Goal: Task Accomplishment & Management: Use online tool/utility

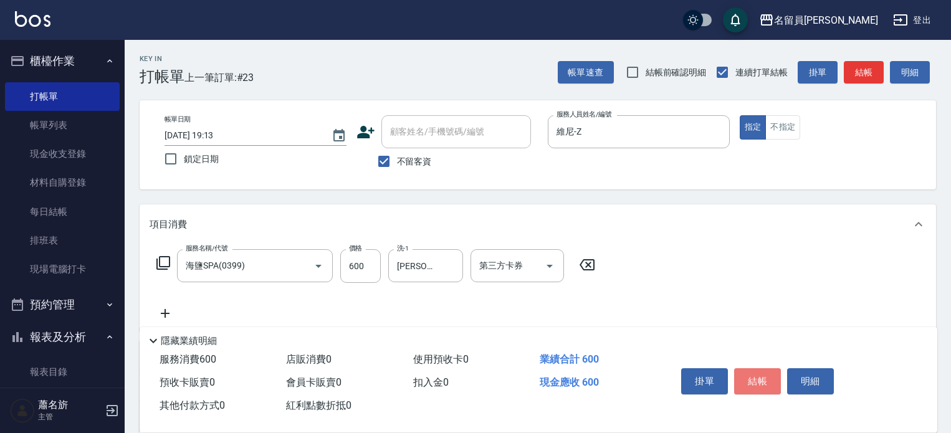
click at [745, 373] on button "結帳" at bounding box center [757, 381] width 47 height 26
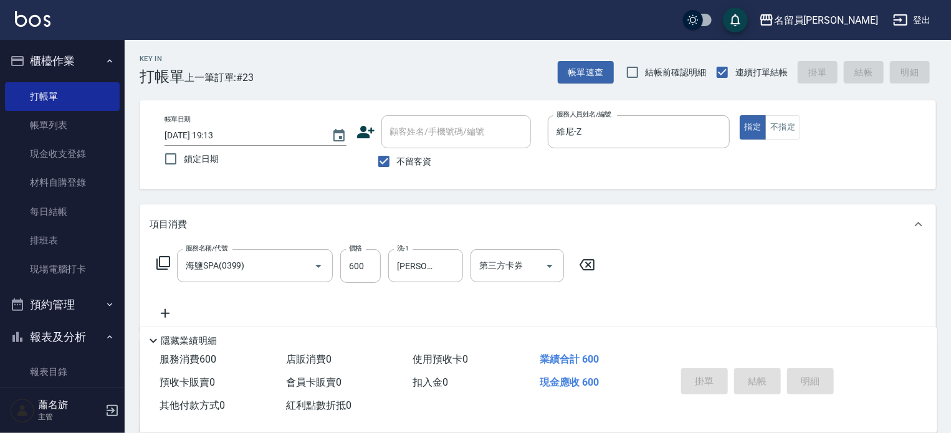
type input "[DATE] 19:49"
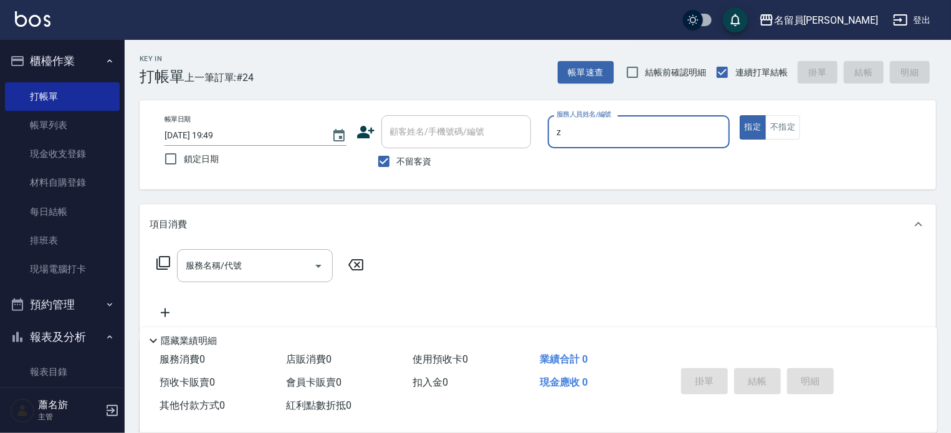
type input "維尼-Z"
type button "true"
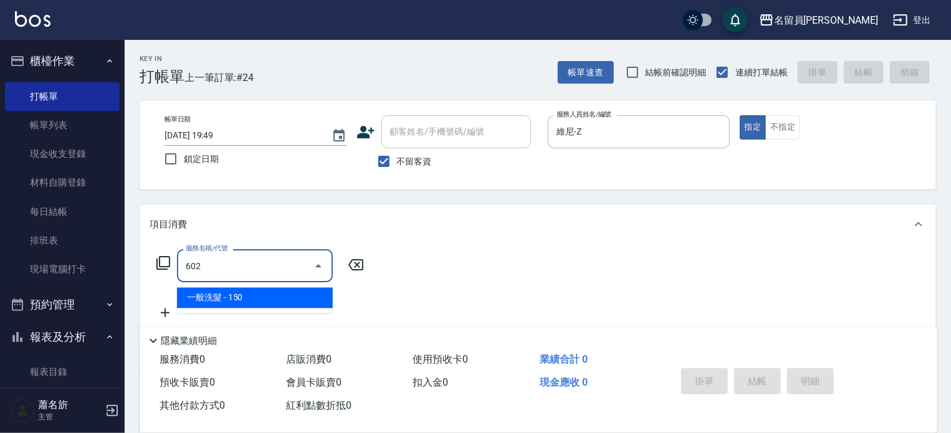
type input "一般洗髮(602)"
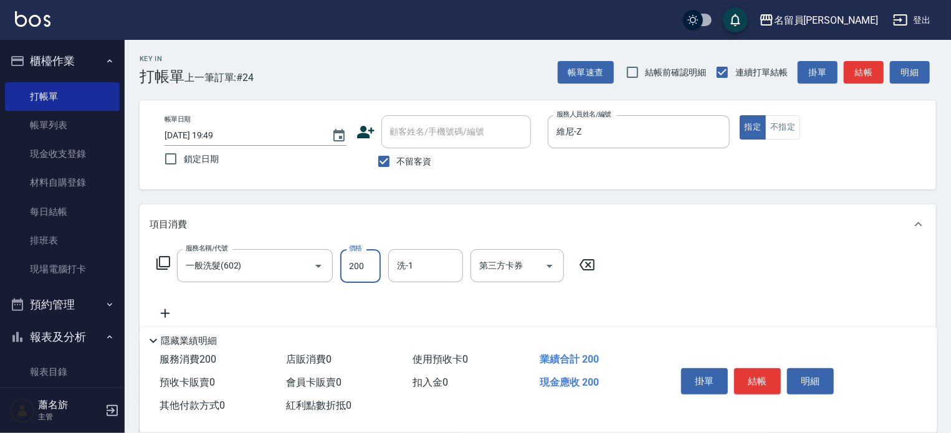
type input "200"
type input "[PERSON_NAME]-45"
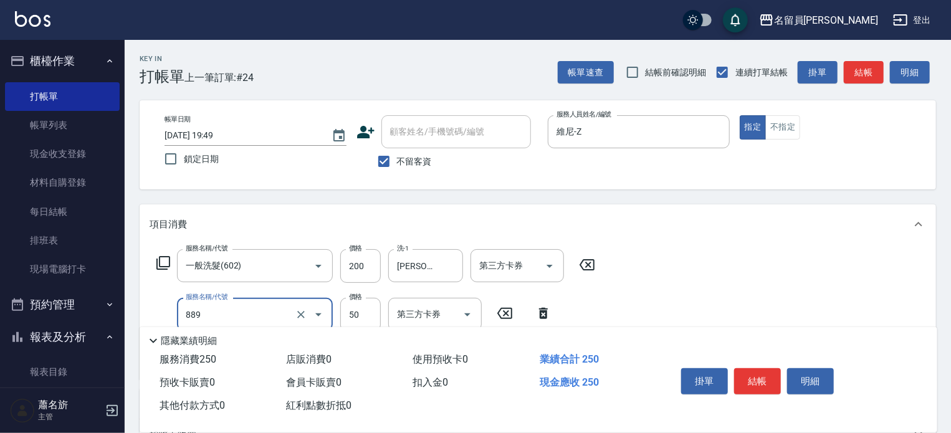
type input "精油(889)"
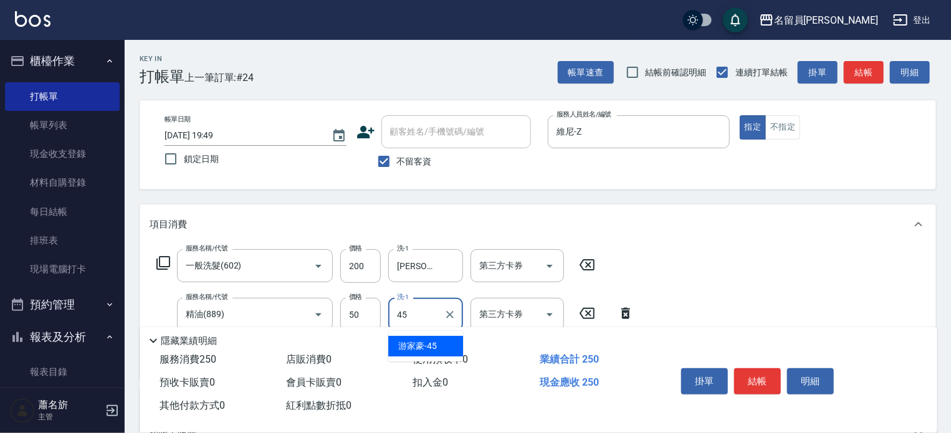
type input "[PERSON_NAME]-45"
type input "剪髮(302)"
type input "250"
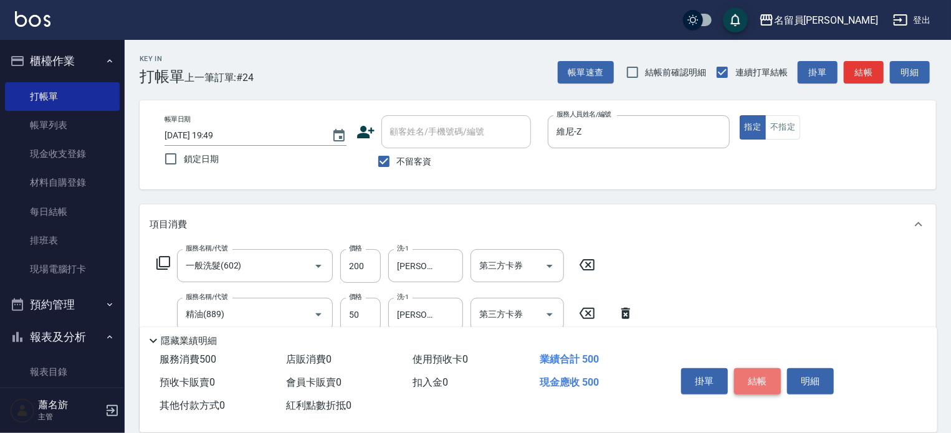
click at [753, 381] on button "結帳" at bounding box center [757, 381] width 47 height 26
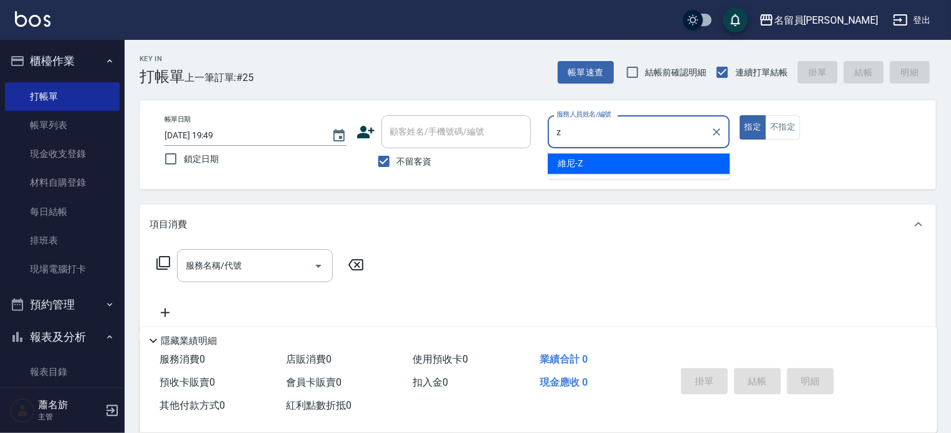
type input "維尼-Z"
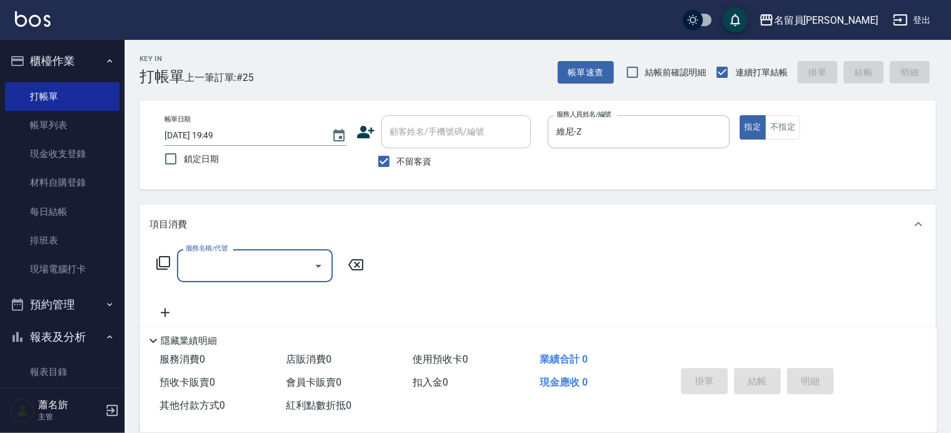
type input "0"
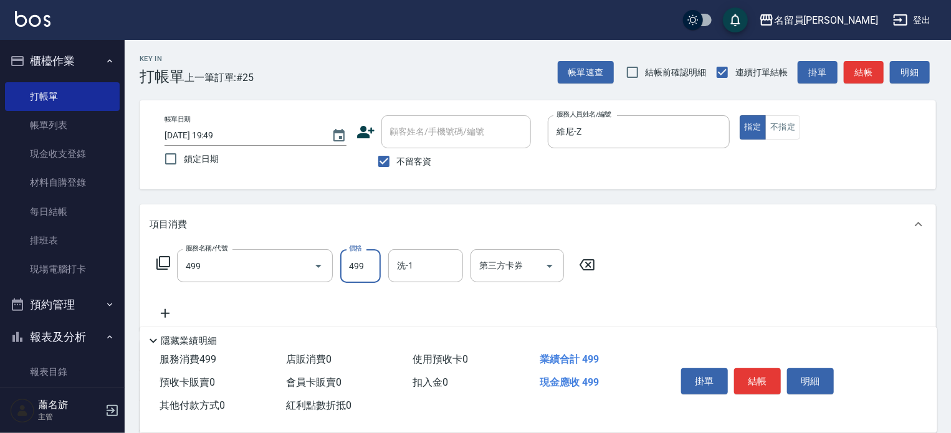
type input "去角質洗髮(499)"
type input "700"
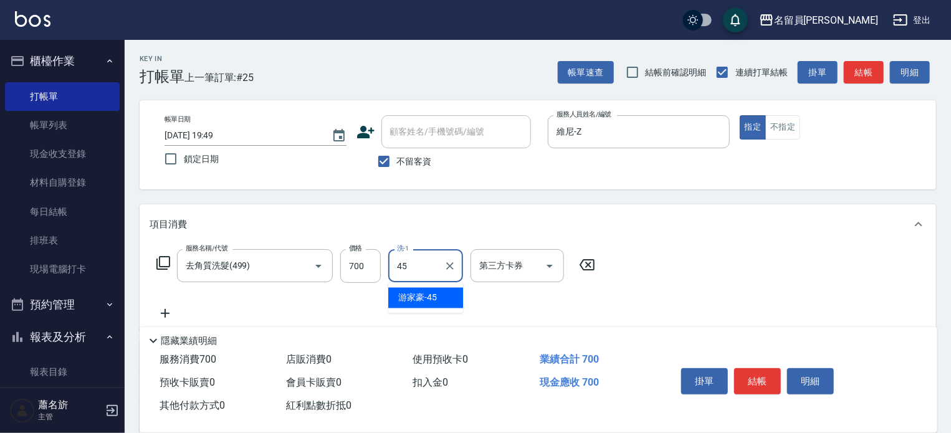
type input "[PERSON_NAME]-45"
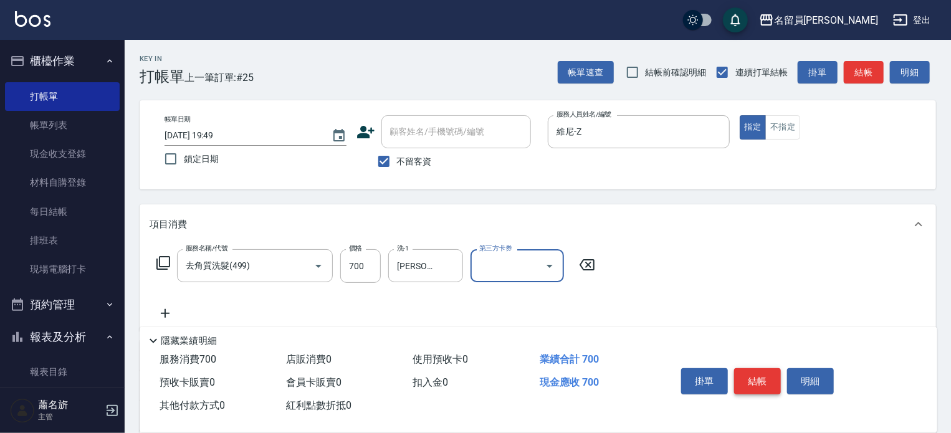
click at [760, 368] on button "結帳" at bounding box center [757, 381] width 47 height 26
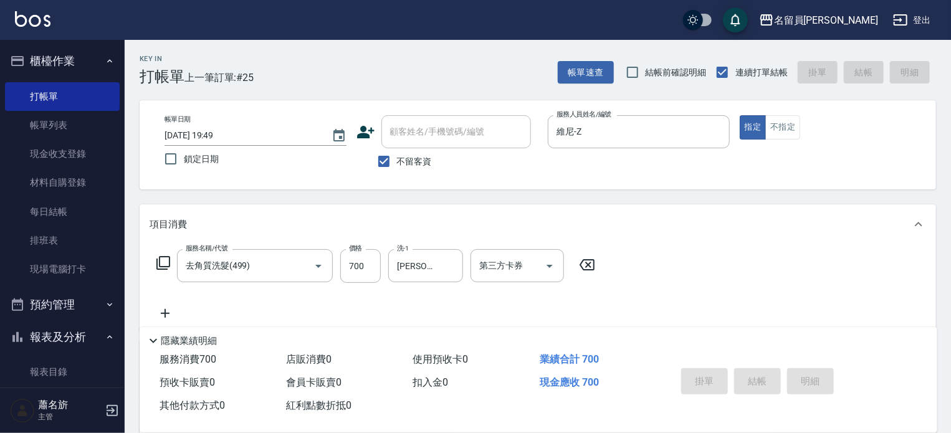
type input "[DATE] 19:50"
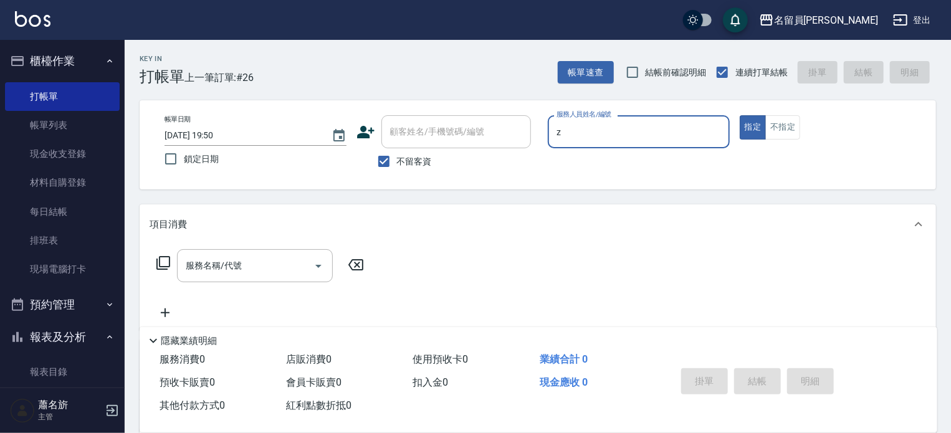
type input "維尼-Z"
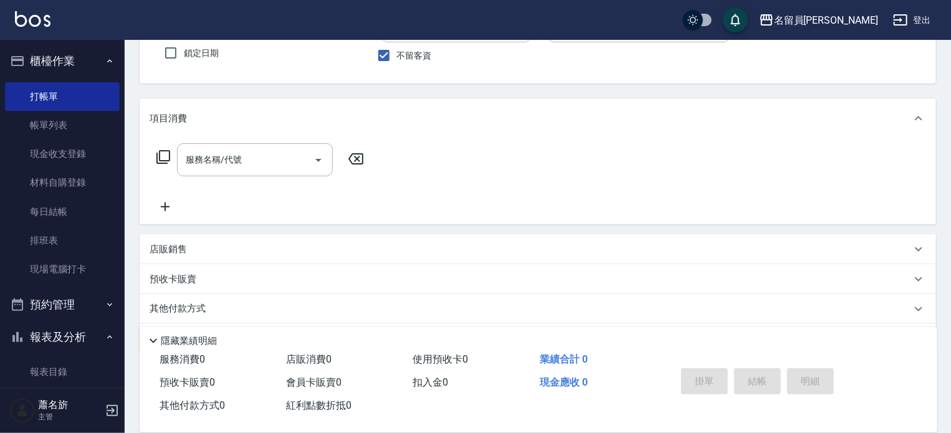
scroll to position [125, 0]
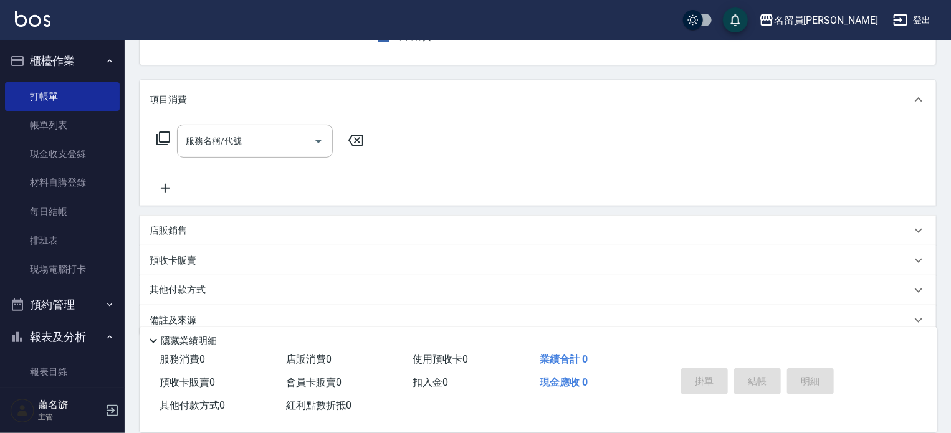
click at [473, 234] on div "店販銷售" at bounding box center [531, 230] width 762 height 13
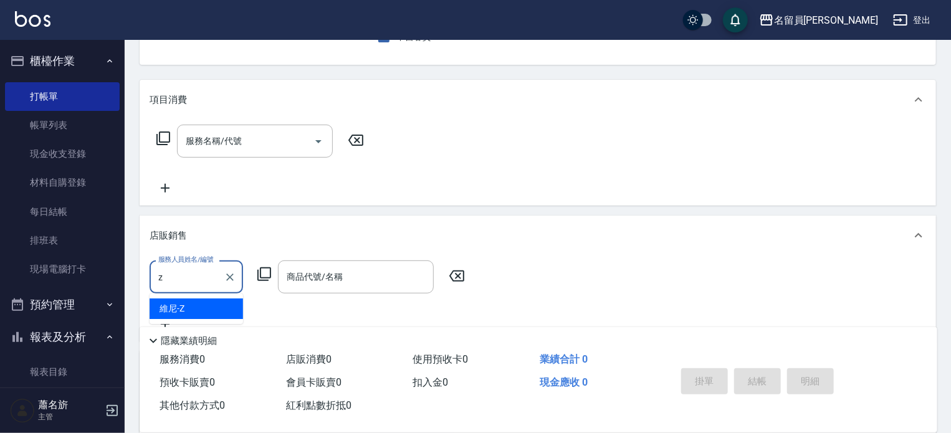
type input "維尼-Z"
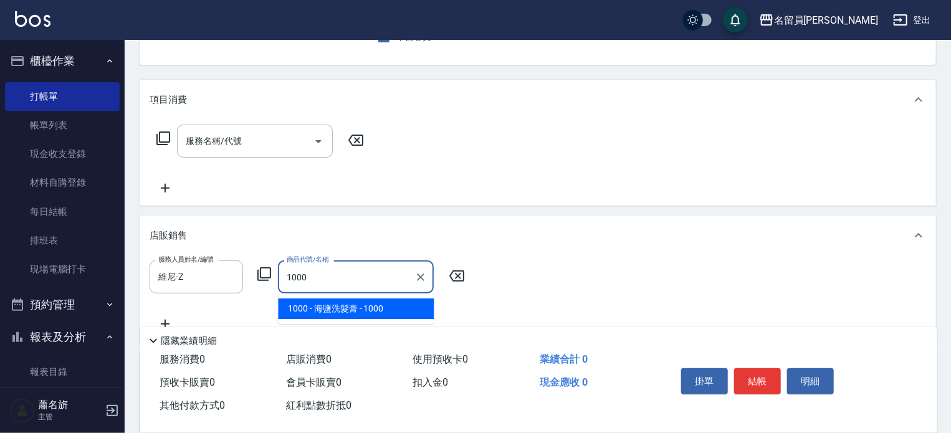
type input "海鹽洗髮膏"
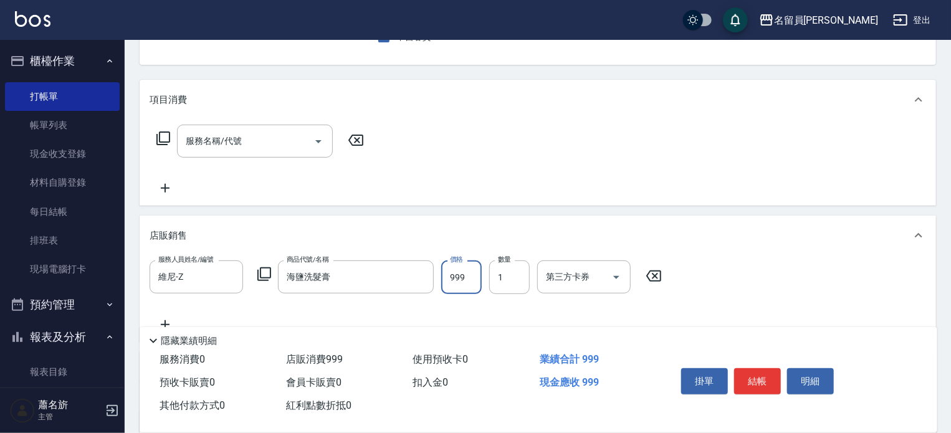
type input "999"
click at [738, 371] on button "結帳" at bounding box center [757, 381] width 47 height 26
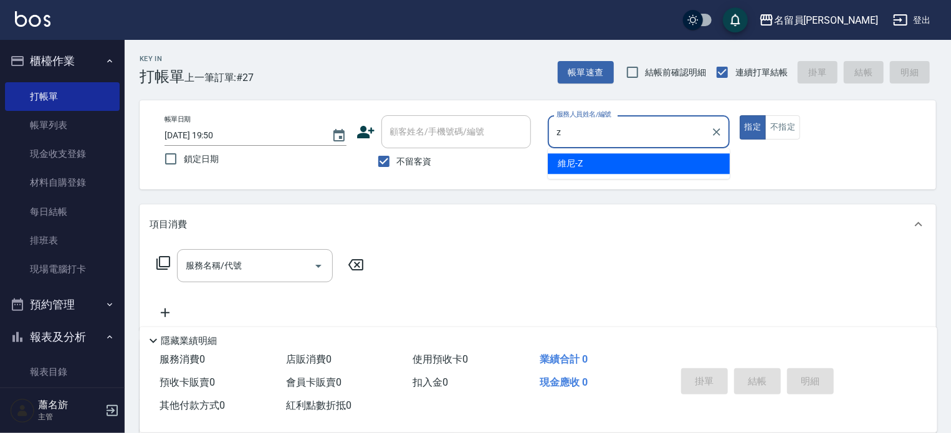
type input "維尼-Z"
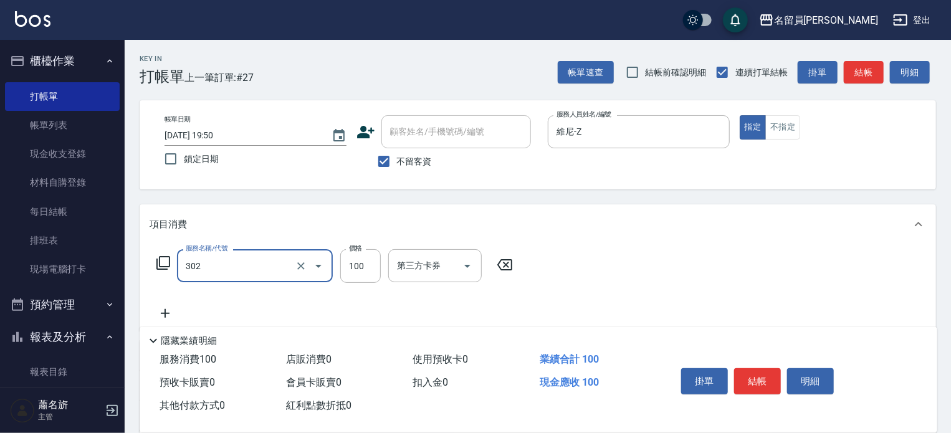
type input "剪髮(302)"
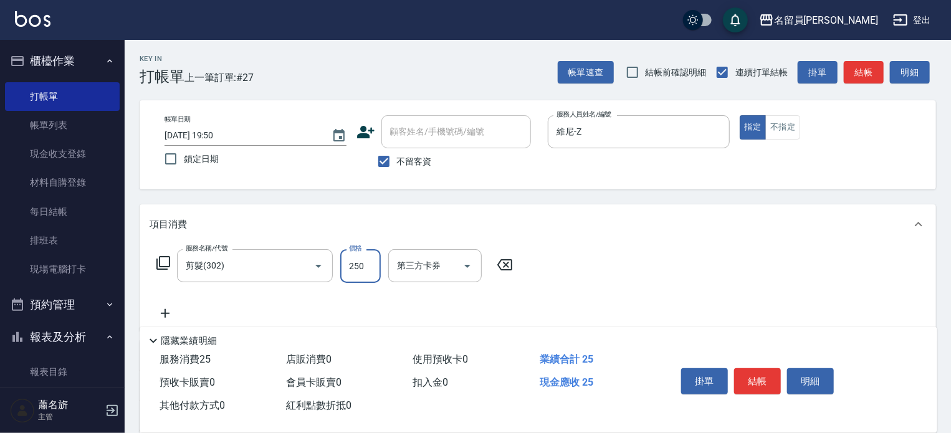
type input "250"
click at [775, 380] on button "結帳" at bounding box center [757, 381] width 47 height 26
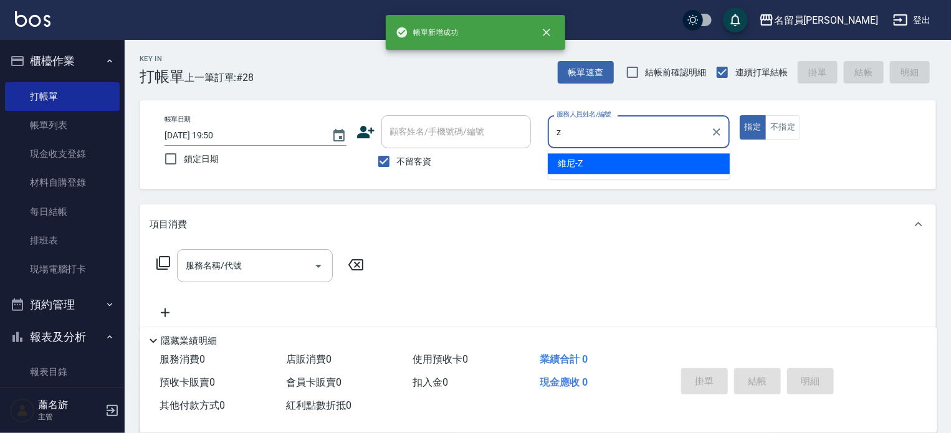
type input "維尼-Z"
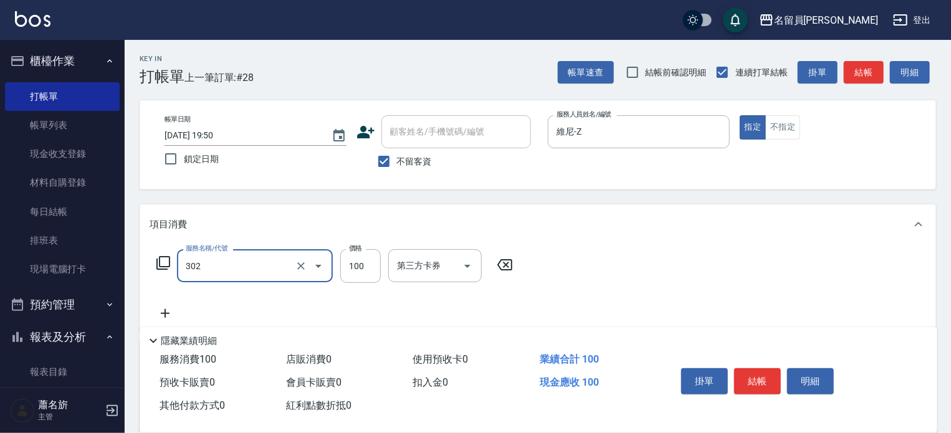
type input "剪髮(302)"
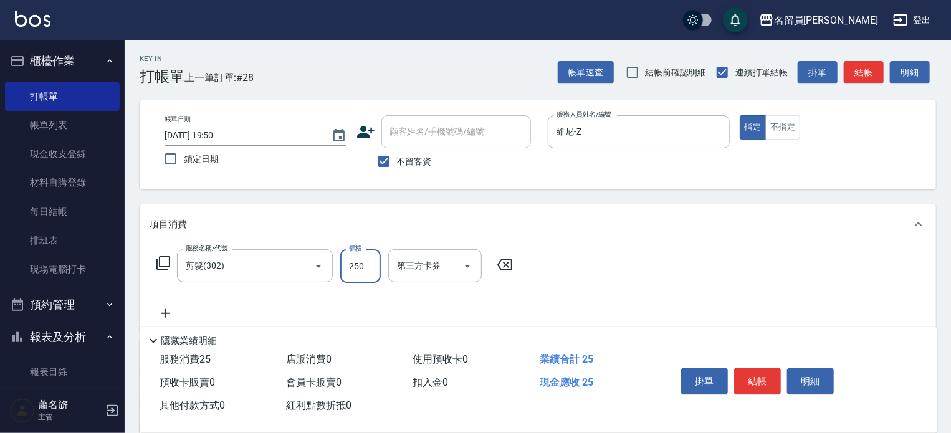
type input "250"
click at [747, 381] on button "結帳" at bounding box center [757, 381] width 47 height 26
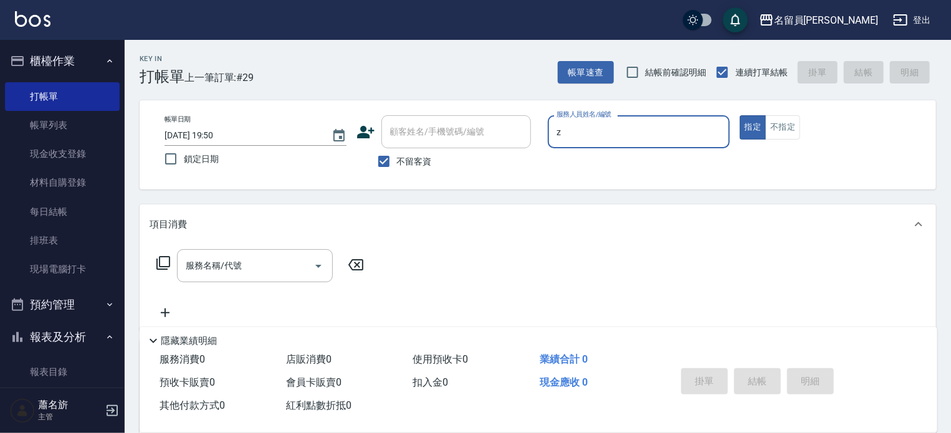
type input "維尼-Z"
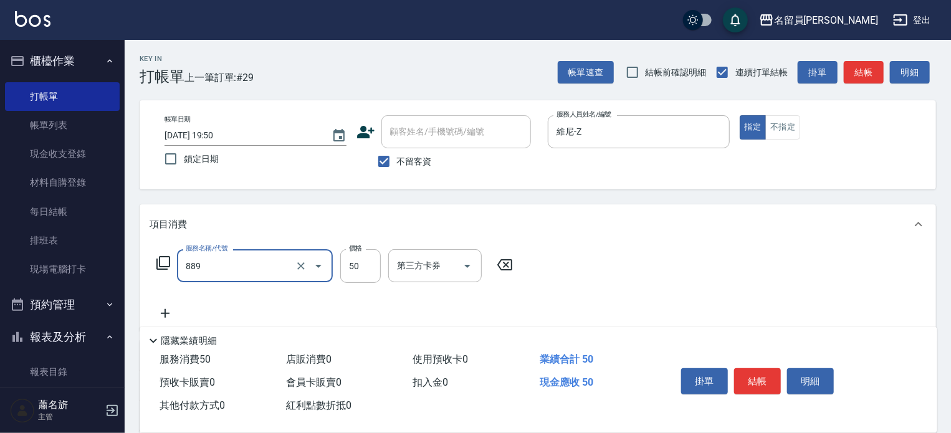
type input "精油(889)"
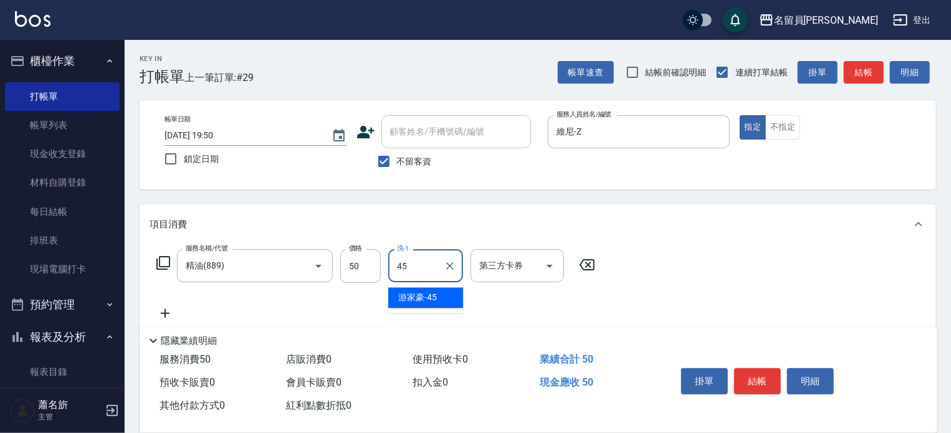
type input "[PERSON_NAME]-45"
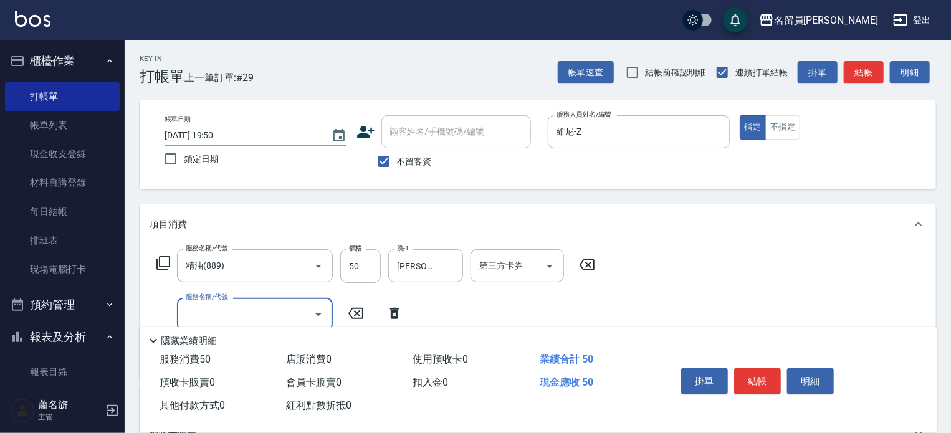
type input "3"
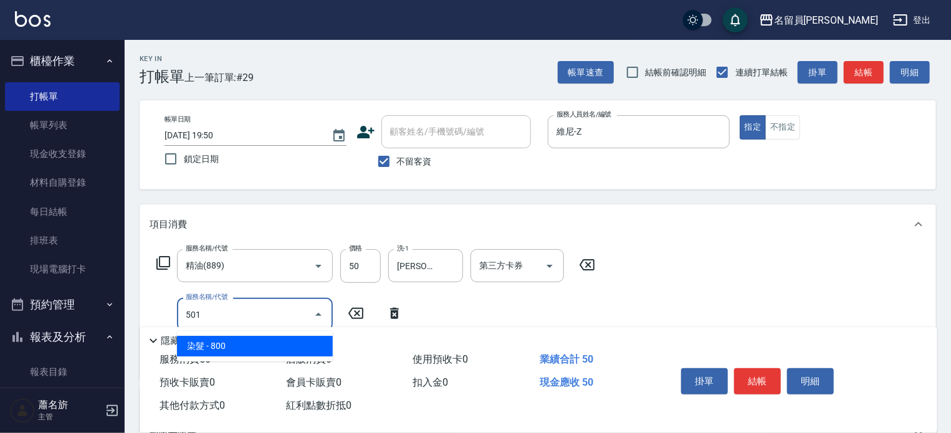
type input "染髮(501)"
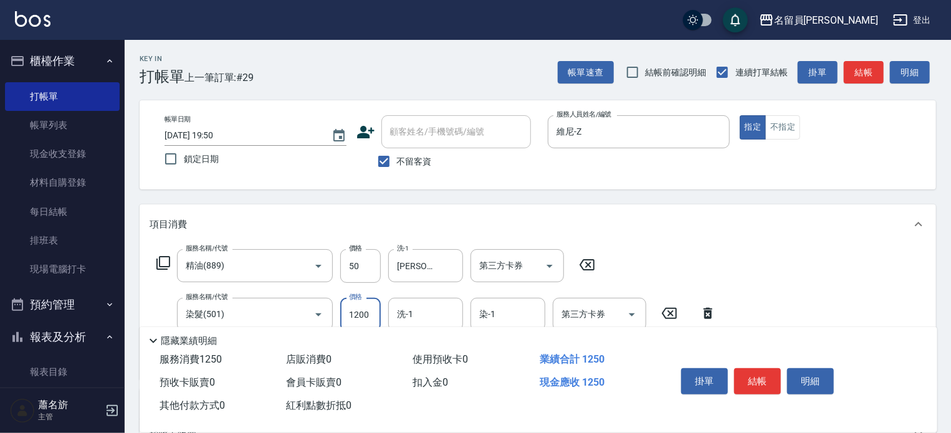
type input "1200"
type input "[PERSON_NAME]-45"
type input "染髮B餐(33)"
click at [623, 47] on div "Key In 打帳單 上一筆訂單:#29 帳單速查 結帳前確認明細 連續打單結帳 掛單 結帳 明細" at bounding box center [530, 62] width 811 height 45
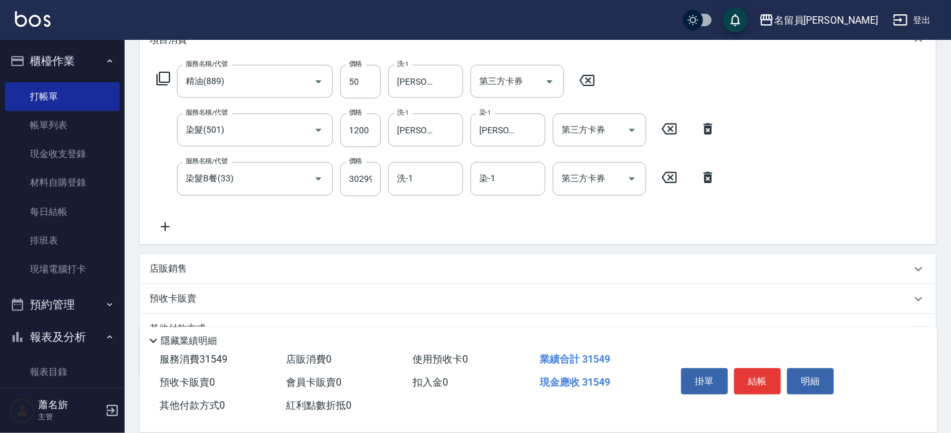
scroll to position [187, 0]
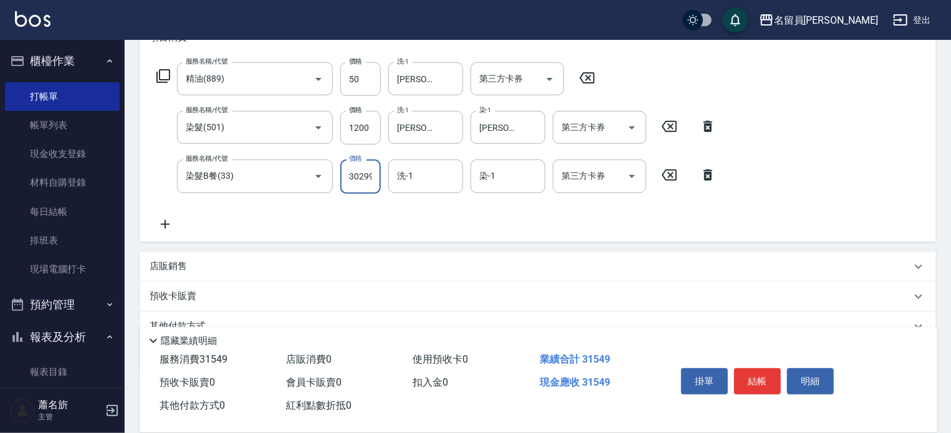
click at [376, 170] on input "30299" at bounding box center [360, 177] width 41 height 34
type input "3099"
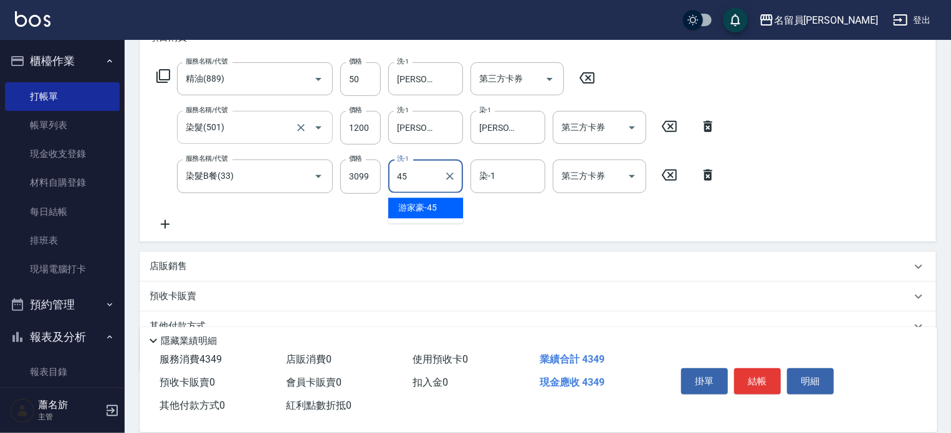
type input "[PERSON_NAME]-45"
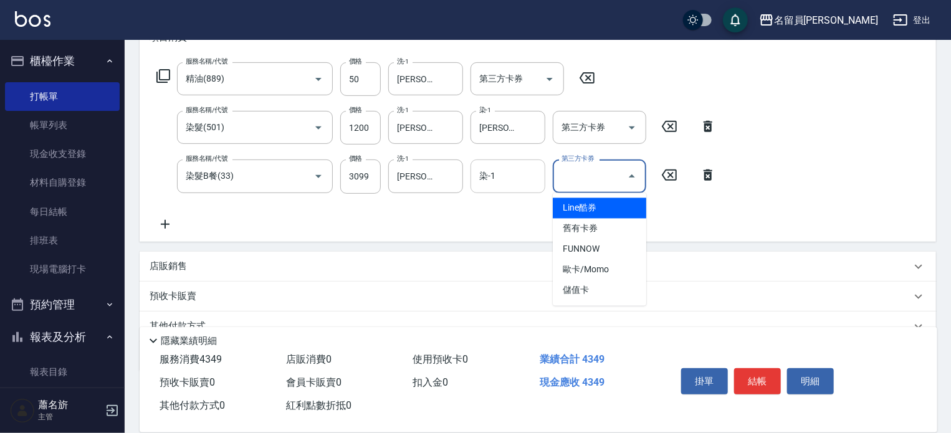
drag, startPoint x: 512, startPoint y: 139, endPoint x: 482, endPoint y: 184, distance: 54.8
click at [494, 167] on div "服務名稱/代號 精油(889) 服務名稱/代號 價格 50 價格 洗-1 [PERSON_NAME]-45 洗-1 第三方卡券 第三方卡券 服務名稱/代號 染…" at bounding box center [437, 146] width 574 height 169
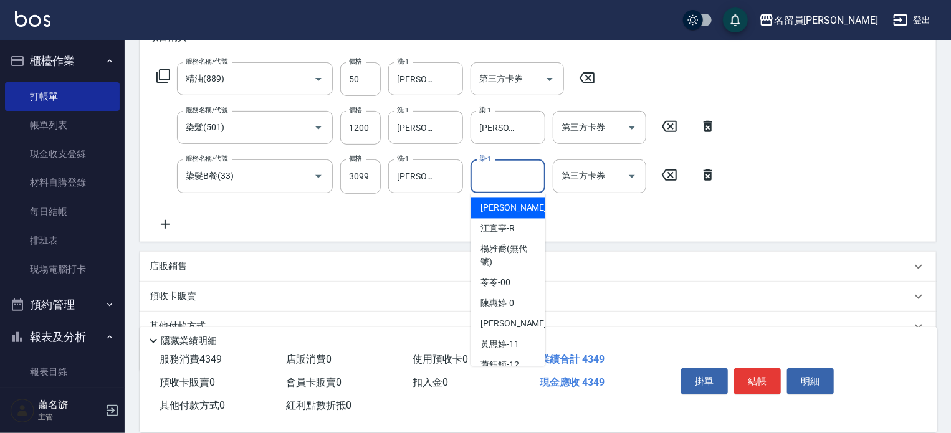
click at [481, 184] on input "染-1" at bounding box center [508, 176] width 64 height 22
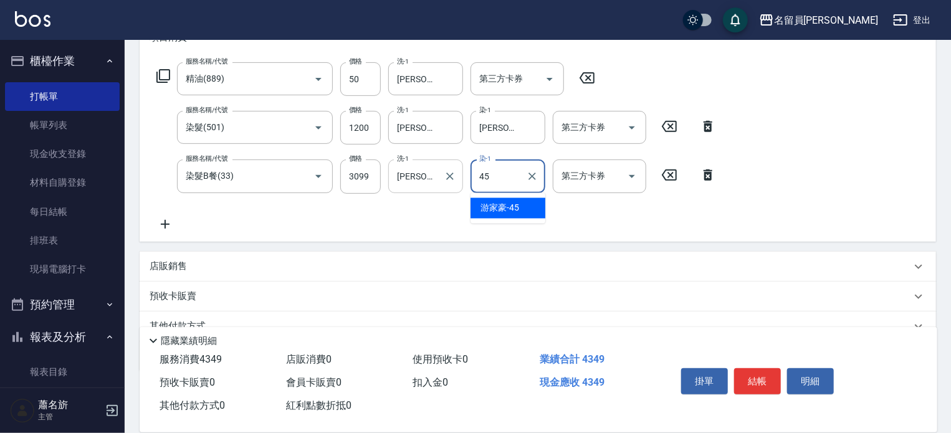
type input "[PERSON_NAME]-45"
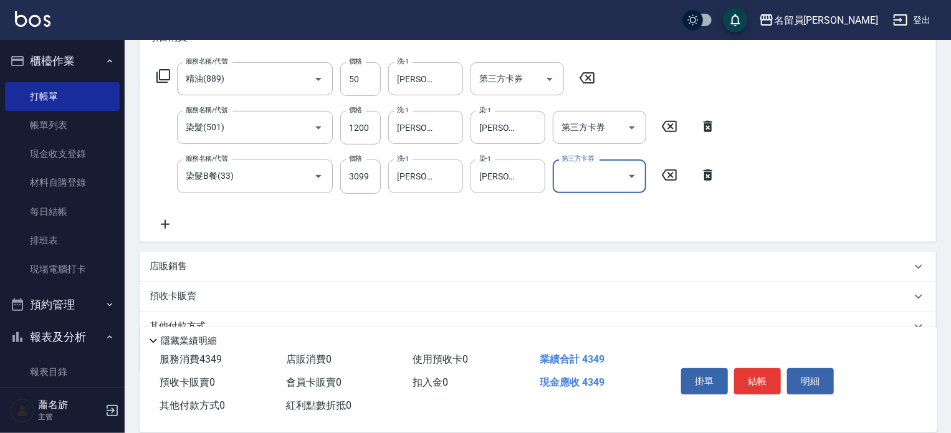
scroll to position [0, 0]
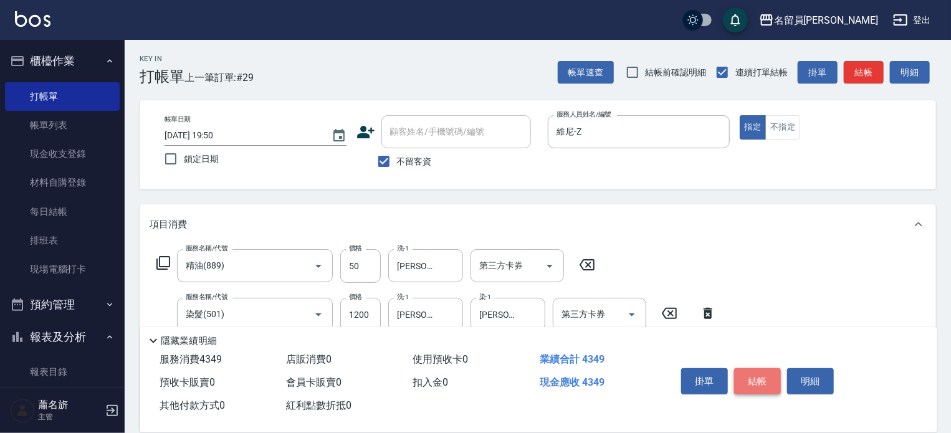
click at [768, 388] on button "結帳" at bounding box center [757, 381] width 47 height 26
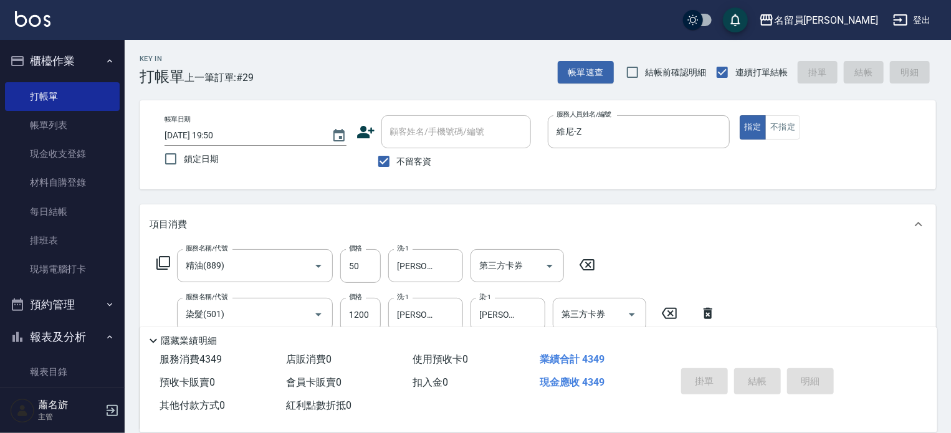
type input "[DATE] 19:53"
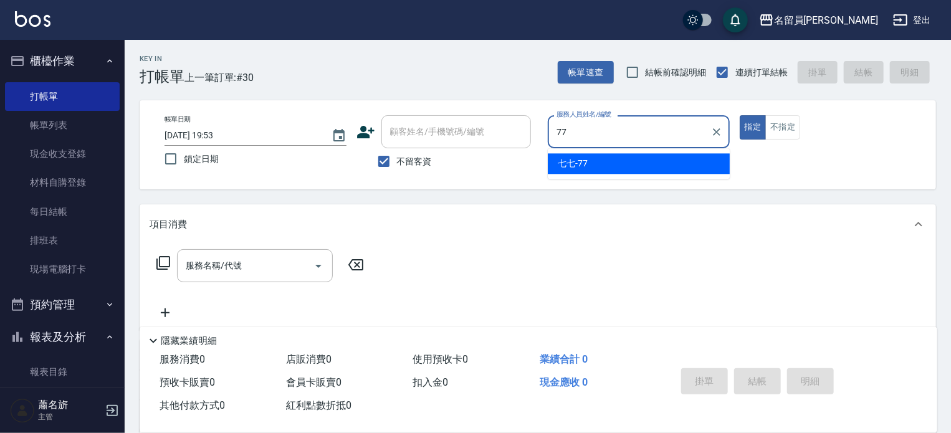
type input "七七-77"
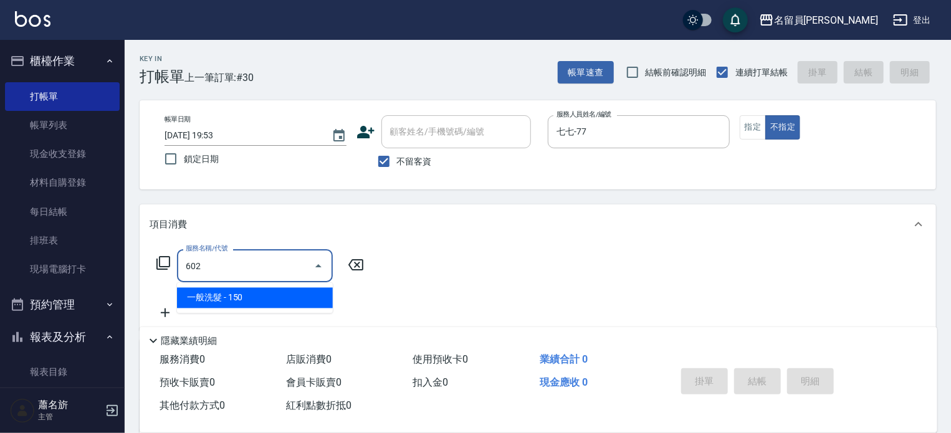
type input "一般洗髮(602)"
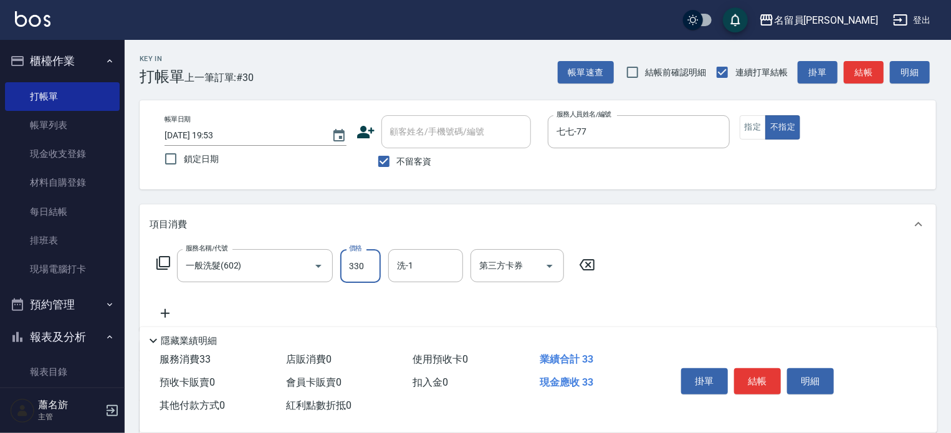
type input "330"
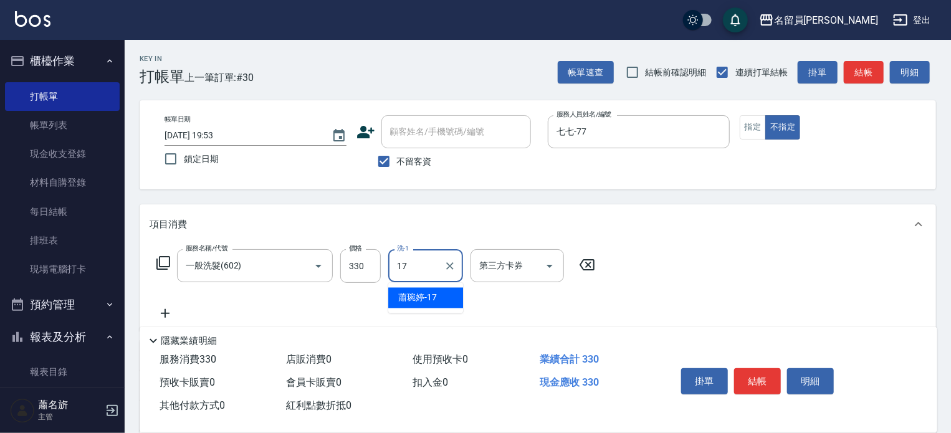
type input "[PERSON_NAME]-17"
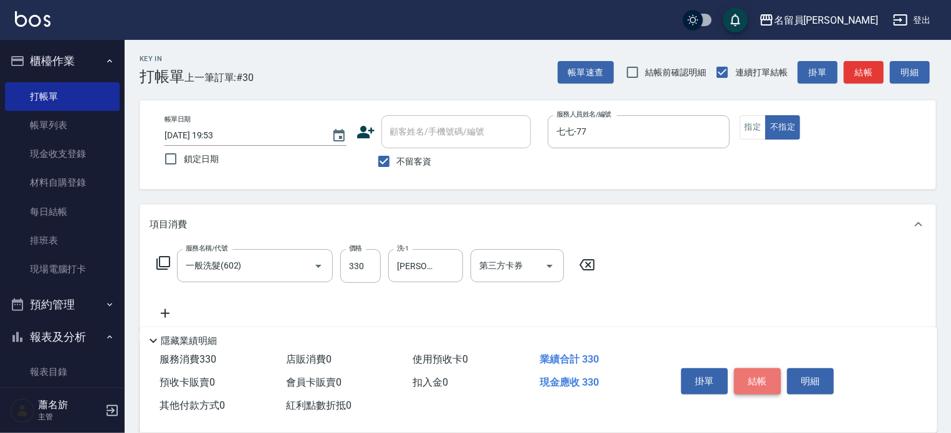
drag, startPoint x: 745, startPoint y: 376, endPoint x: 728, endPoint y: 299, distance: 79.2
click at [745, 375] on button "結帳" at bounding box center [757, 381] width 47 height 26
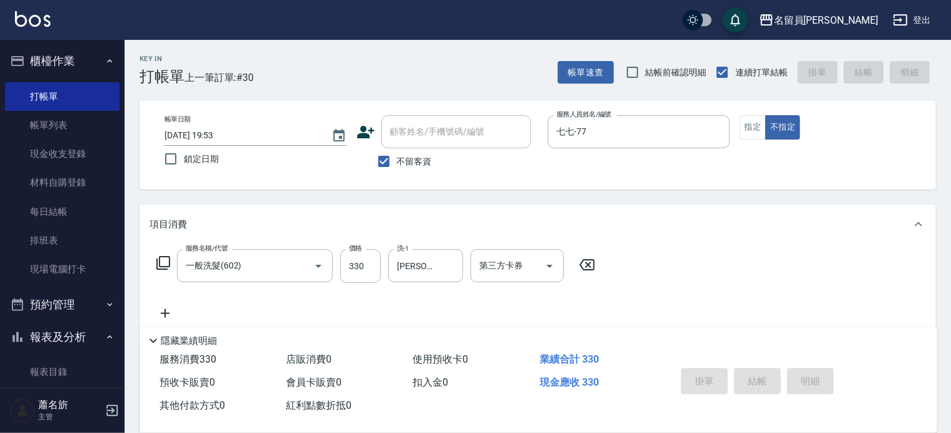
type input "[DATE] 19:54"
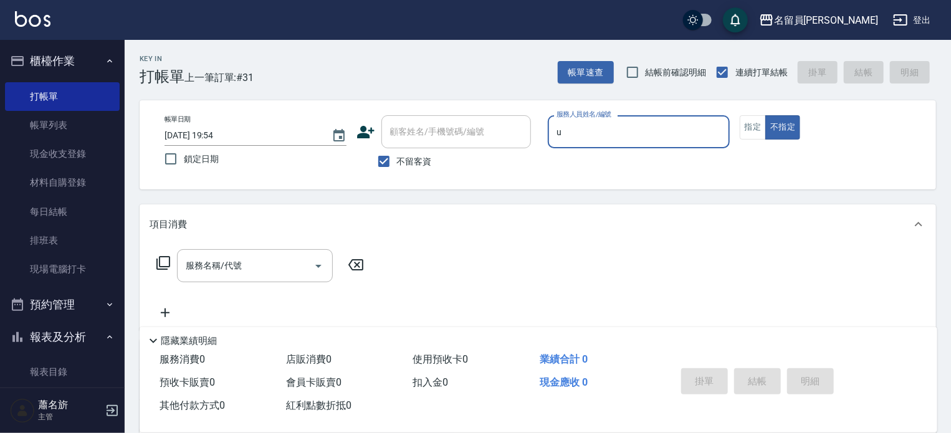
type input "una-u"
type button "false"
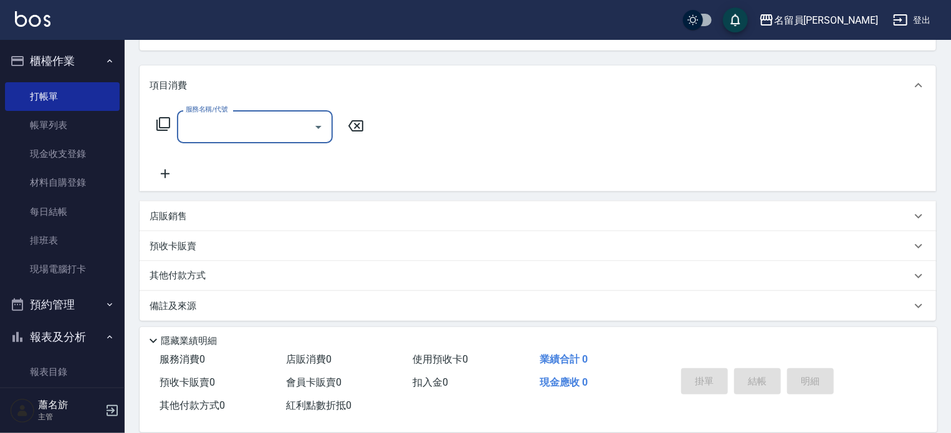
scroll to position [145, 0]
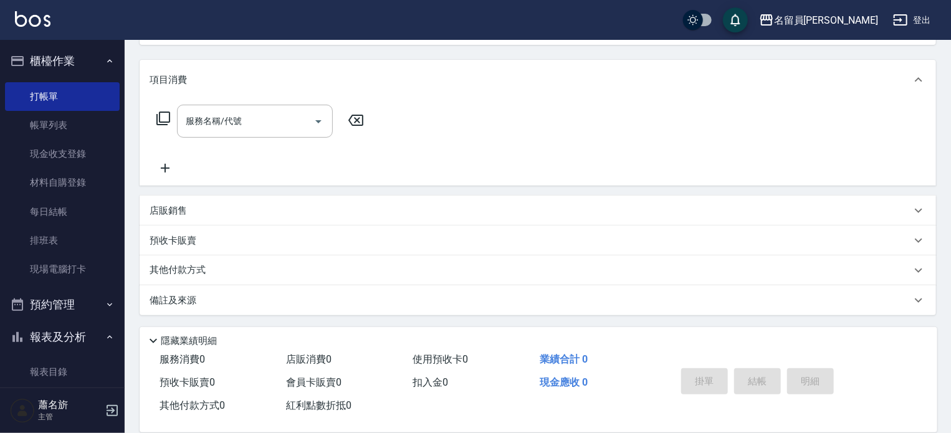
drag, startPoint x: 292, startPoint y: 217, endPoint x: 291, endPoint y: 201, distance: 16.3
click at [294, 208] on div "店販銷售" at bounding box center [538, 211] width 796 height 30
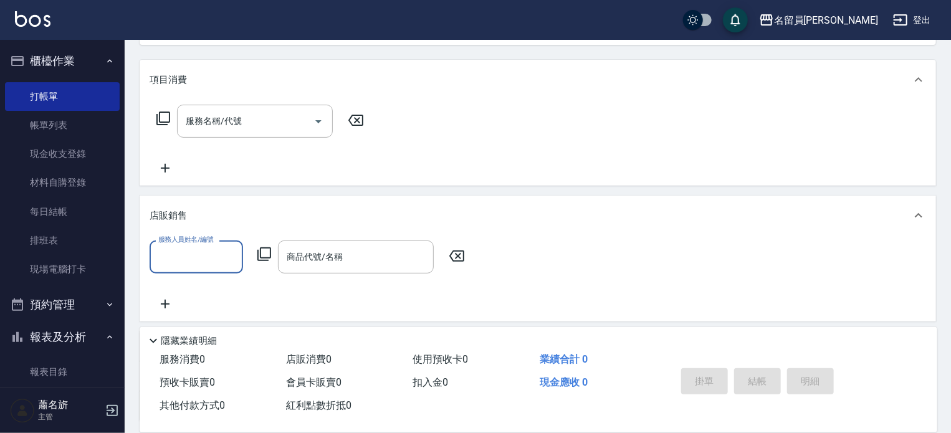
scroll to position [0, 0]
type input "una-u"
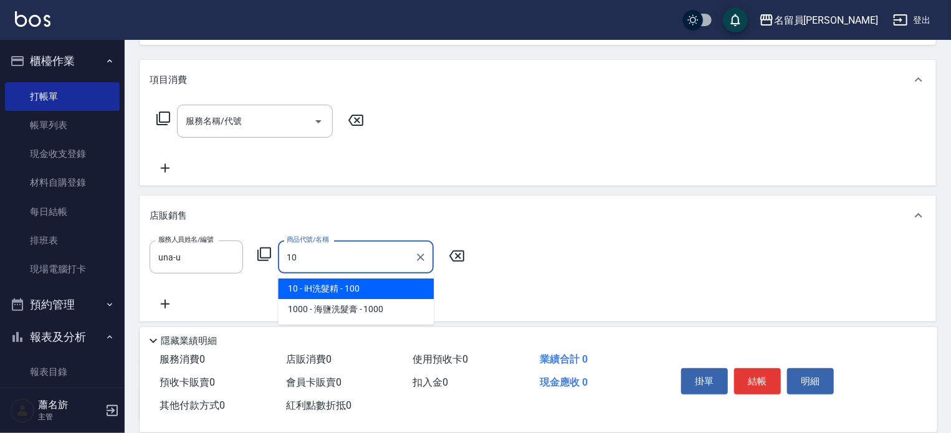
type input "iH洗髮精"
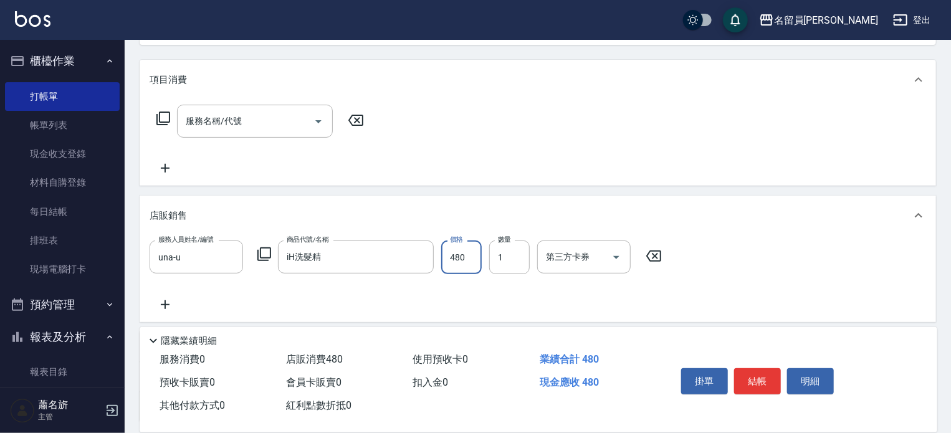
type input "480"
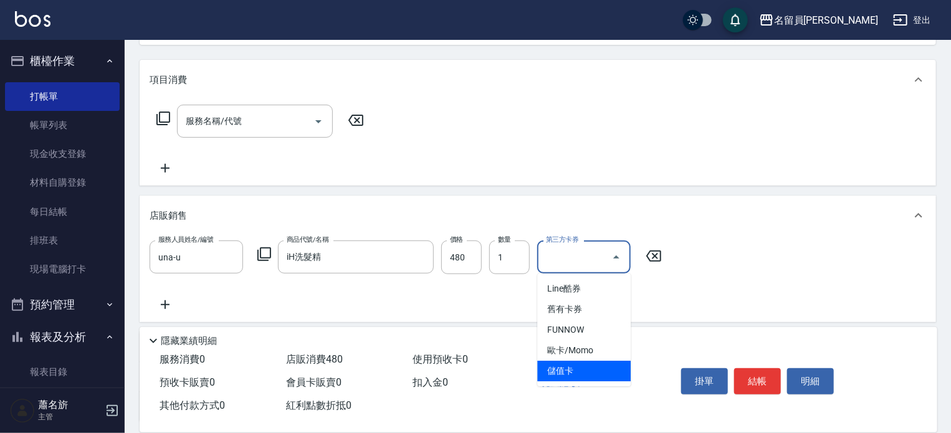
type input "儲值卡"
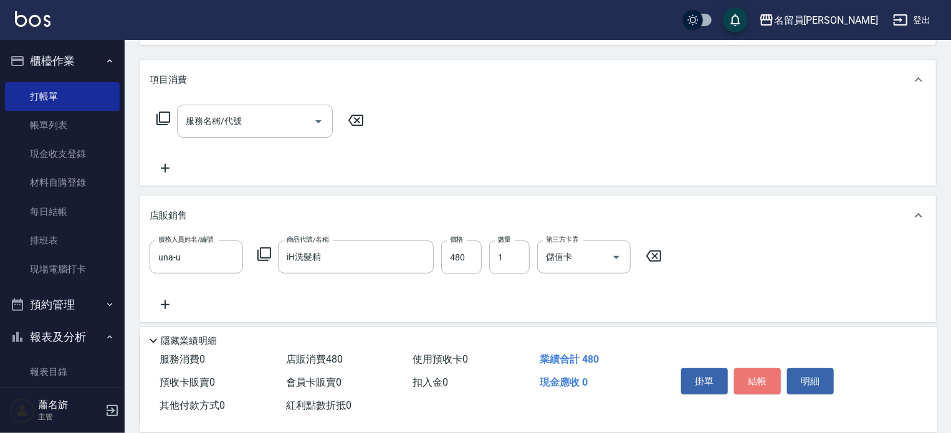
click at [761, 383] on button "結帳" at bounding box center [757, 381] width 47 height 26
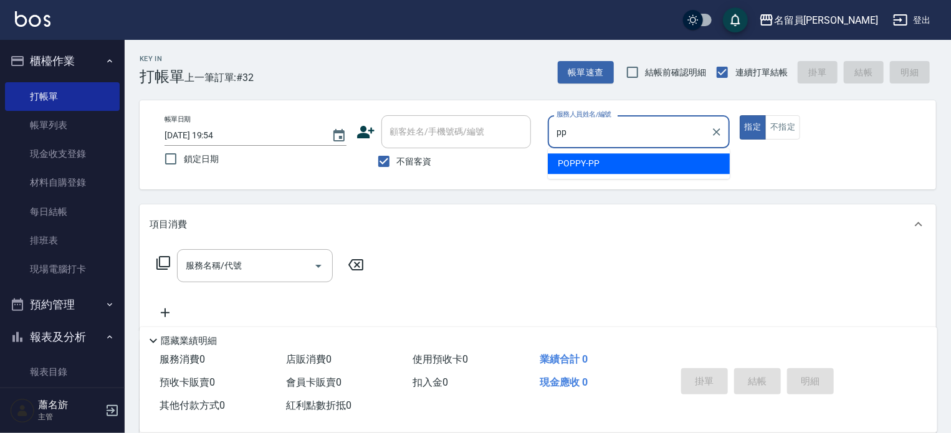
type input "POPPY-PP"
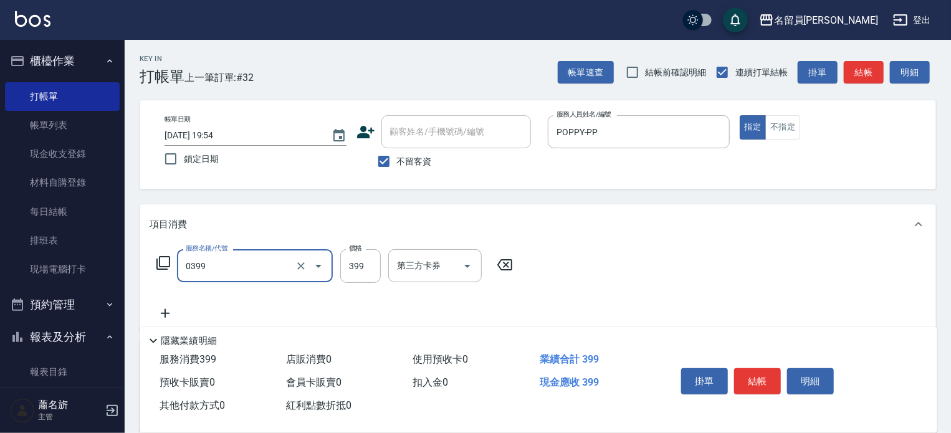
type input "海鹽SPA(0399)"
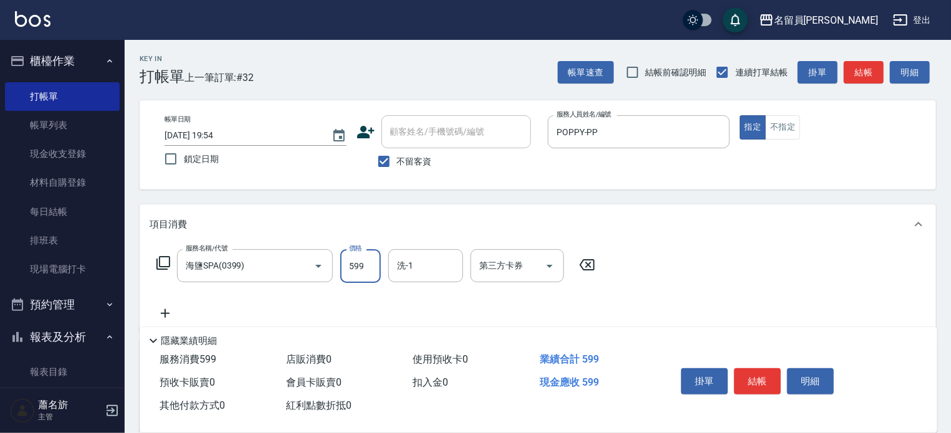
type input "599"
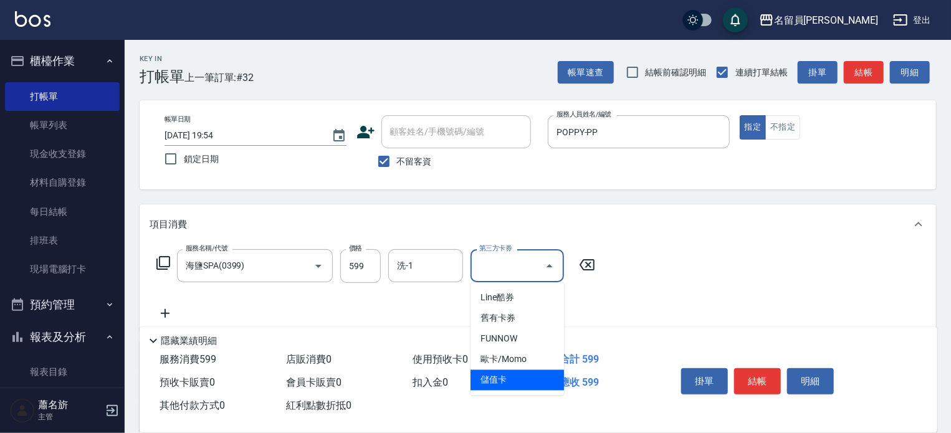
type input "儲值卡"
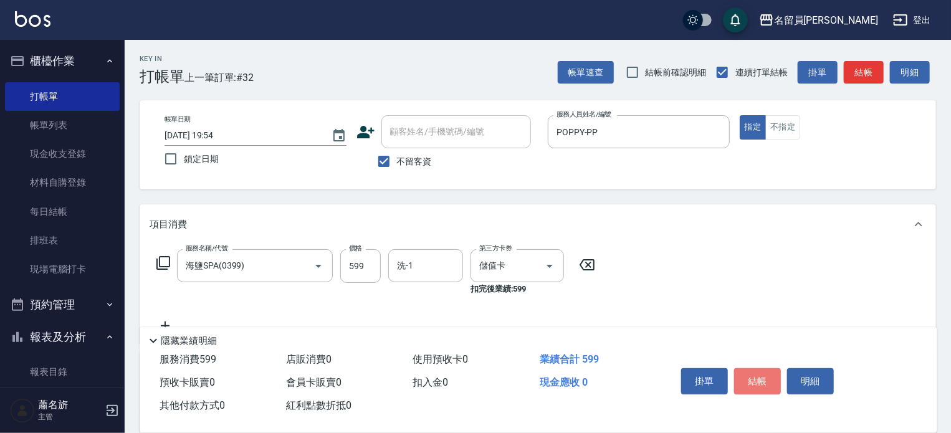
click at [766, 371] on button "結帳" at bounding box center [757, 381] width 47 height 26
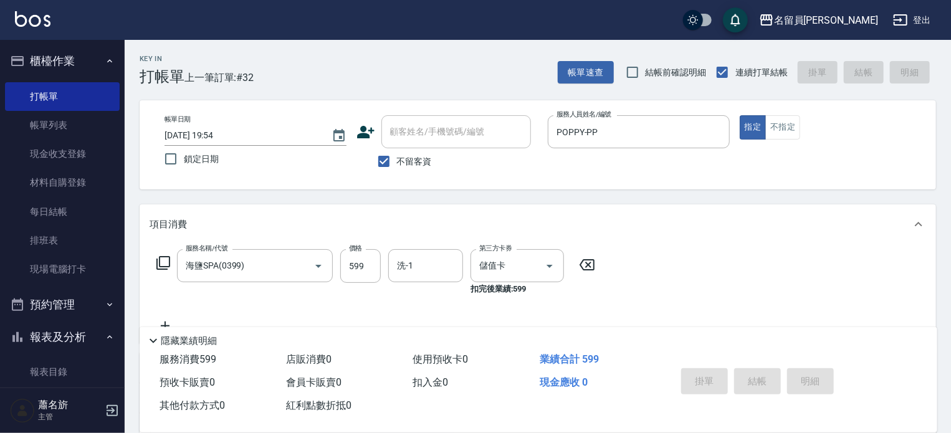
type input "[DATE] 19:55"
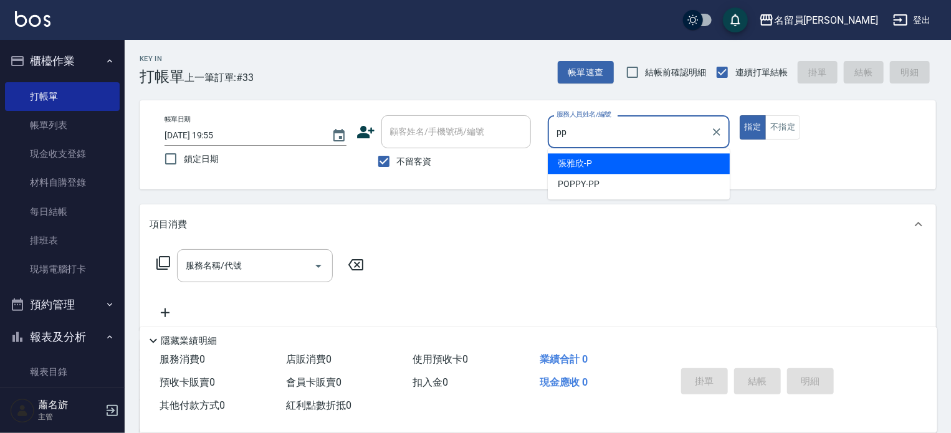
type input "POPPY-PP"
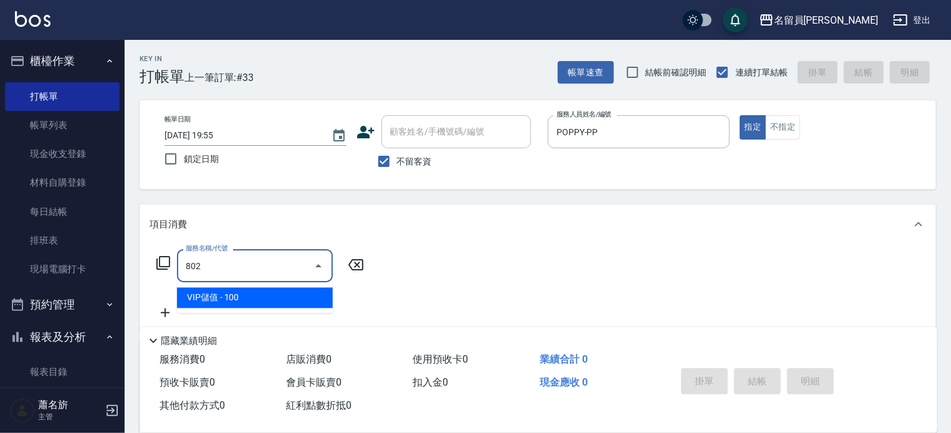
type input "VIP儲值(802)"
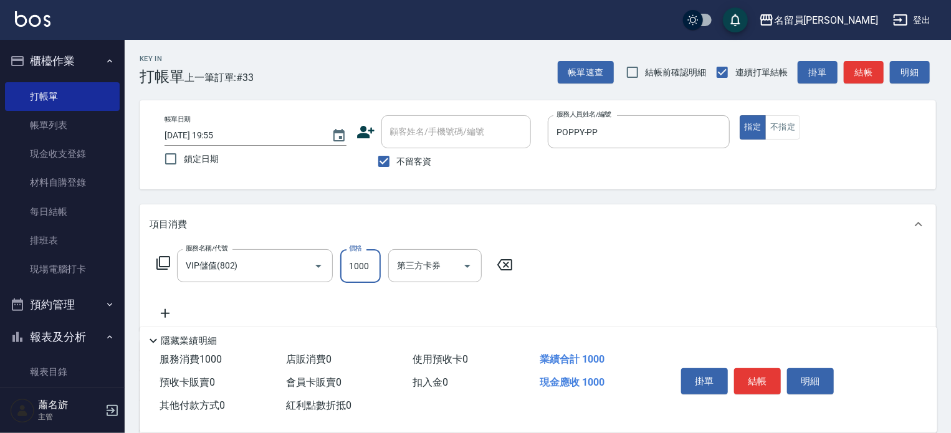
type input "1000"
click at [766, 380] on button "結帳" at bounding box center [757, 381] width 47 height 26
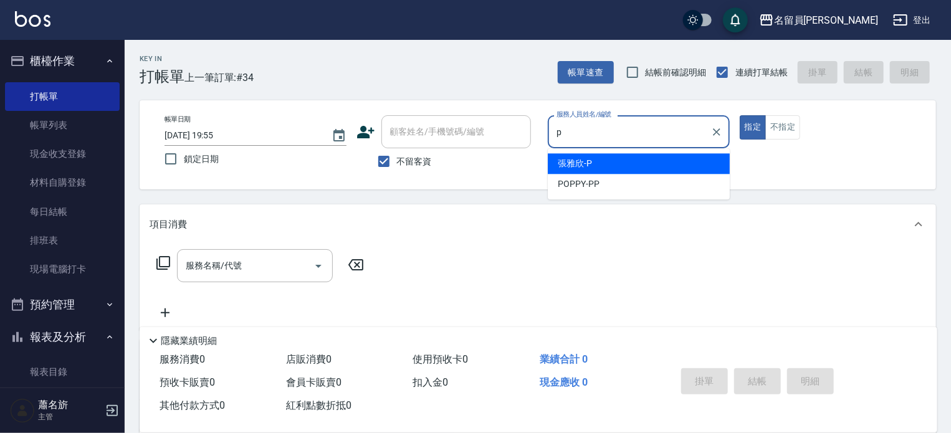
type input "[PERSON_NAME]"
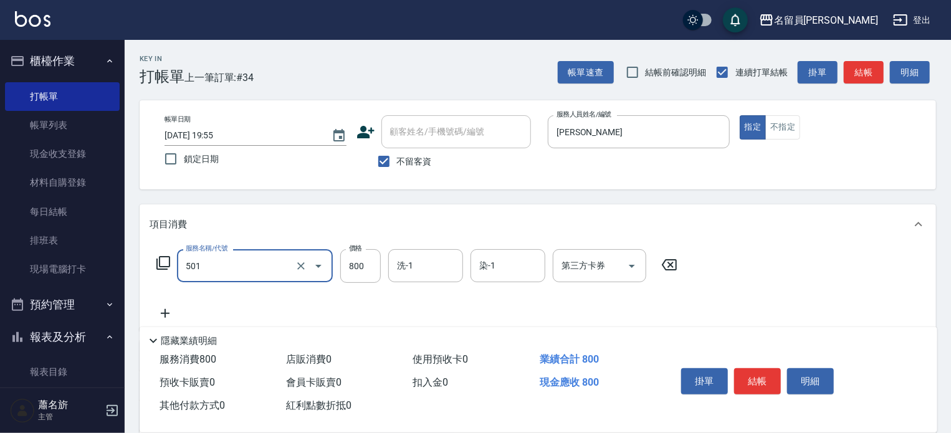
type input "染髮(501)"
type input "2999"
click at [778, 378] on button "結帳" at bounding box center [757, 381] width 47 height 26
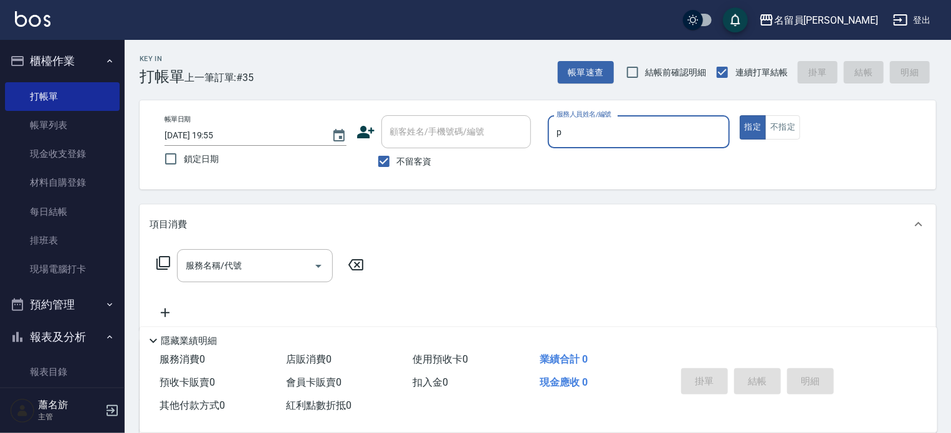
type input "[PERSON_NAME]"
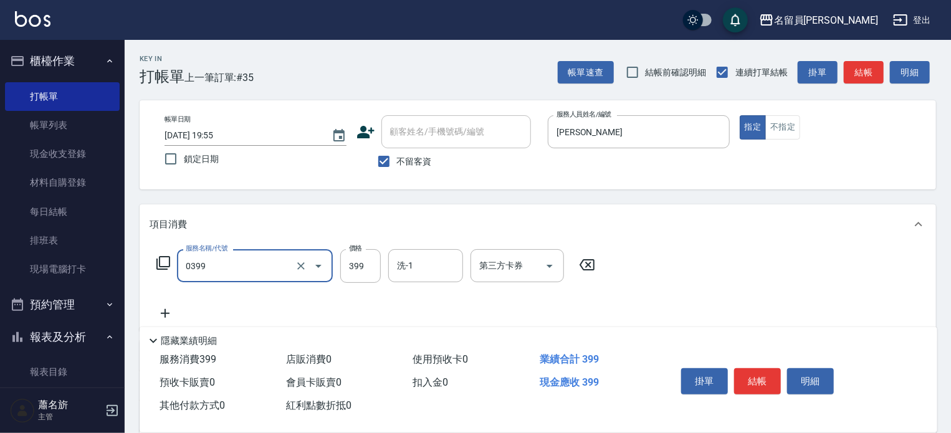
type input "海鹽SPA(0399)"
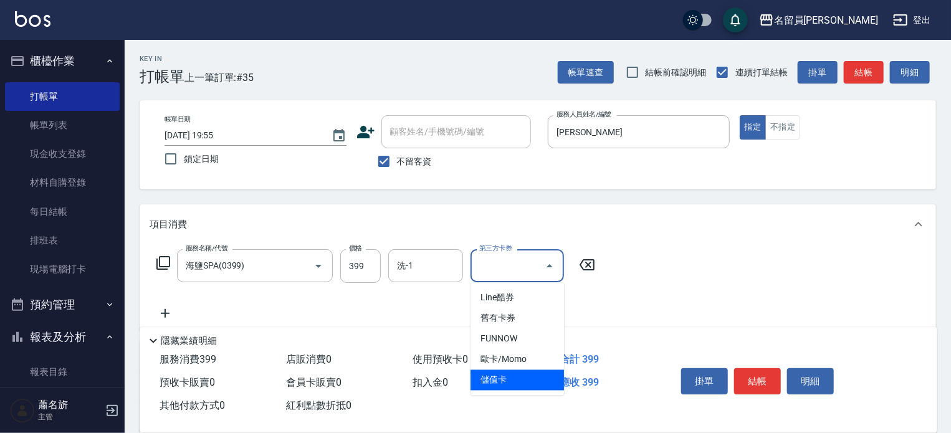
type input "儲值卡"
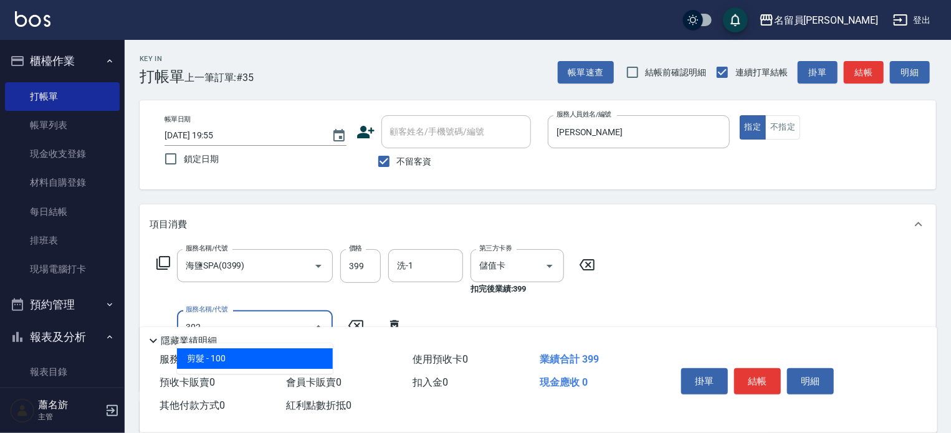
type input "剪髮(302)"
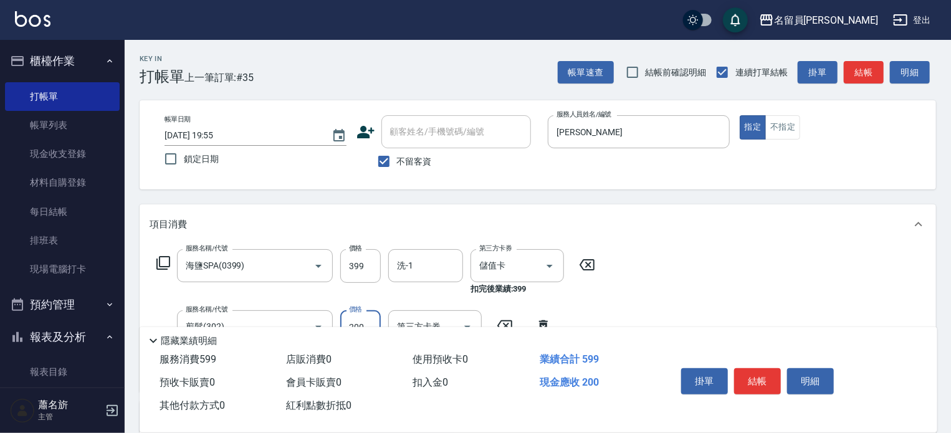
type input "200"
drag, startPoint x: 775, startPoint y: 398, endPoint x: 758, endPoint y: 363, distance: 39.0
click at [774, 393] on div "掛單 結帳 明細" at bounding box center [757, 382] width 163 height 39
click at [758, 363] on div "掛單 結帳 明細" at bounding box center [757, 382] width 163 height 39
click at [763, 371] on button "結帳" at bounding box center [757, 381] width 47 height 26
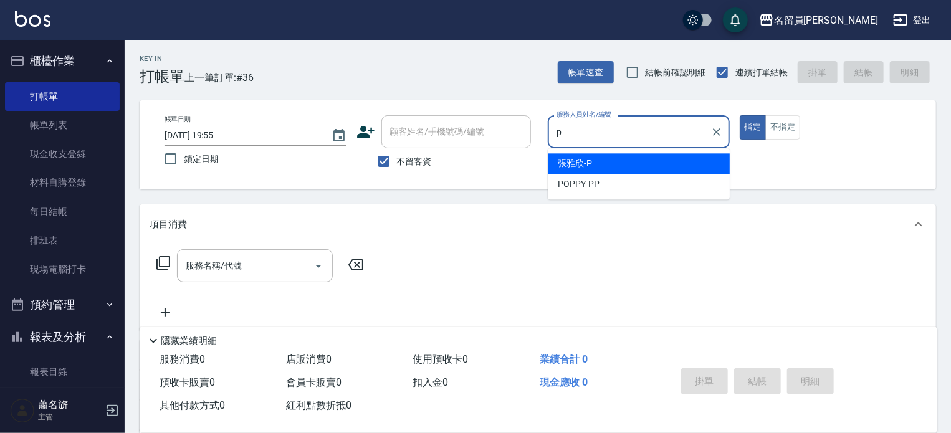
type input "[PERSON_NAME]"
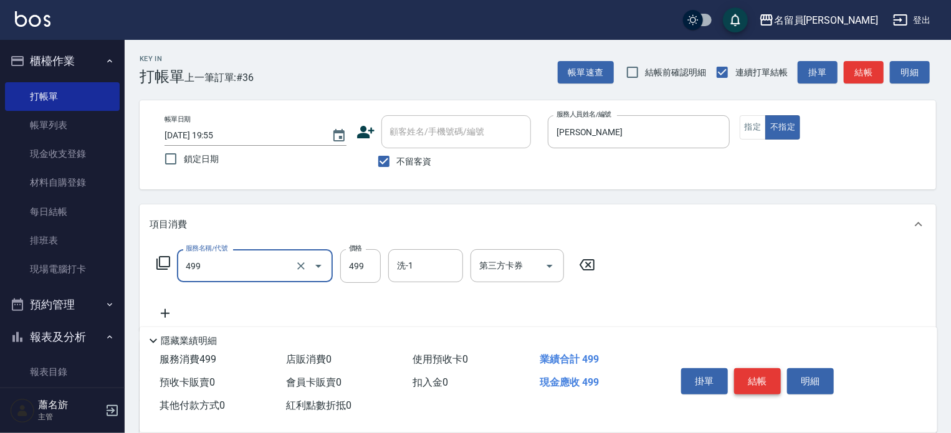
type input "去角質洗髮(499)"
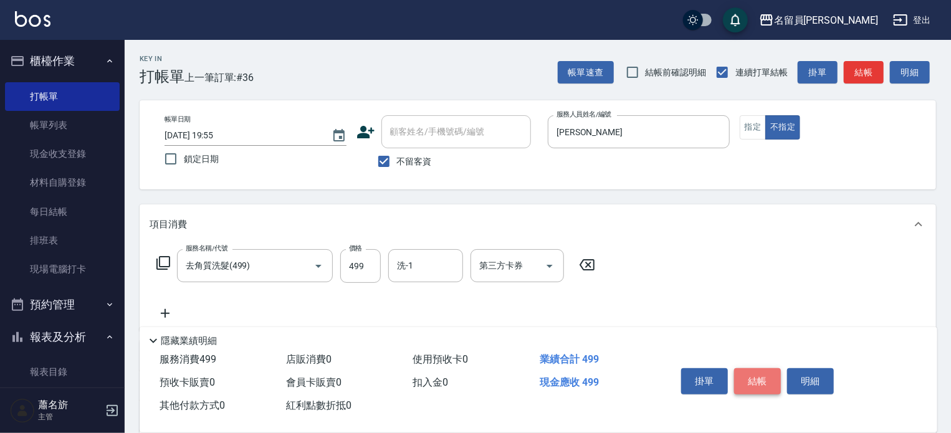
click at [745, 383] on button "結帳" at bounding box center [757, 381] width 47 height 26
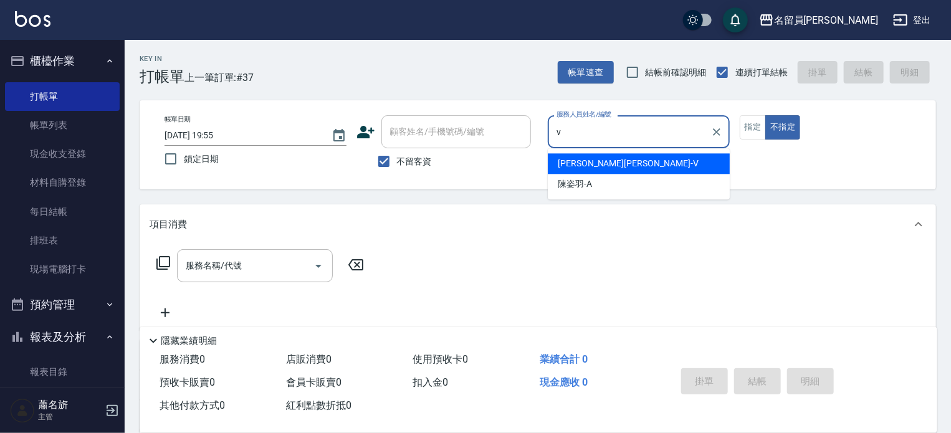
type input "[PERSON_NAME][PERSON_NAME]-V"
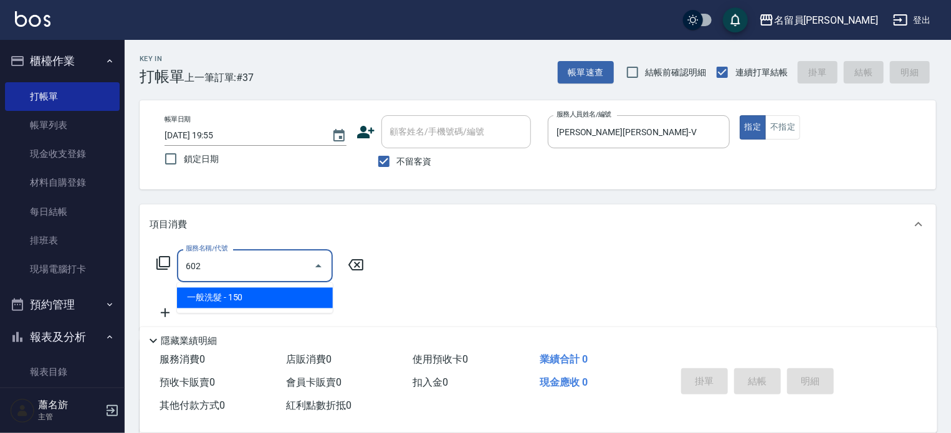
type input "一般洗髮(602)"
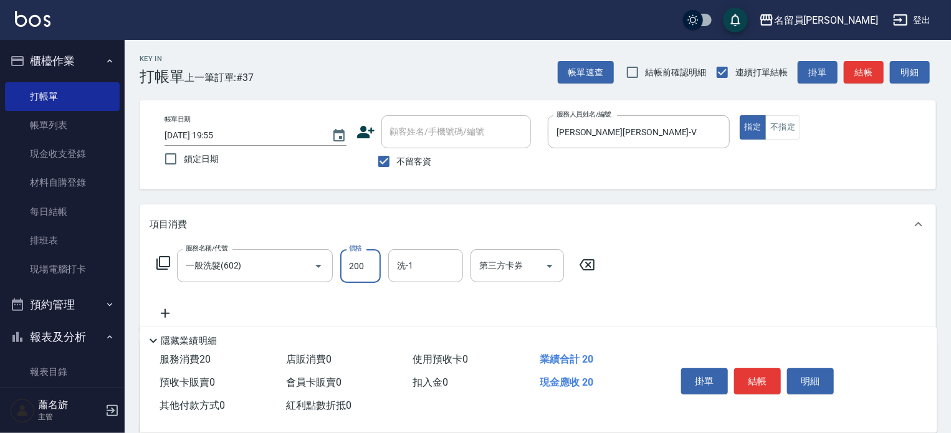
type input "200"
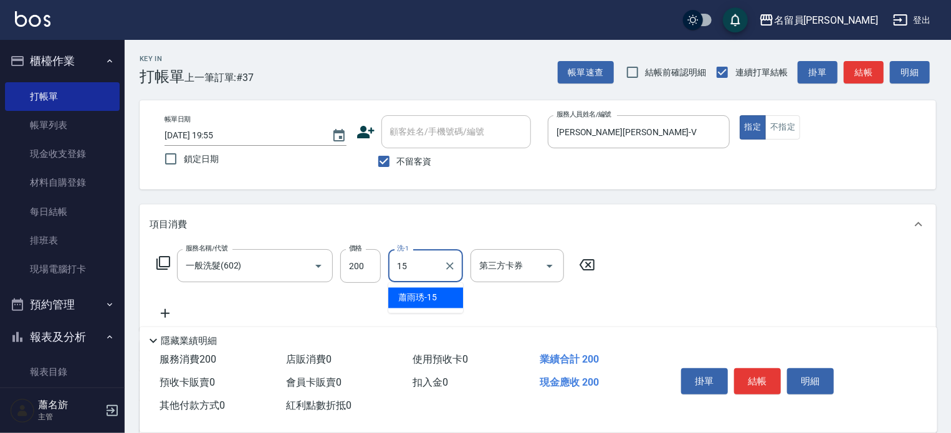
type input "[PERSON_NAME]-15"
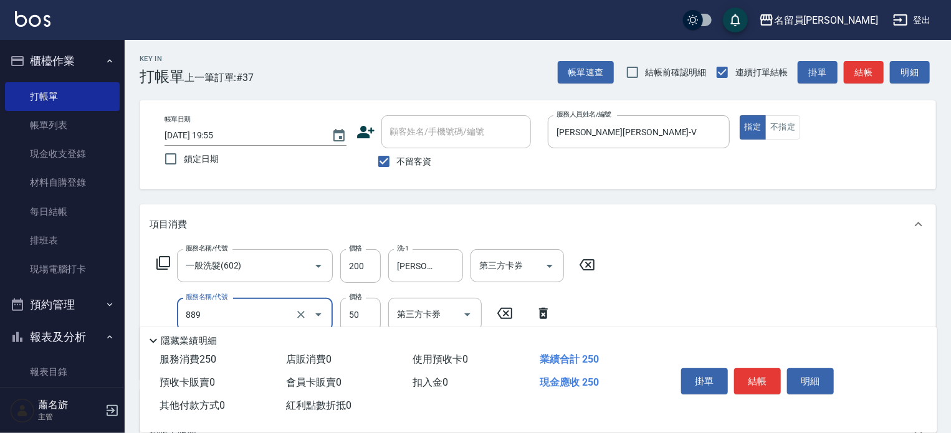
type input "精油(889)"
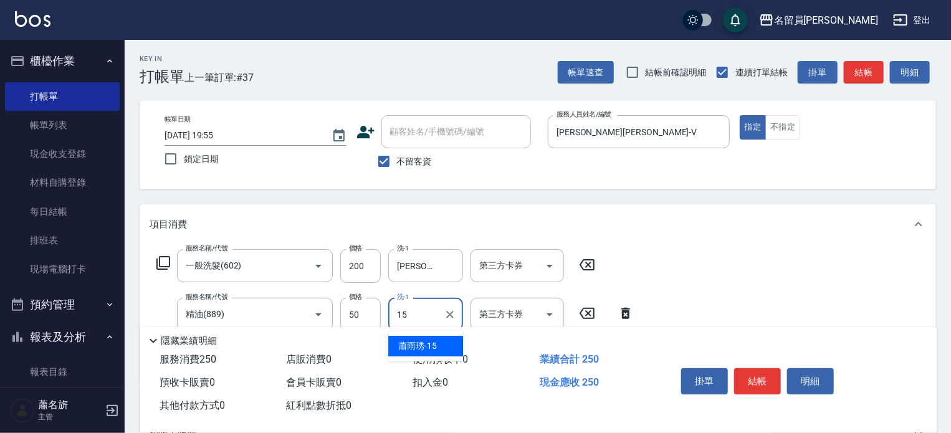
type input "[PERSON_NAME]-15"
type input "瞬間保養(415)"
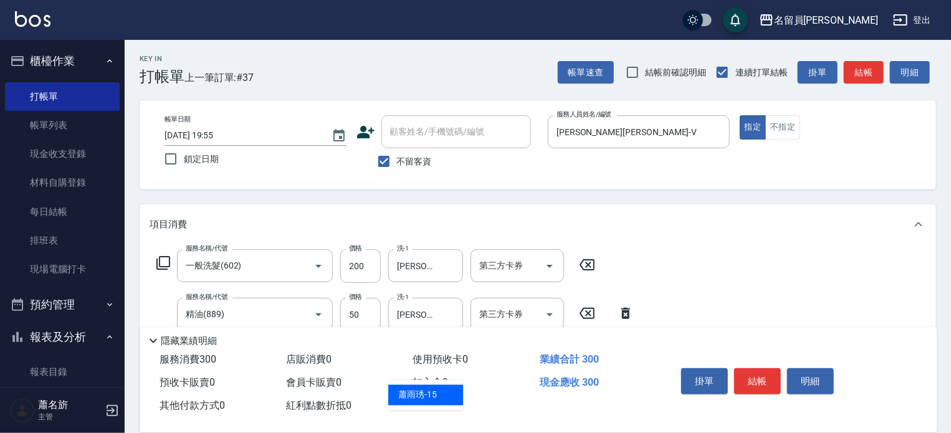
type input "[PERSON_NAME]-15"
type input "剪髮(302)"
type input "300"
click at [761, 376] on button "結帳" at bounding box center [757, 381] width 47 height 26
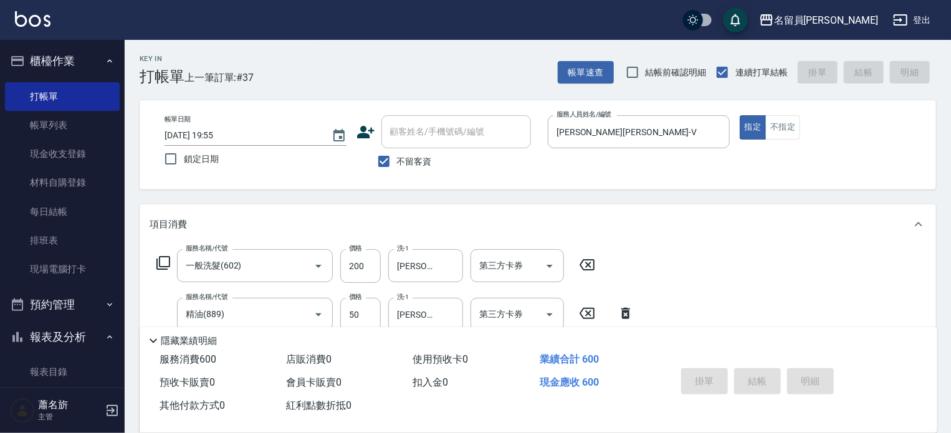
type input "[DATE] 19:56"
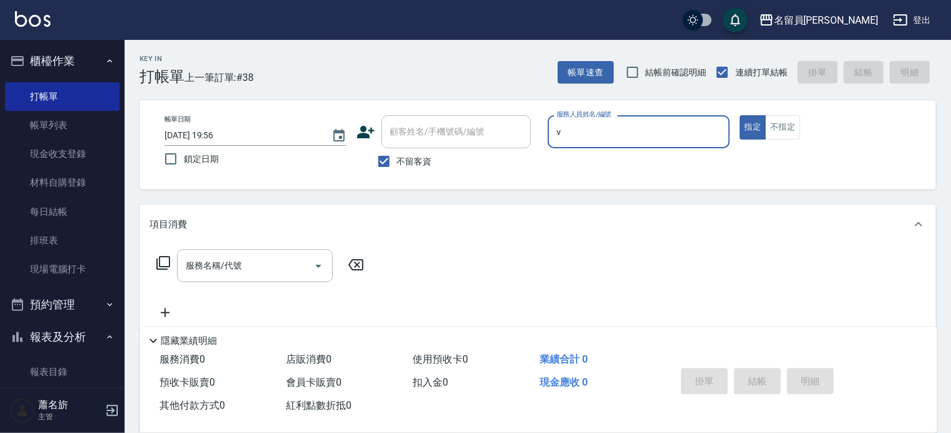
type input "[PERSON_NAME][PERSON_NAME]-V"
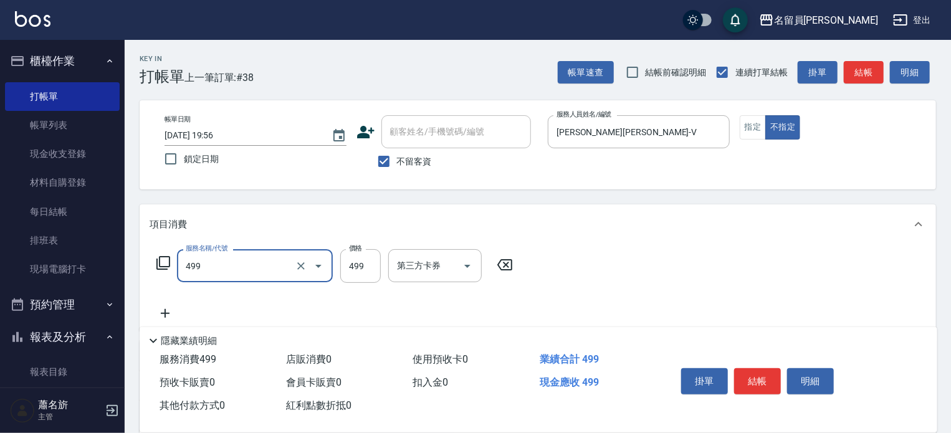
type input "去角質洗髮(499)"
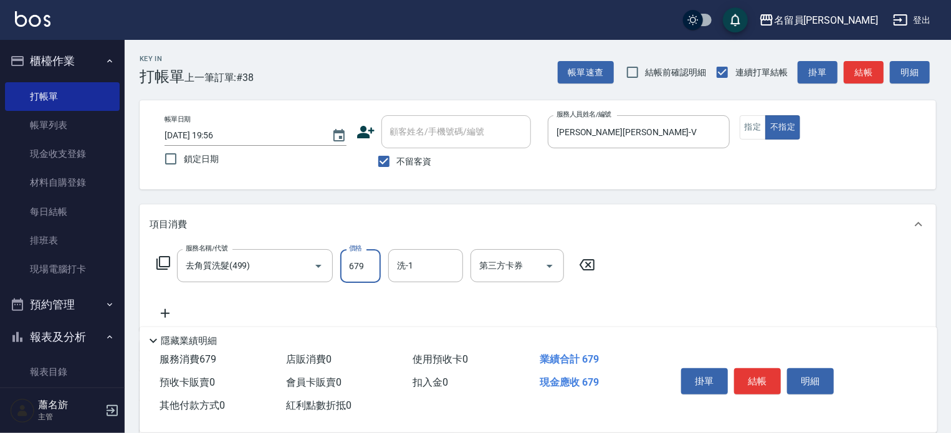
type input "679"
type input "[PERSON_NAME]-15"
click at [754, 391] on div "掛單 結帳 明細" at bounding box center [757, 382] width 163 height 39
click at [758, 378] on button "結帳" at bounding box center [757, 381] width 47 height 26
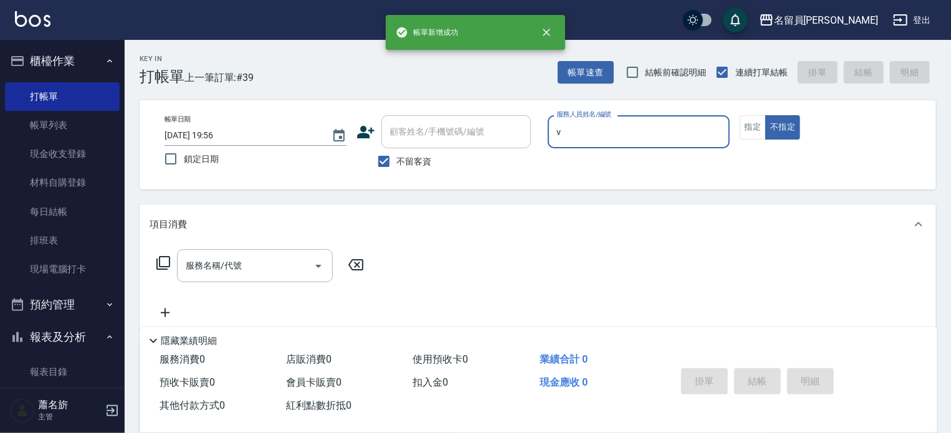
type input "[PERSON_NAME][PERSON_NAME]-V"
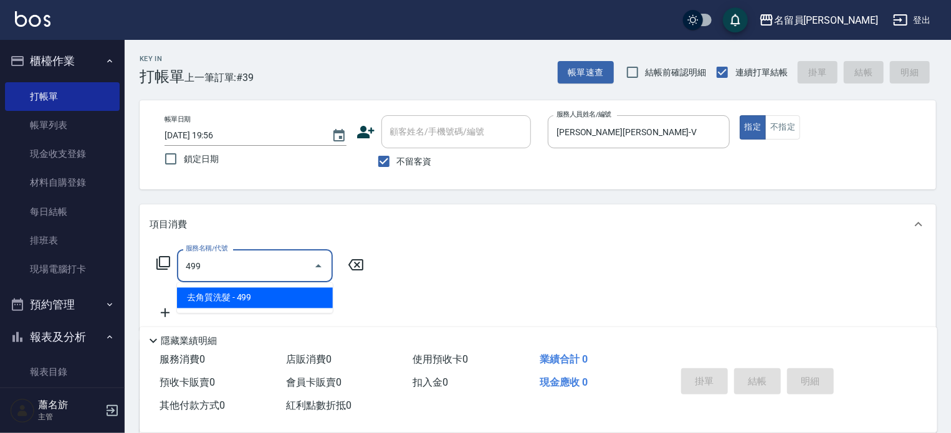
type input "去角質洗髮(499)"
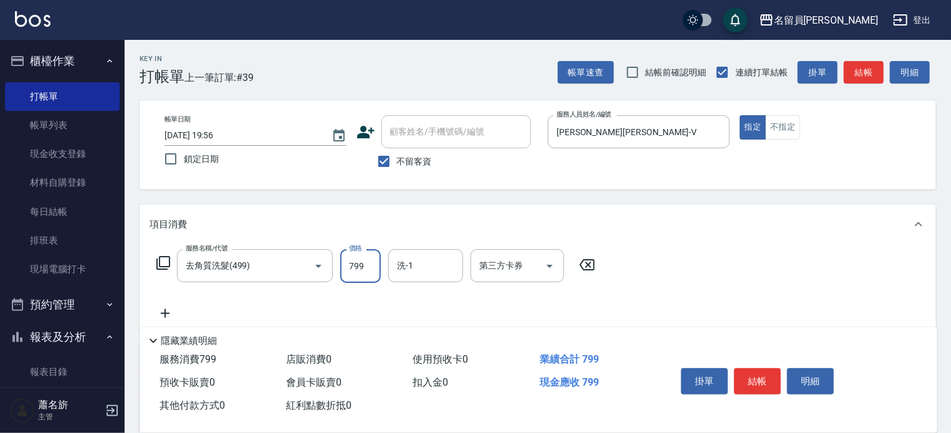
type input "799"
type input "[PERSON_NAME]-15"
click at [765, 377] on button "結帳" at bounding box center [757, 381] width 47 height 26
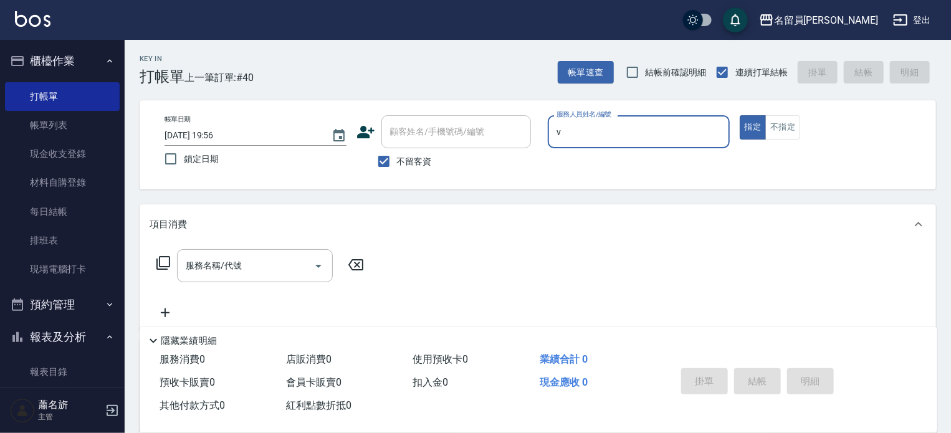
type input "[PERSON_NAME][PERSON_NAME]-V"
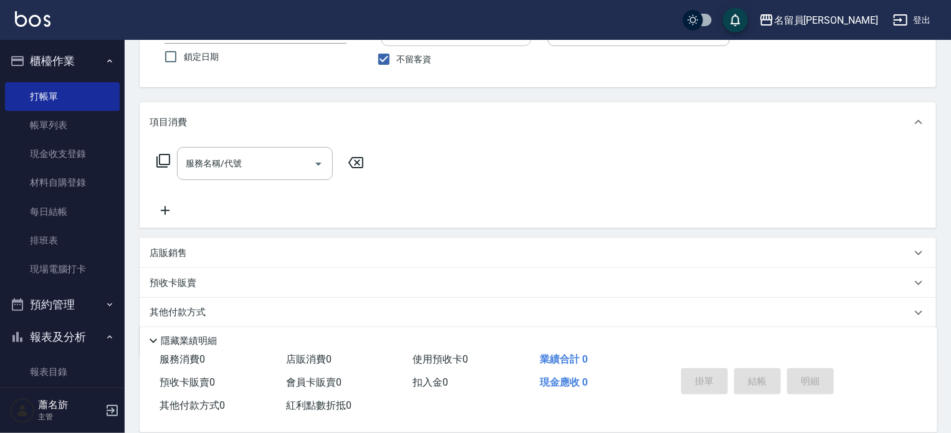
scroll to position [125, 0]
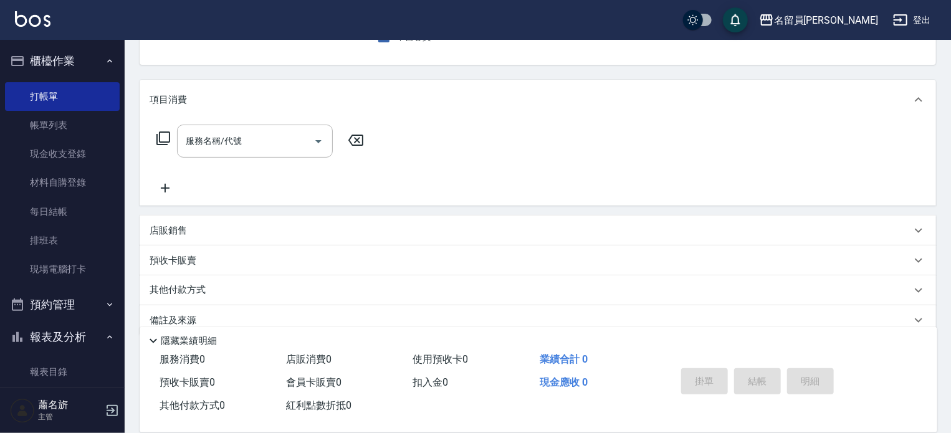
drag, startPoint x: 384, startPoint y: 229, endPoint x: 390, endPoint y: 226, distance: 6.7
click at [389, 226] on div "店販銷售" at bounding box center [531, 230] width 762 height 13
type input "[PERSON_NAME][PERSON_NAME]-V"
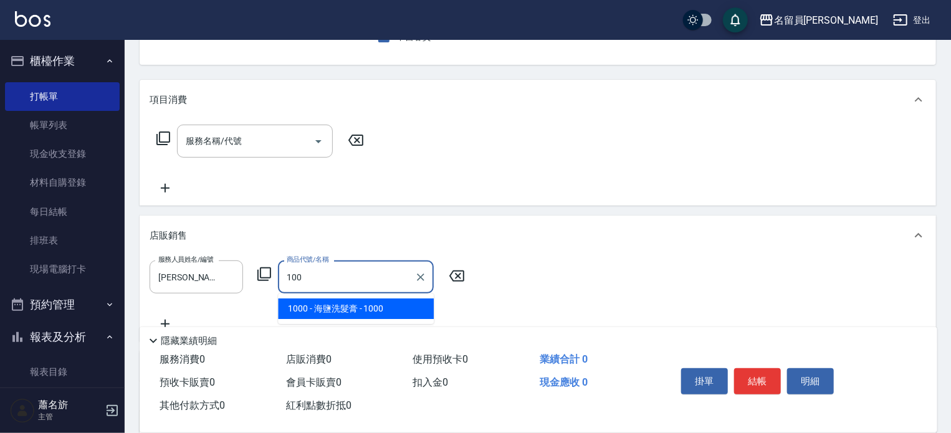
type input "海鹽洗髮膏"
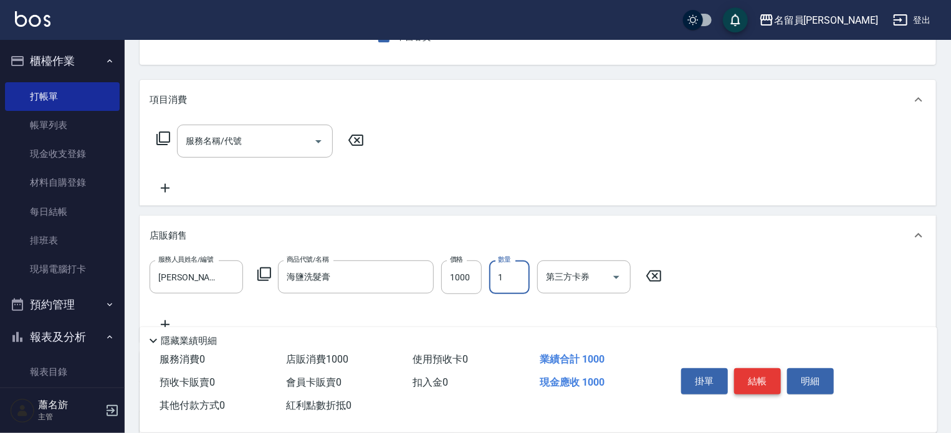
click at [765, 379] on button "結帳" at bounding box center [757, 381] width 47 height 26
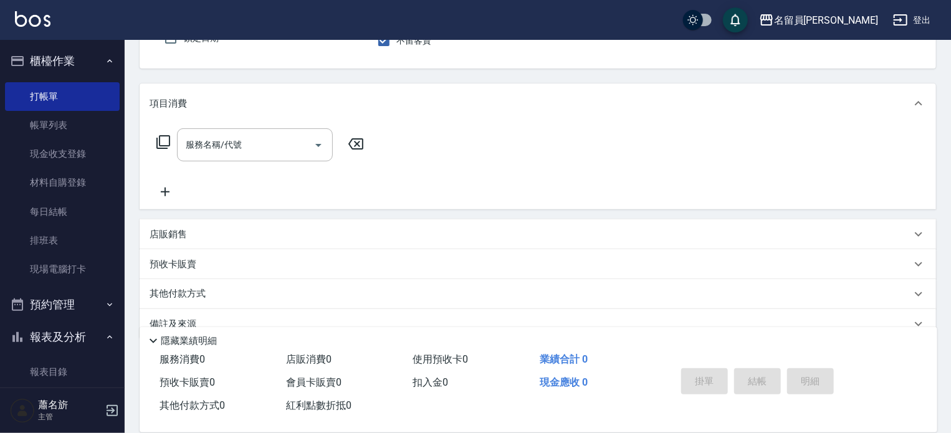
type input "[PERSON_NAME][PERSON_NAME]-V"
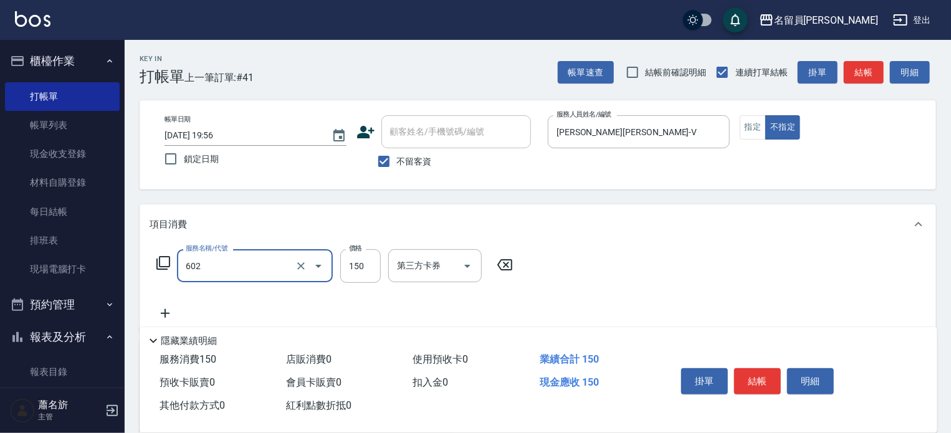
type input "一般洗髮(602)"
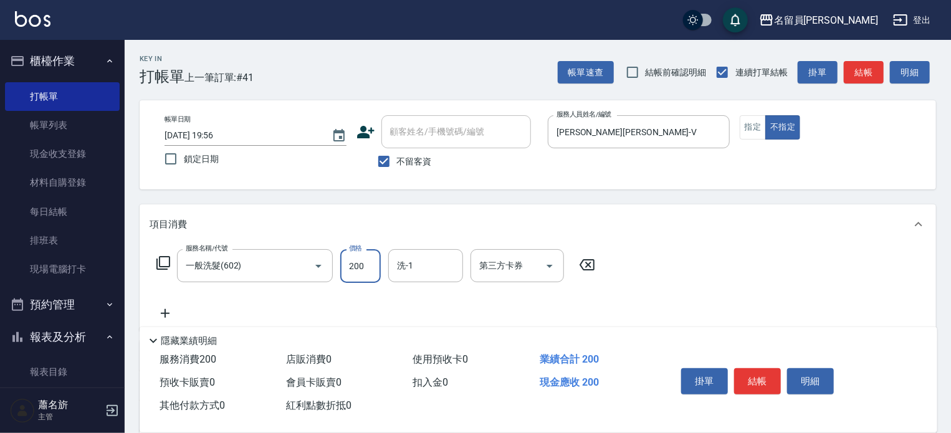
type input "200"
type input "[PERSON_NAME]-15"
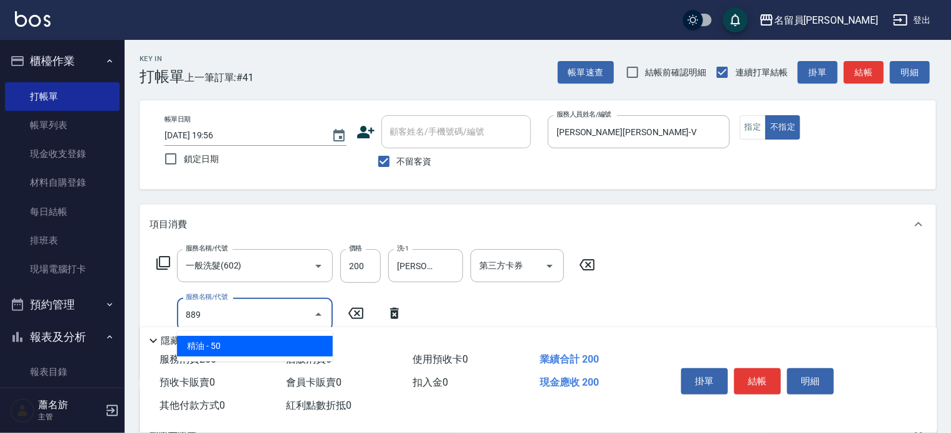
type input "精油(889)"
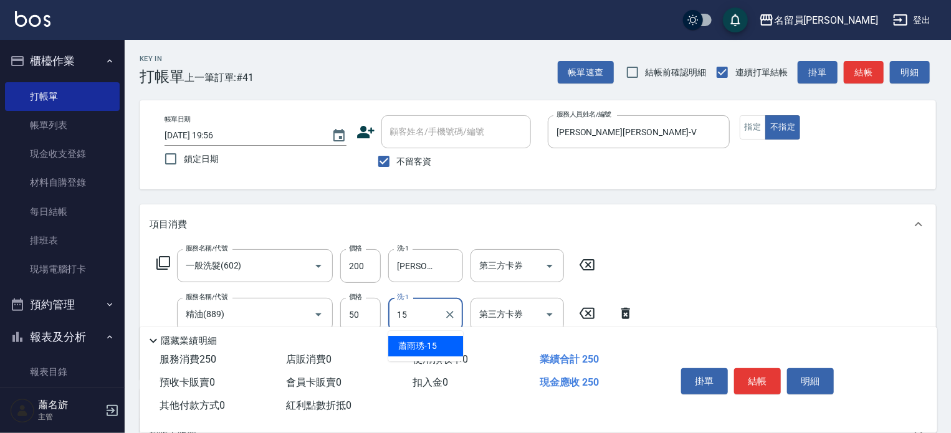
type input "[PERSON_NAME]-15"
type input "剪髮(302)"
type input "130"
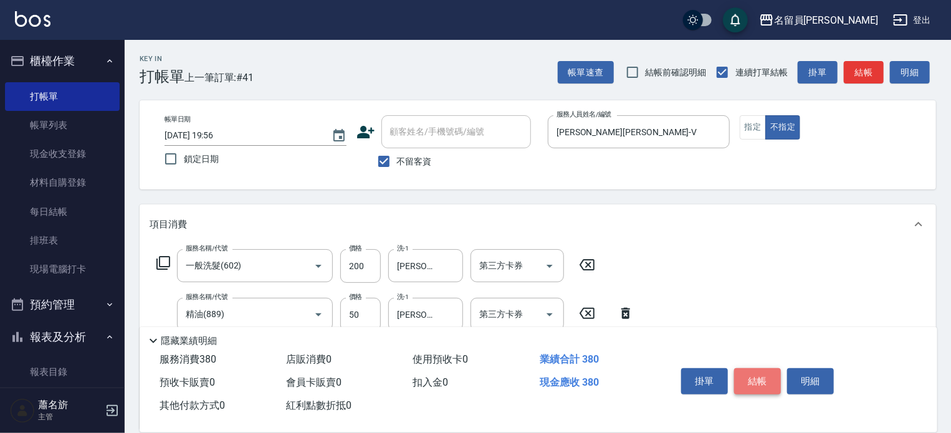
click at [756, 381] on button "結帳" at bounding box center [757, 381] width 47 height 26
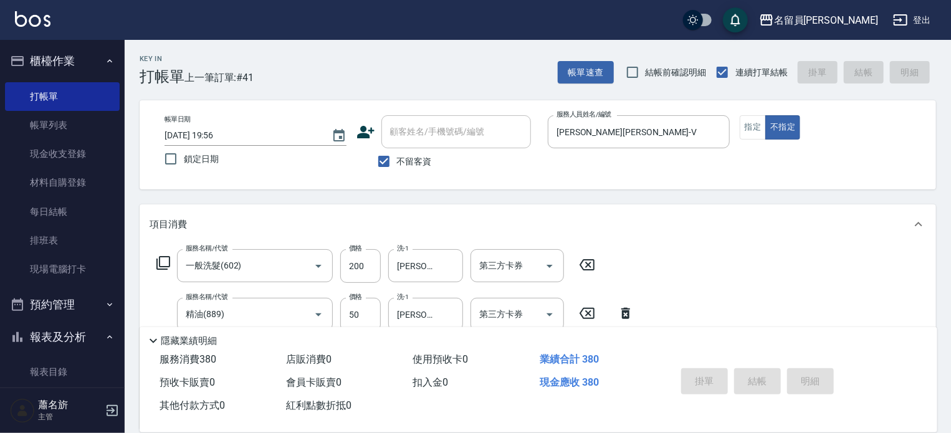
type input "[DATE] 19:57"
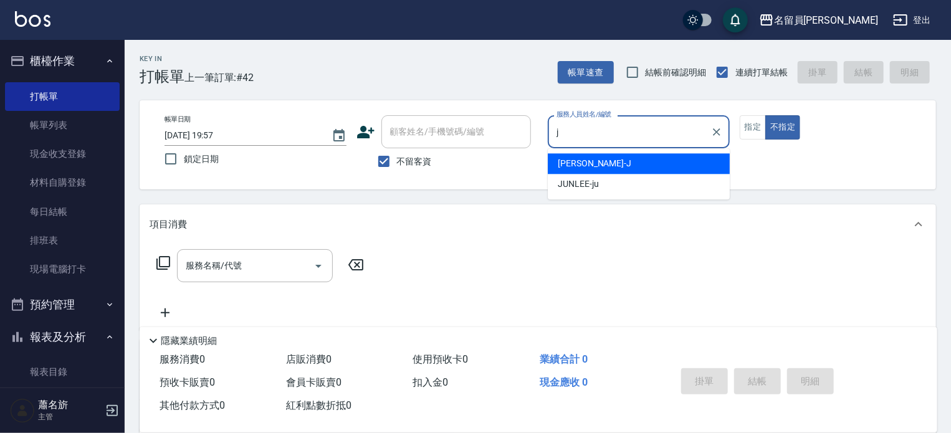
type input "[PERSON_NAME]"
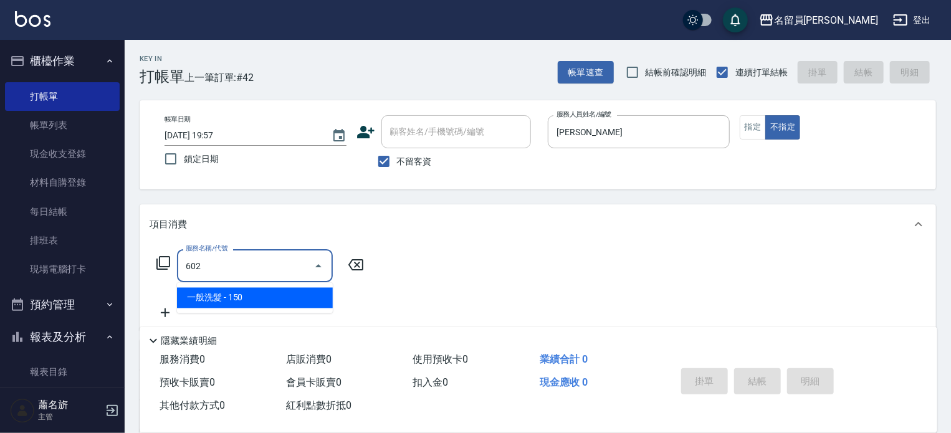
type input "一般洗髮(602)"
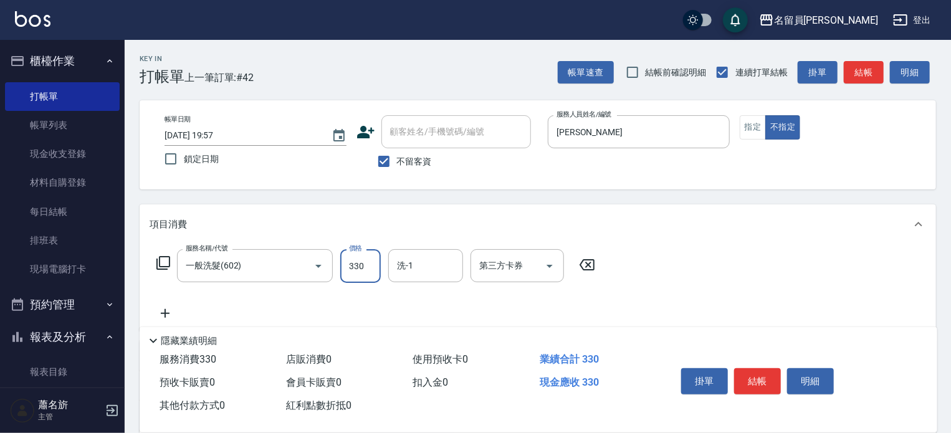
type input "330"
click at [759, 371] on button "結帳" at bounding box center [757, 381] width 47 height 26
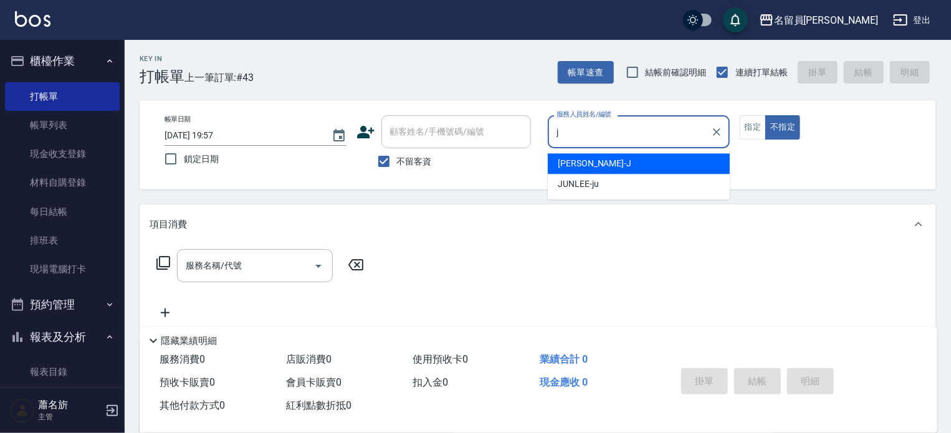
type input "[PERSON_NAME]"
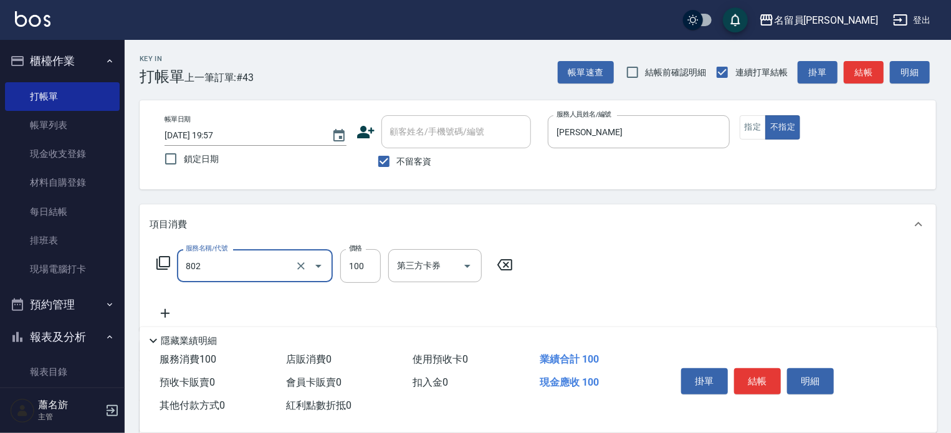
type input "VIP儲值(802)"
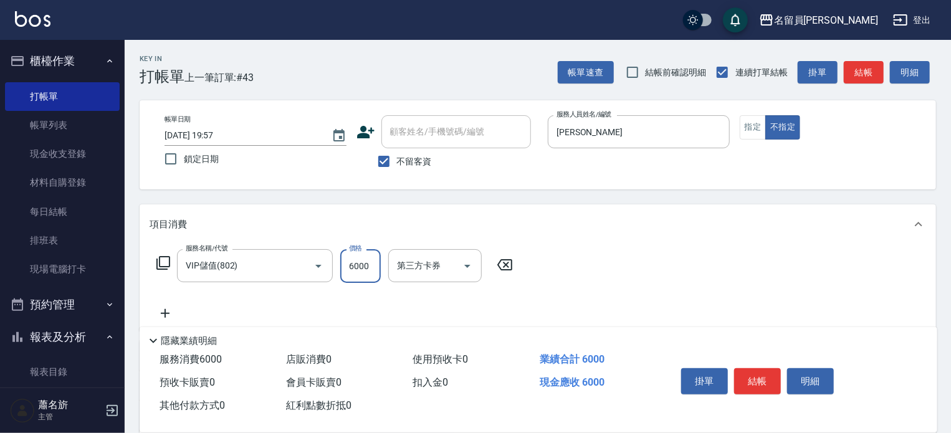
type input "6000"
click at [760, 131] on button "指定" at bounding box center [753, 127] width 27 height 24
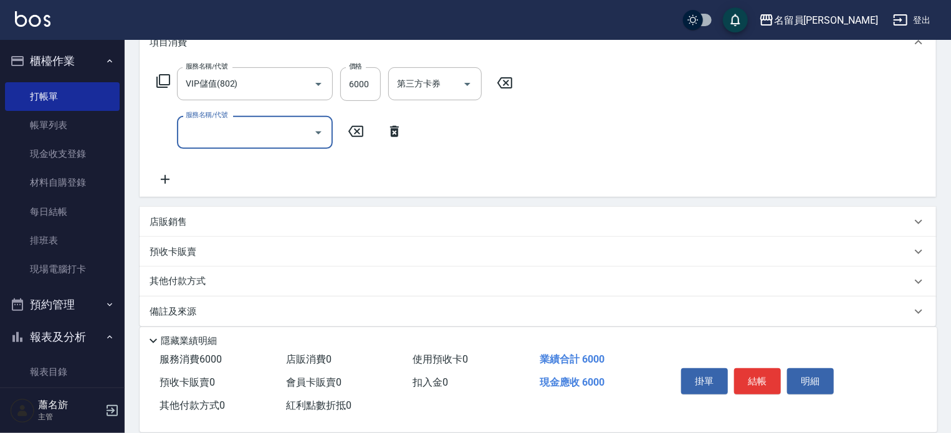
scroll to position [194, 0]
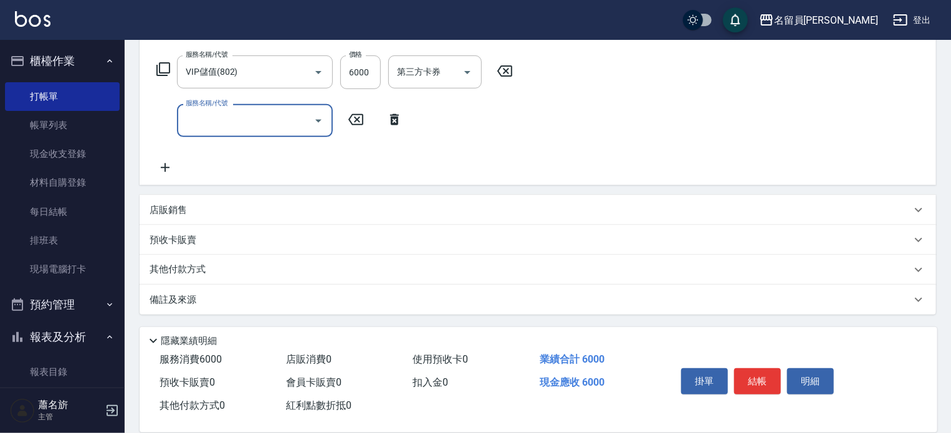
click at [386, 232] on div "預收卡販賣" at bounding box center [538, 240] width 796 height 30
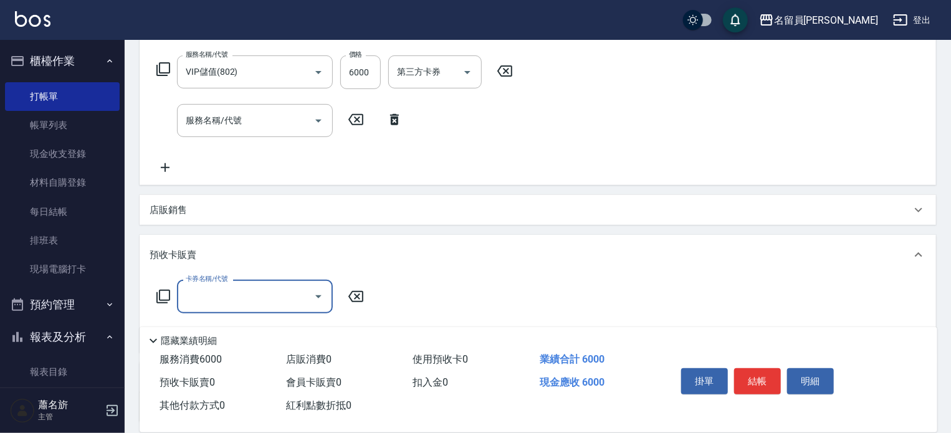
scroll to position [0, 0]
click at [386, 224] on div "店販銷售" at bounding box center [538, 210] width 796 height 30
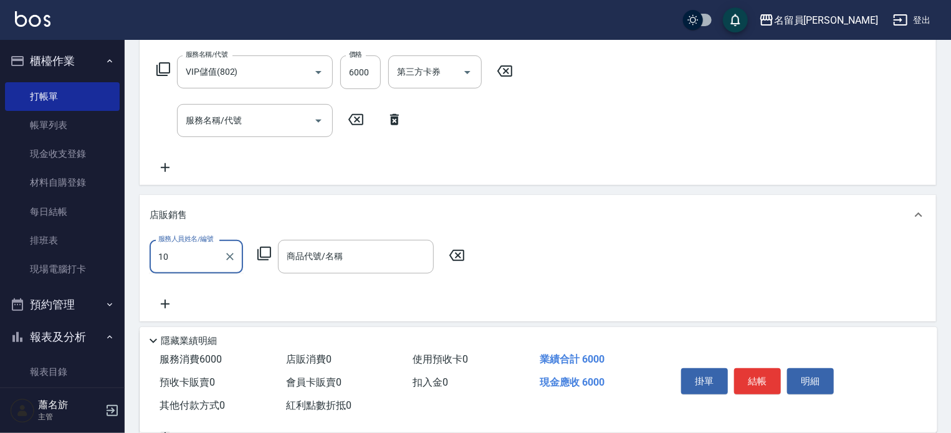
type input "10"
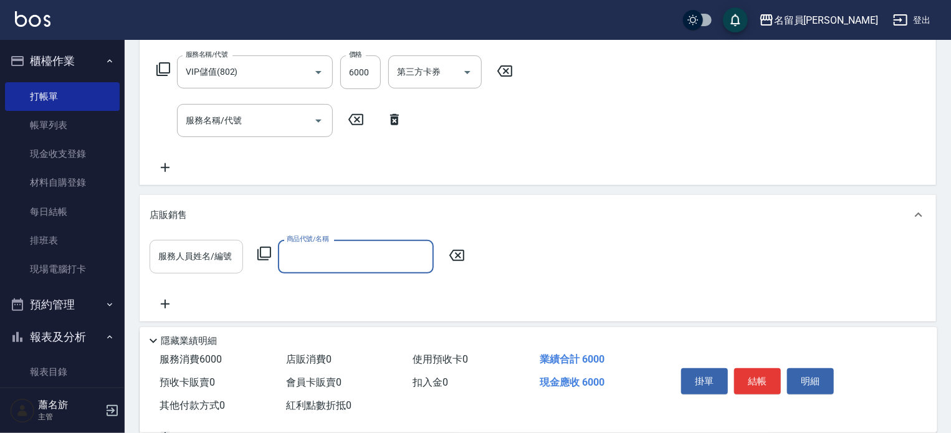
click at [198, 251] on input "服務人員姓名/編號" at bounding box center [196, 257] width 82 height 22
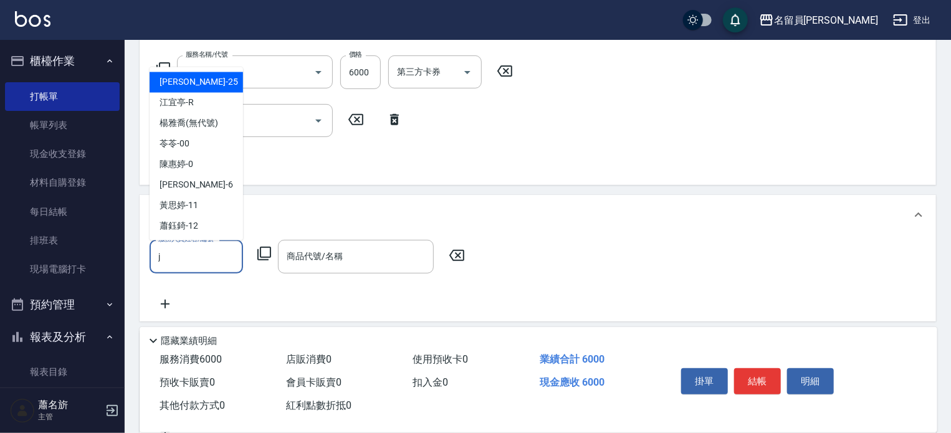
type input "[PERSON_NAME]"
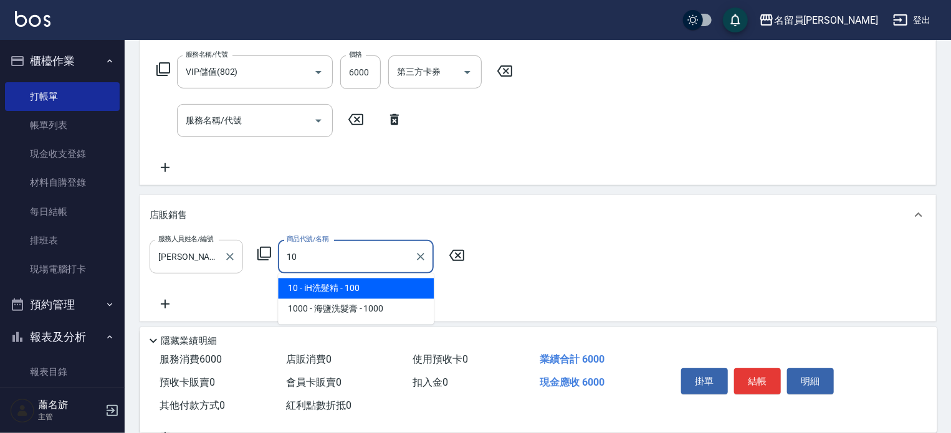
type input "iH洗髮精"
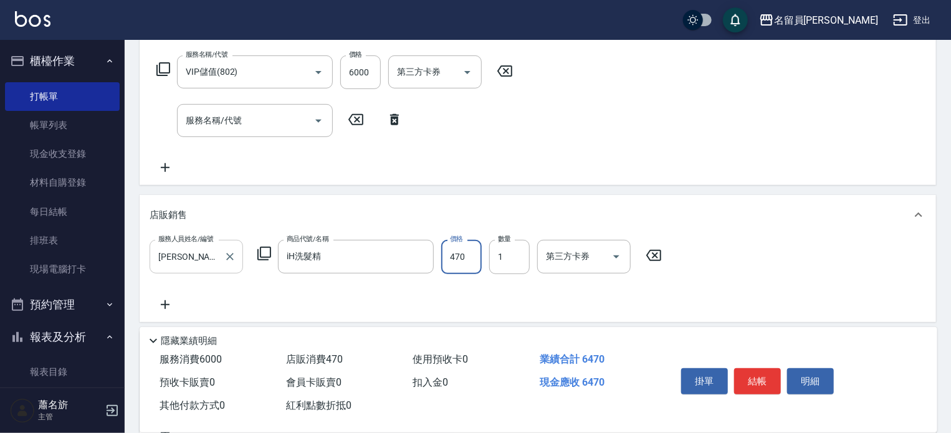
type input "470"
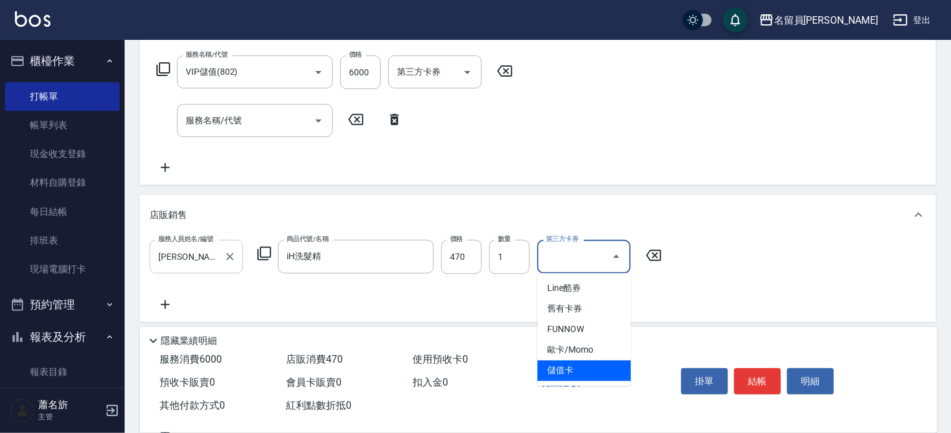
type input "儲值卡"
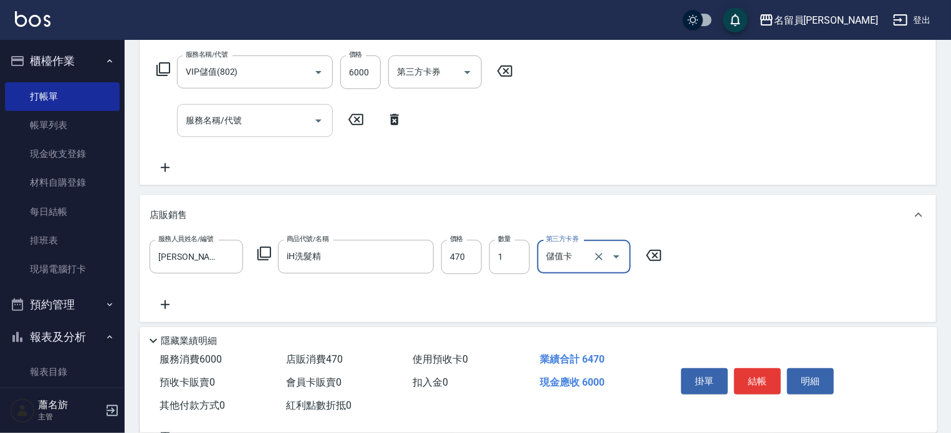
click at [221, 128] on input "服務名稱/代號" at bounding box center [246, 121] width 126 height 22
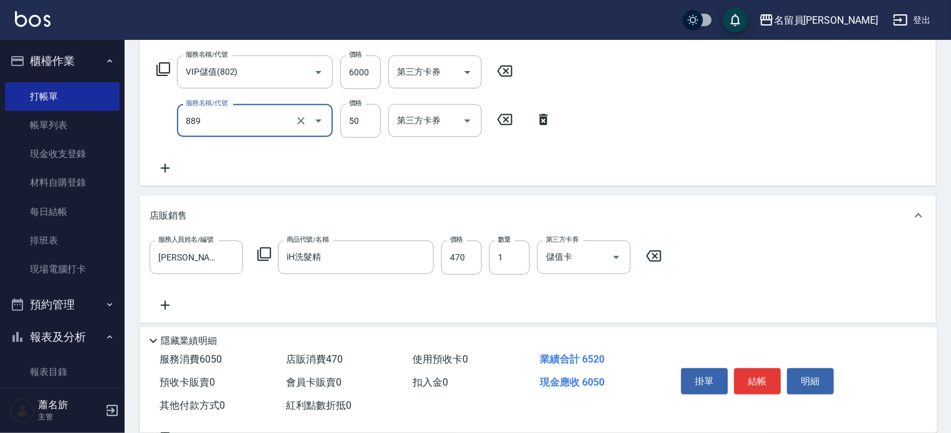
type input "精油(889)"
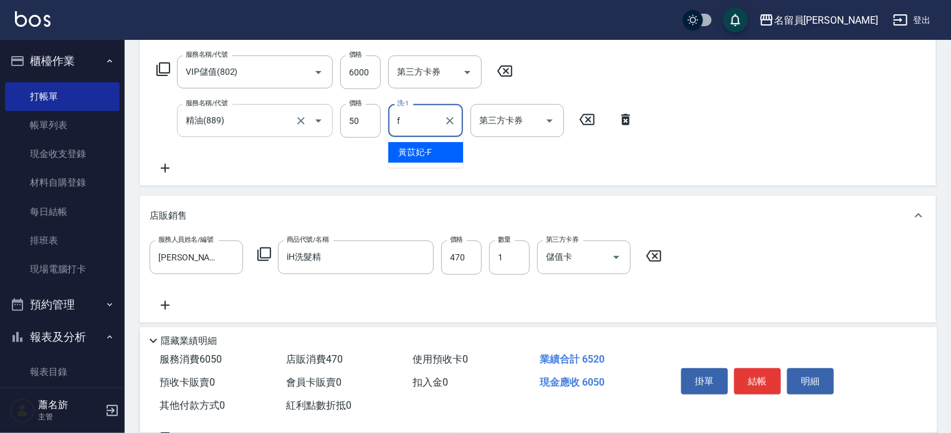
type input "[PERSON_NAME]-F"
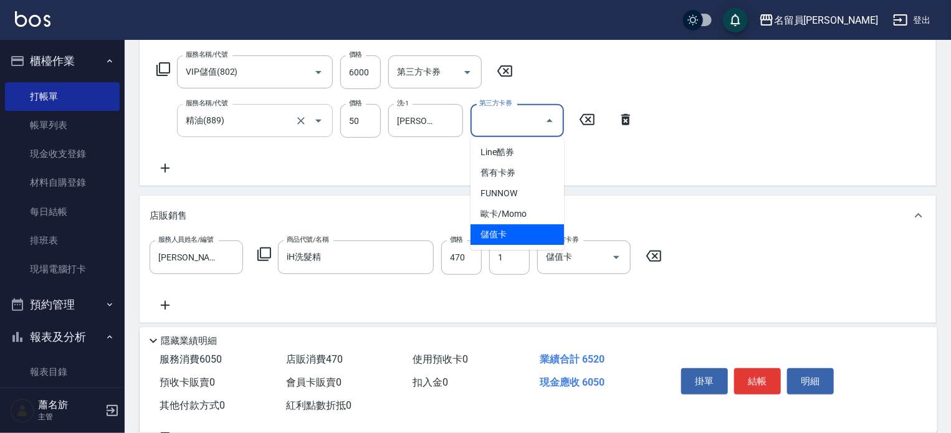
type input "儲值卡"
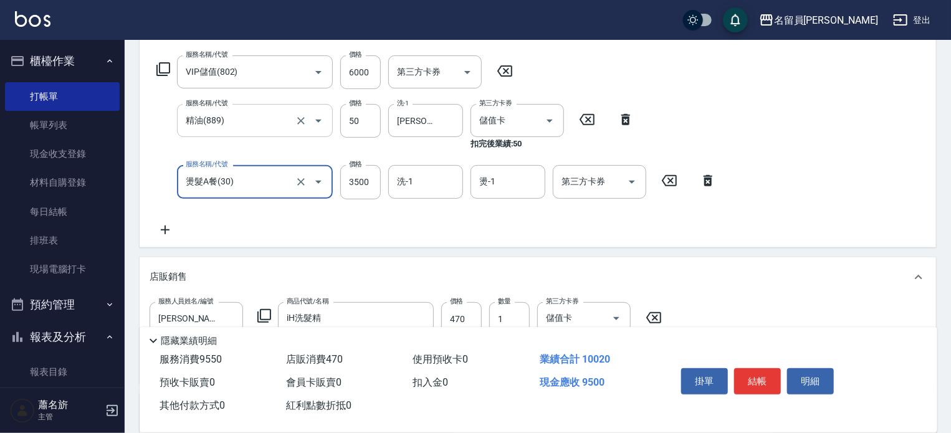
type input "燙髮A餐(30)"
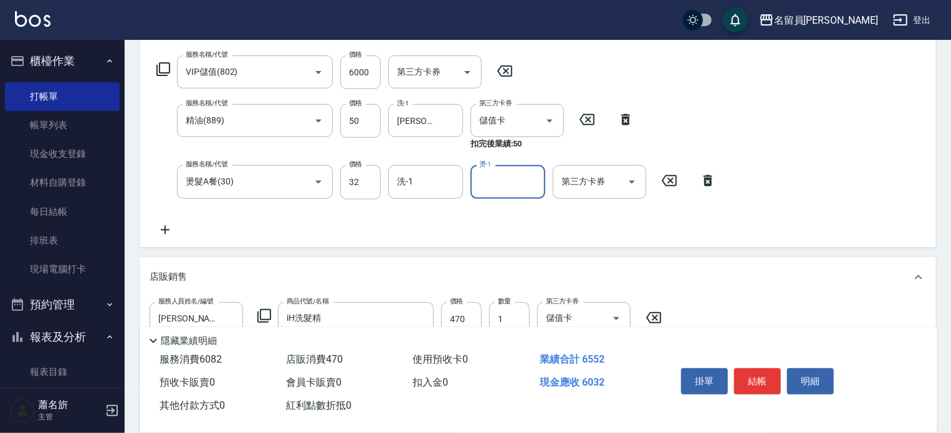
click at [381, 200] on div "服務名稱/代號 VIP儲值(802) 服務名稱/代號 價格 6000 價格 第三方卡券 第三方卡券 服務名稱/代號 精油(889) 服務名稱/代號 價格 50…" at bounding box center [437, 145] width 574 height 181
click at [371, 189] on input "32" at bounding box center [360, 182] width 41 height 34
type input "3249"
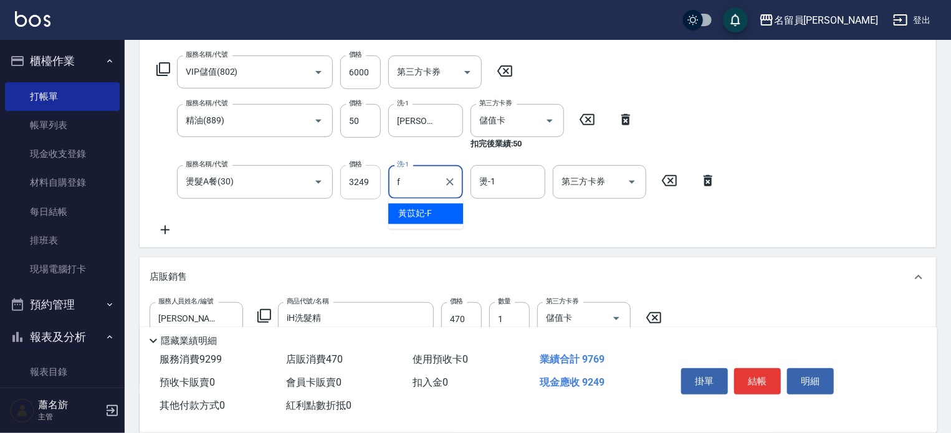
type input "[PERSON_NAME]-F"
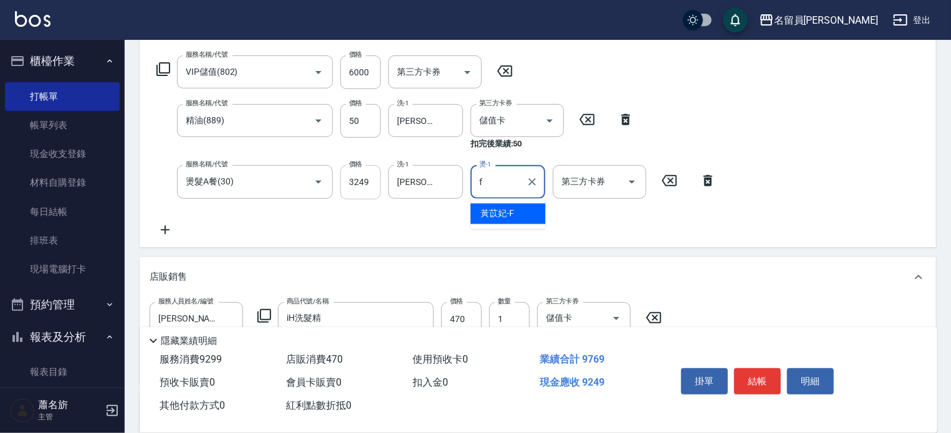
type input "[PERSON_NAME]-F"
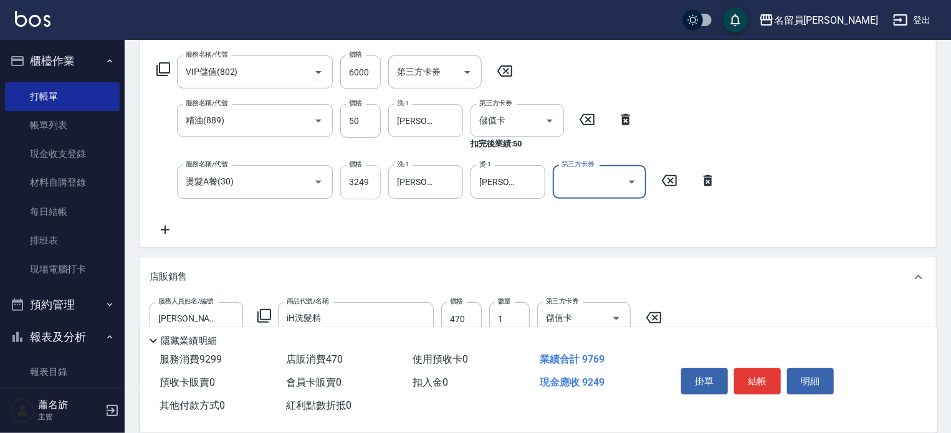
scroll to position [131, 0]
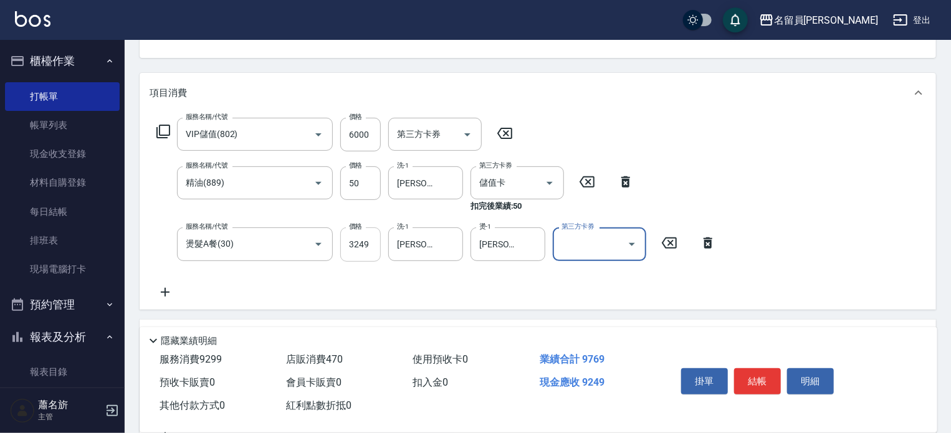
click at [368, 237] on input "3249" at bounding box center [360, 244] width 41 height 34
type input "3299"
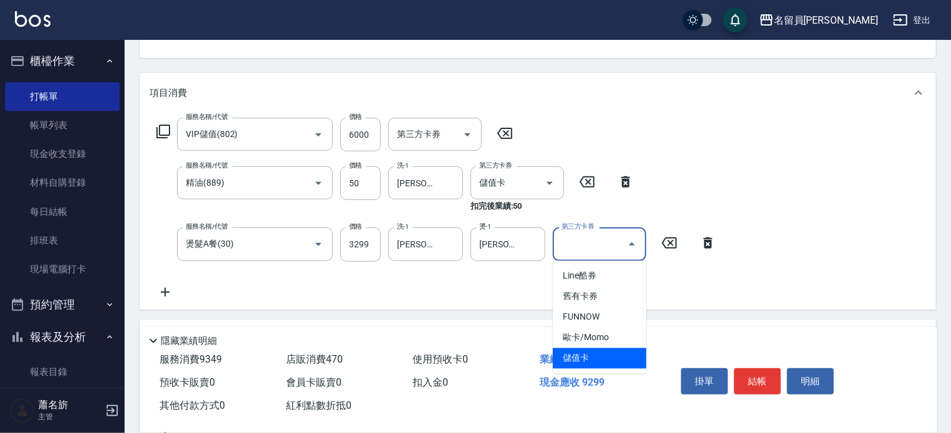
type input "儲值卡"
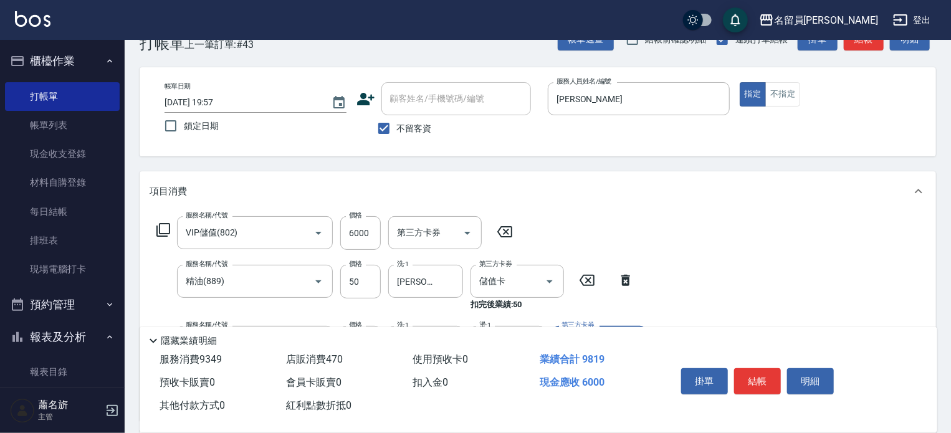
scroll to position [0, 0]
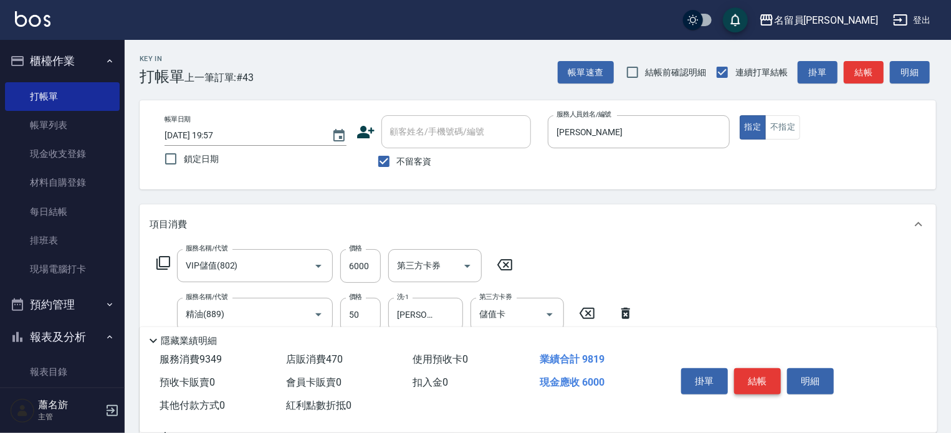
click at [751, 378] on button "結帳" at bounding box center [757, 381] width 47 height 26
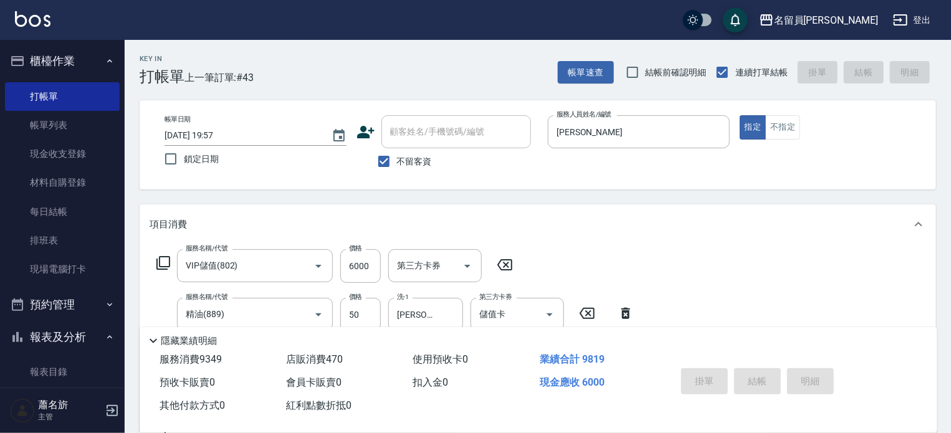
type input "[DATE] 19:58"
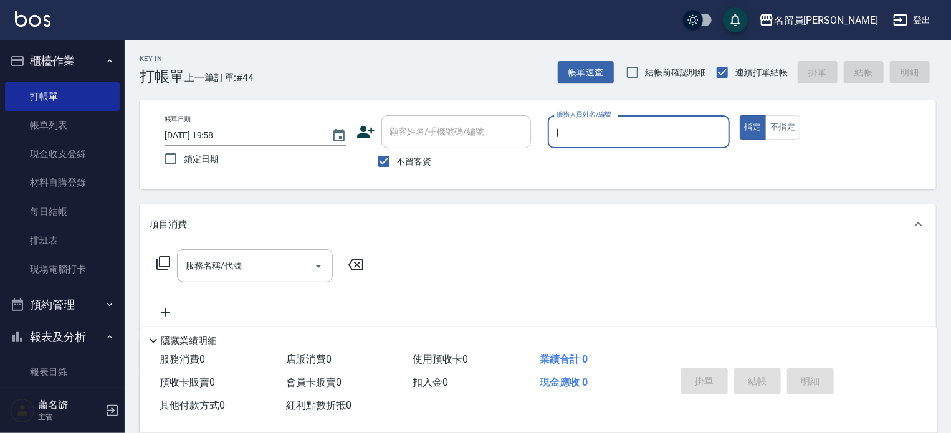
type input "[PERSON_NAME]"
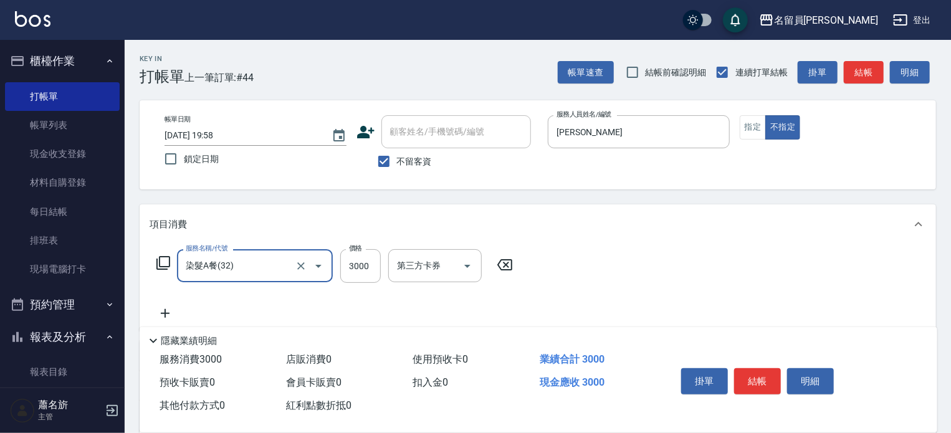
type input "染髮A餐(32)"
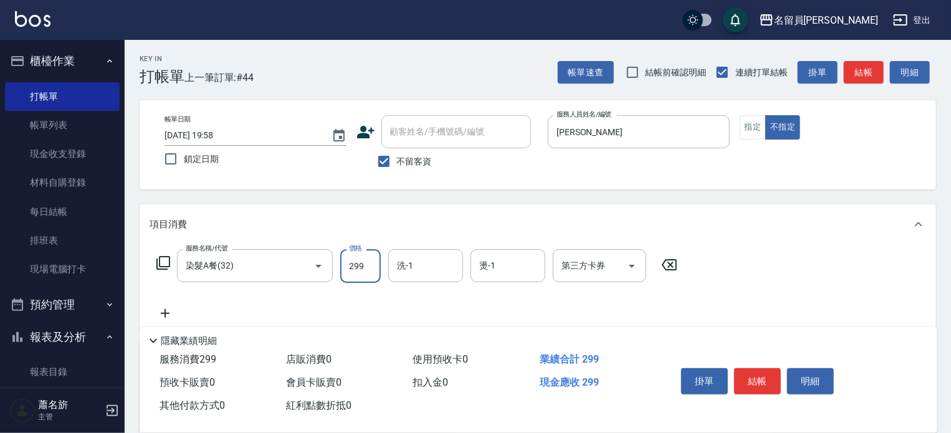
click at [373, 283] on input "299" at bounding box center [360, 266] width 41 height 34
type input "2999"
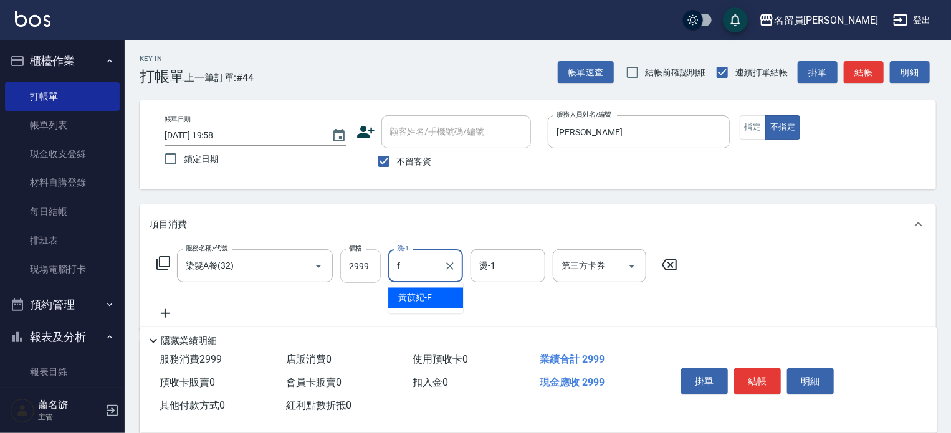
type input "[PERSON_NAME]-F"
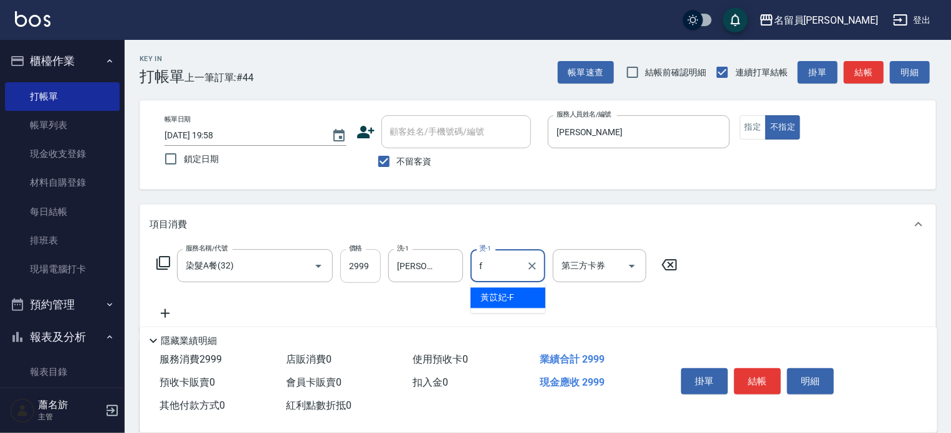
type input "[PERSON_NAME]-F"
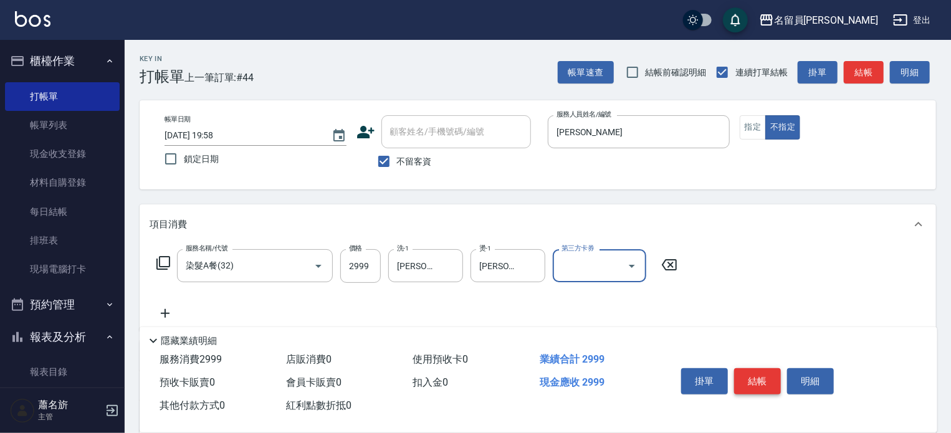
click at [772, 375] on button "結帳" at bounding box center [757, 381] width 47 height 26
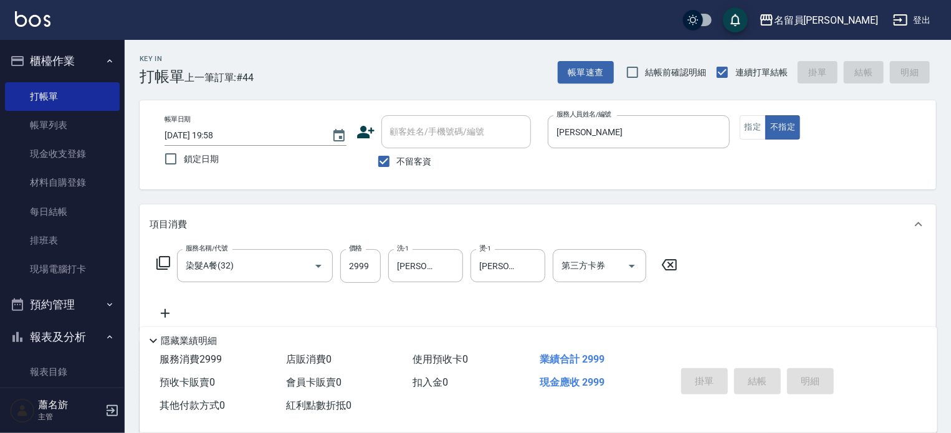
type input "[DATE] 19:59"
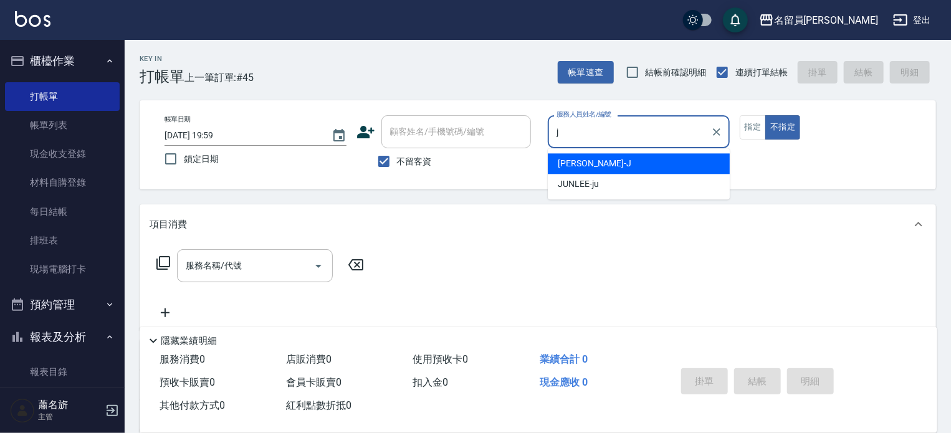
type input "[PERSON_NAME]"
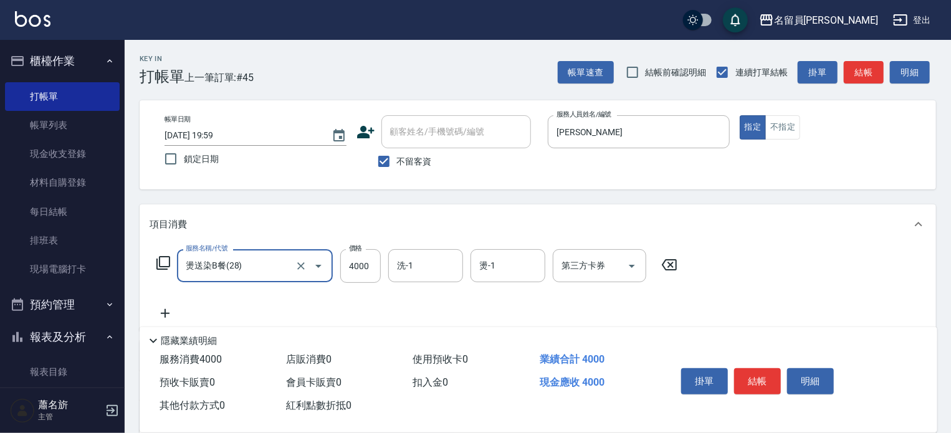
type input "燙送染B餐(28)"
type input "4399"
type input "[PERSON_NAME]-F"
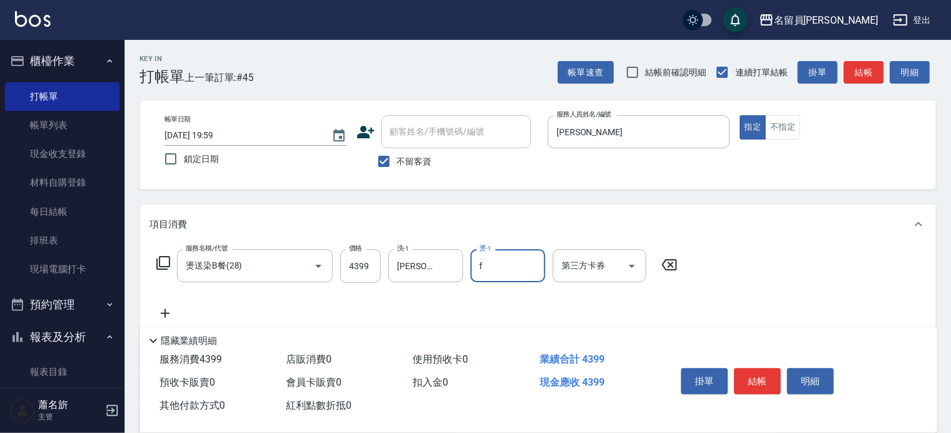
type input "[PERSON_NAME]-F"
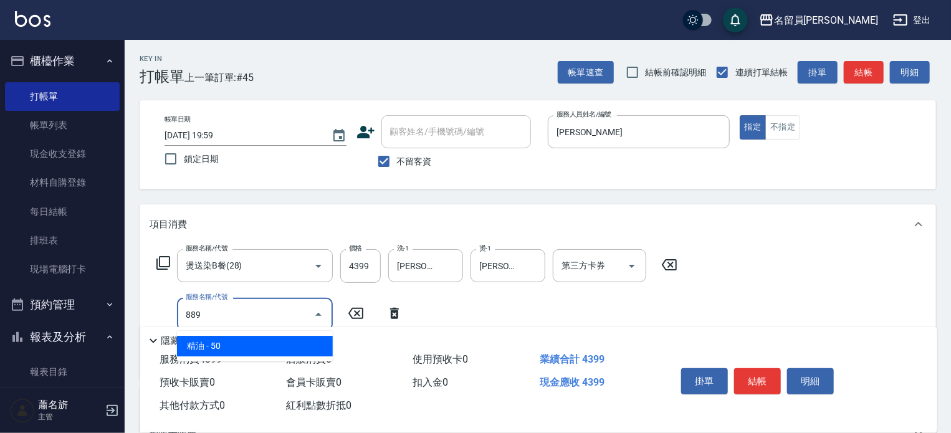
type input "精油(889)"
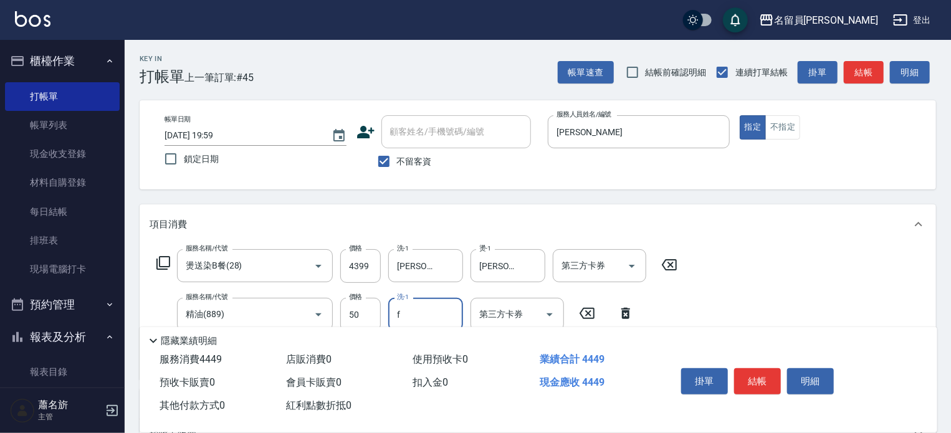
type input "[PERSON_NAME]-F"
click at [758, 376] on button "結帳" at bounding box center [757, 381] width 47 height 26
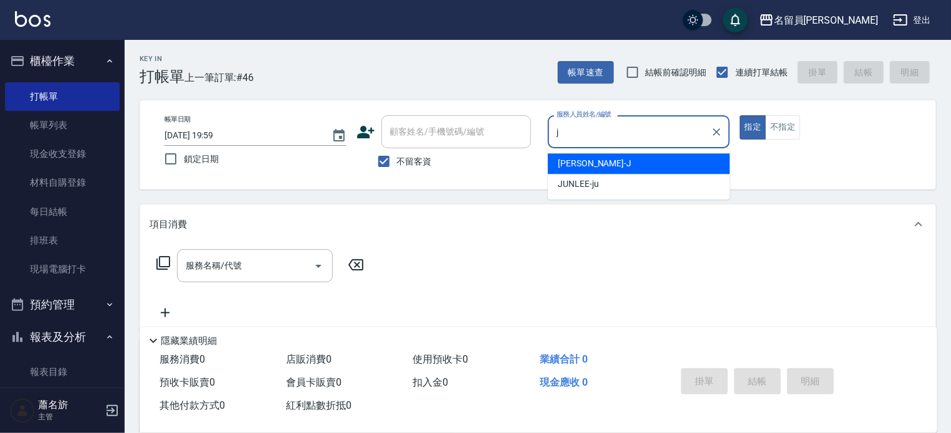
type input "[PERSON_NAME]"
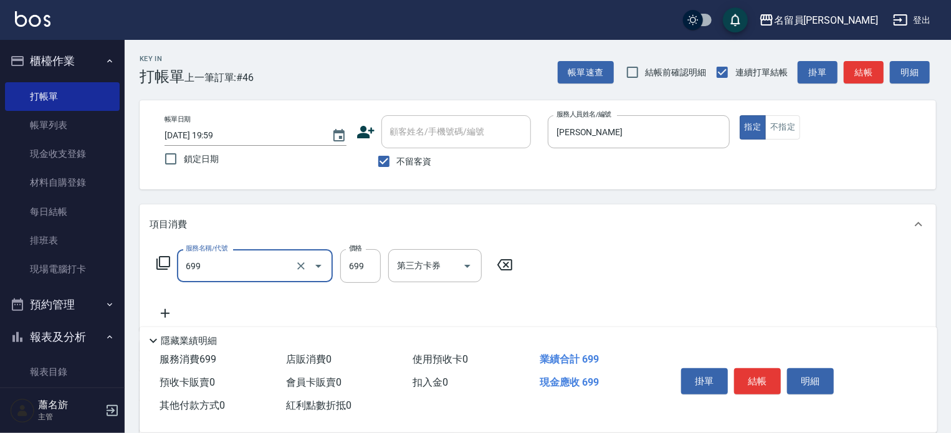
type input "精油洗髮(699)"
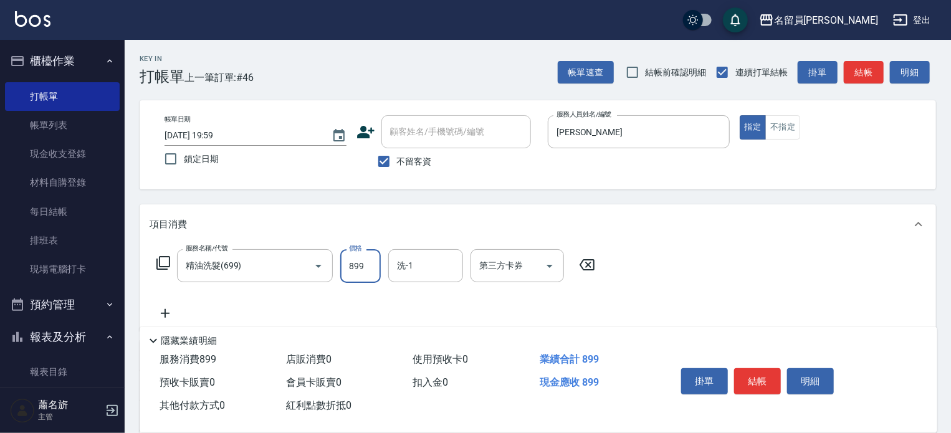
type input "899"
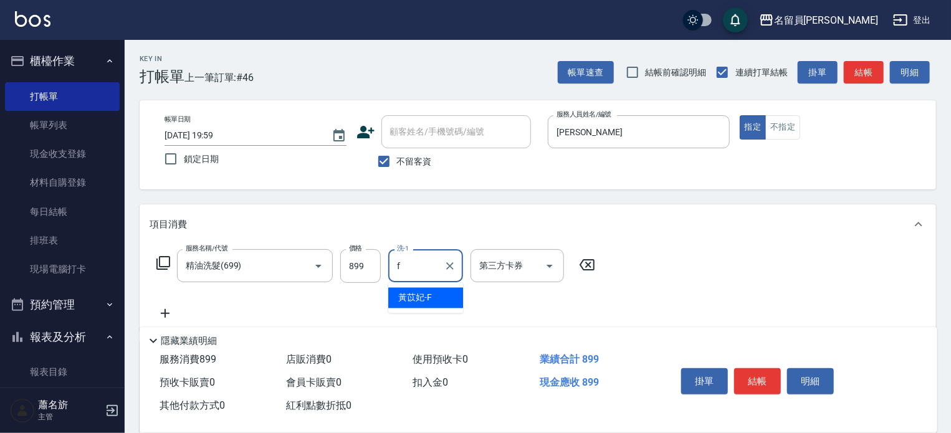
type input "[PERSON_NAME]-F"
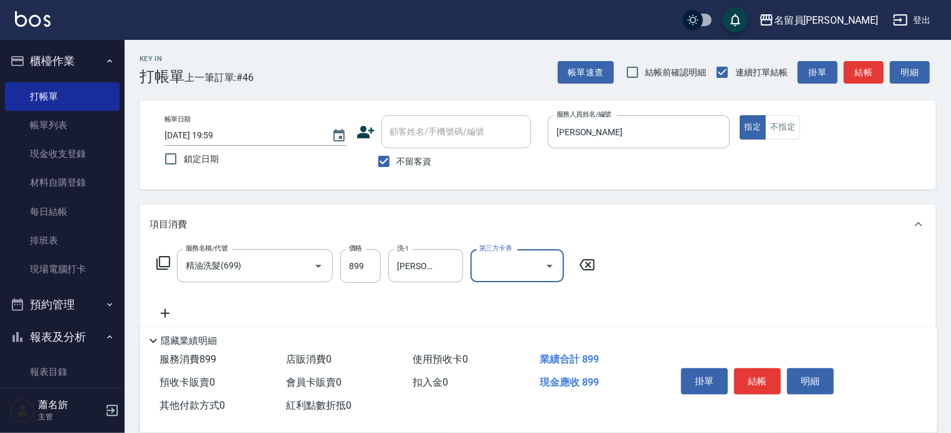
click at [813, 130] on div "指定 不指定" at bounding box center [831, 127] width 182 height 24
click at [786, 129] on button "不指定" at bounding box center [782, 127] width 35 height 24
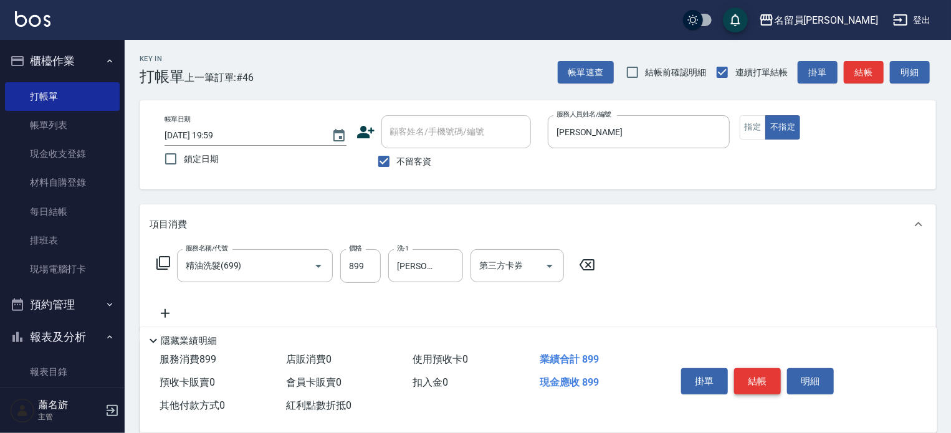
click at [758, 382] on button "結帳" at bounding box center [757, 381] width 47 height 26
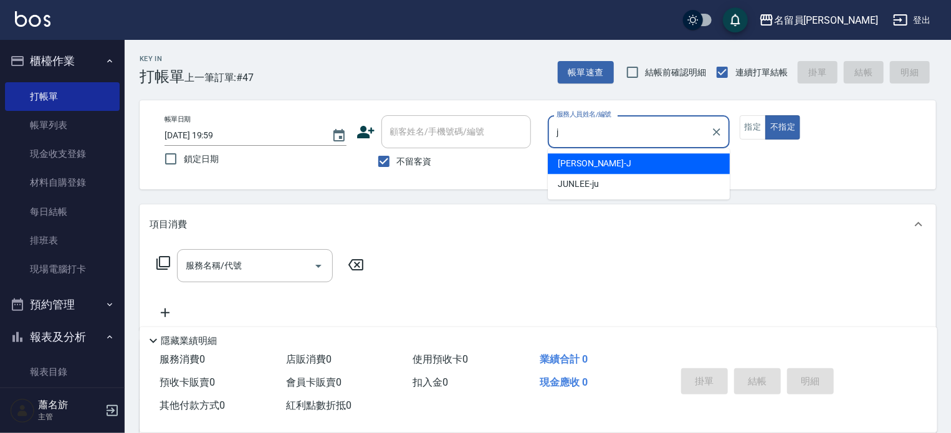
type input "[PERSON_NAME]"
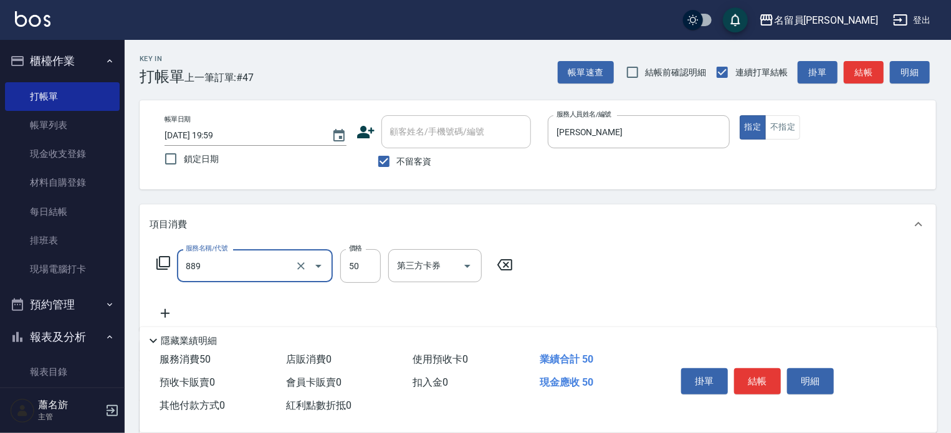
type input "精油(889)"
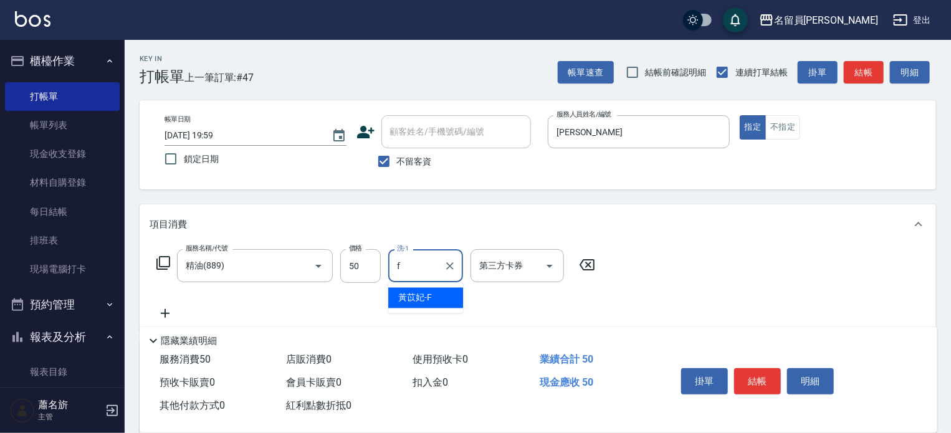
type input "[PERSON_NAME]-F"
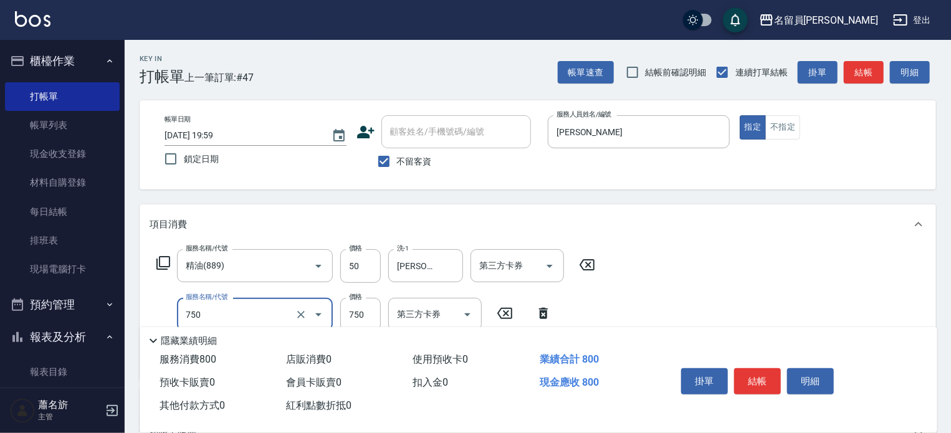
type input "日本精漾護髮(750)"
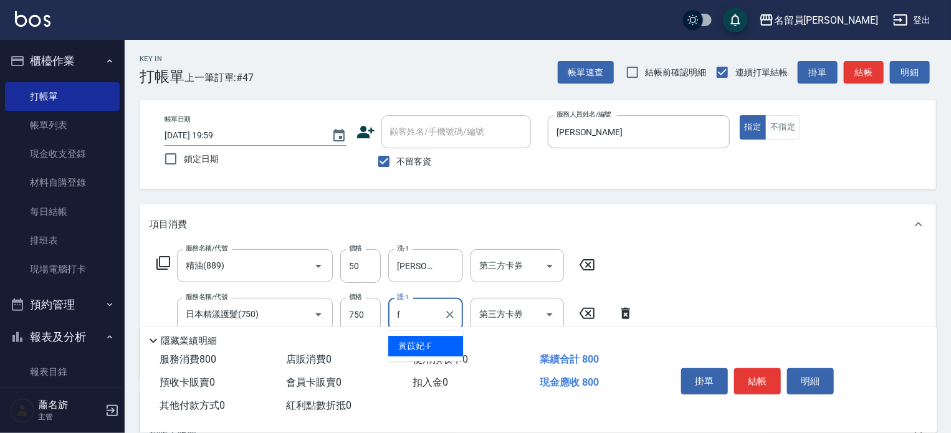
type input "[PERSON_NAME]-F"
type input "單卸髮片(00031)"
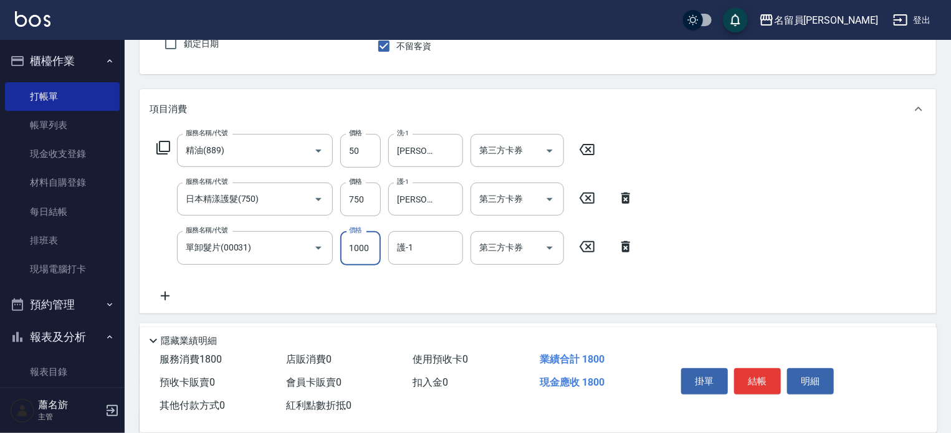
scroll to position [187, 0]
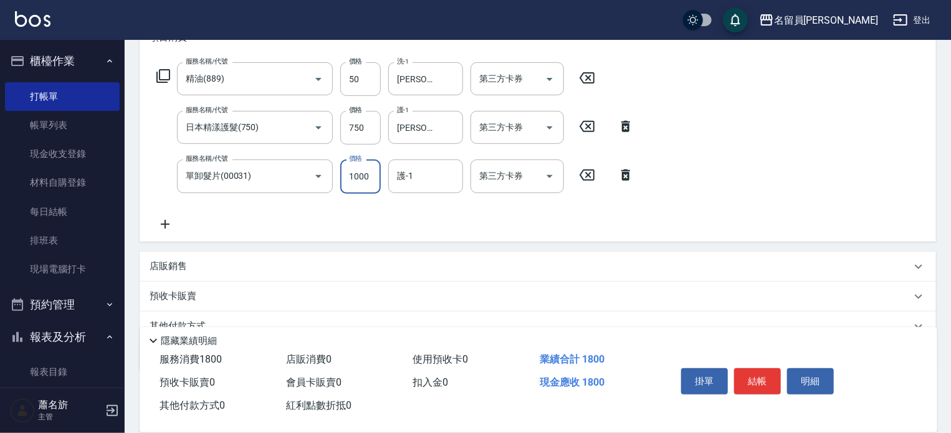
click at [421, 193] on div "護-1 護-1" at bounding box center [429, 177] width 82 height 34
click at [419, 186] on input "護-1" at bounding box center [426, 176] width 64 height 22
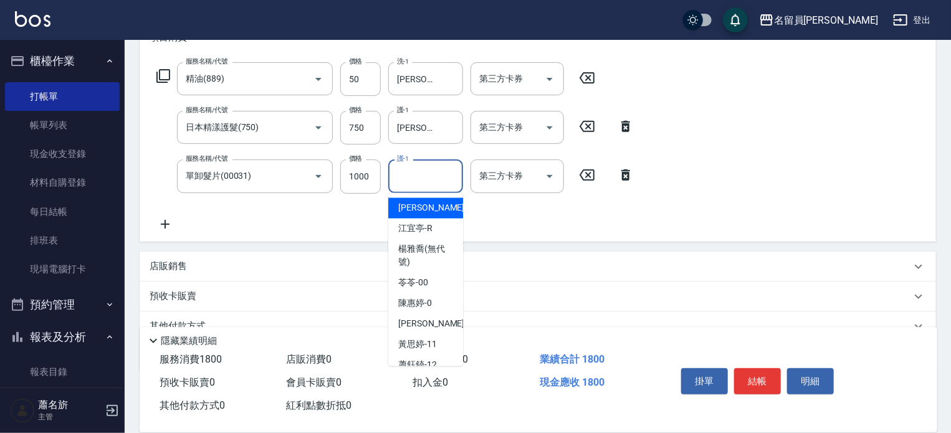
type input "ㄑ"
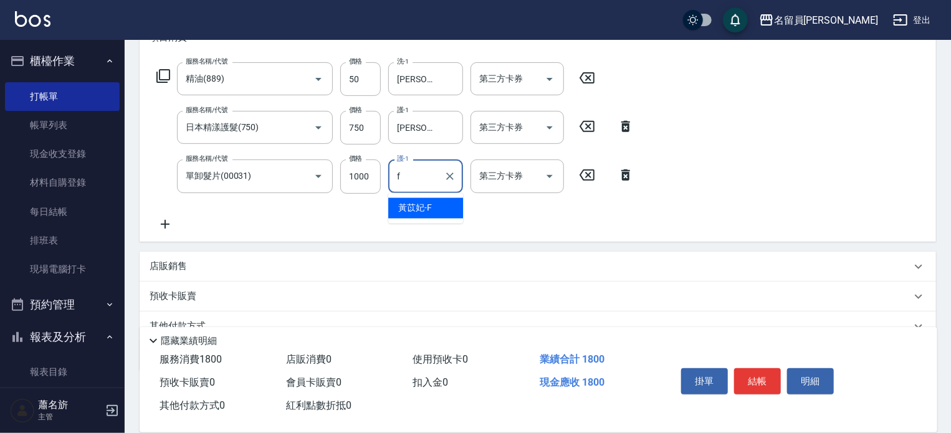
type input "[PERSON_NAME]-F"
click at [160, 77] on icon at bounding box center [163, 76] width 14 height 14
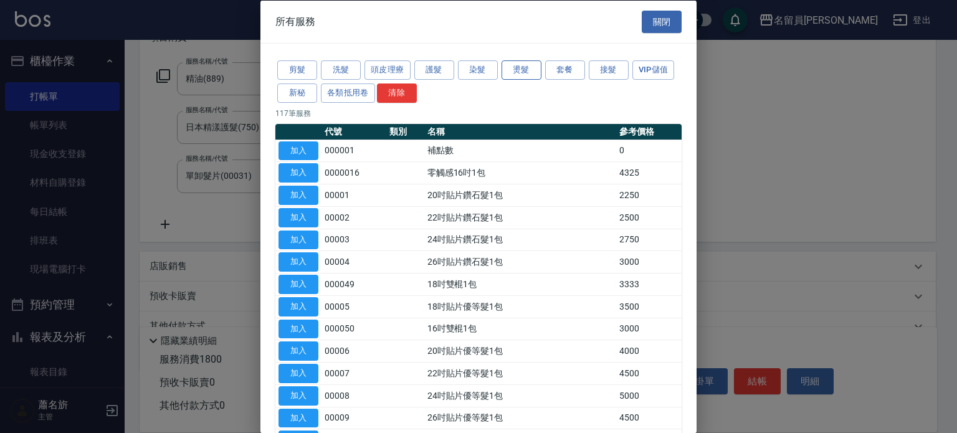
click at [509, 70] on button "燙髮" at bounding box center [522, 69] width 40 height 19
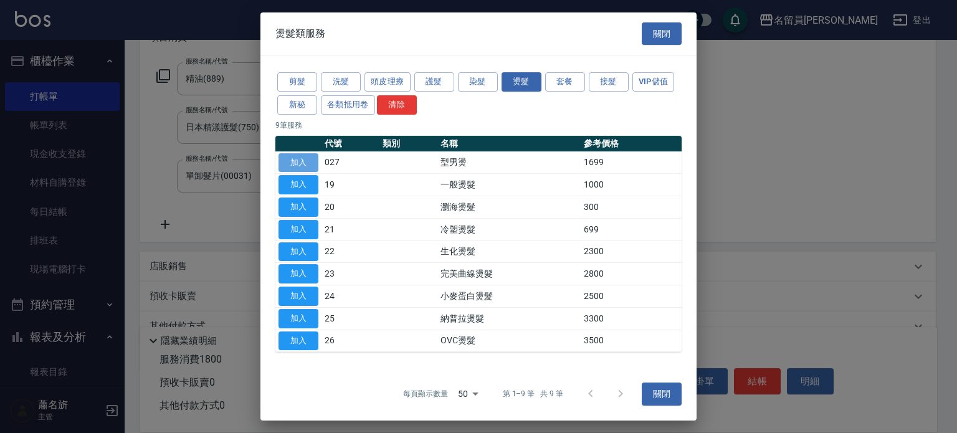
click at [304, 153] on button "加入" at bounding box center [299, 162] width 40 height 19
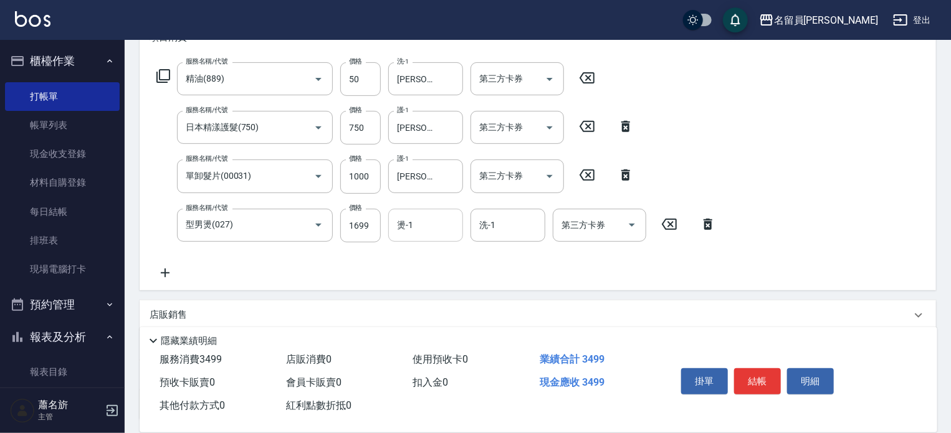
click at [419, 222] on input "燙-1" at bounding box center [426, 225] width 64 height 22
type input "[PERSON_NAME]-F"
click at [348, 229] on input "1699" at bounding box center [360, 226] width 41 height 34
click at [365, 189] on input "1000" at bounding box center [360, 177] width 41 height 34
click at [365, 185] on input "1000" at bounding box center [360, 177] width 41 height 34
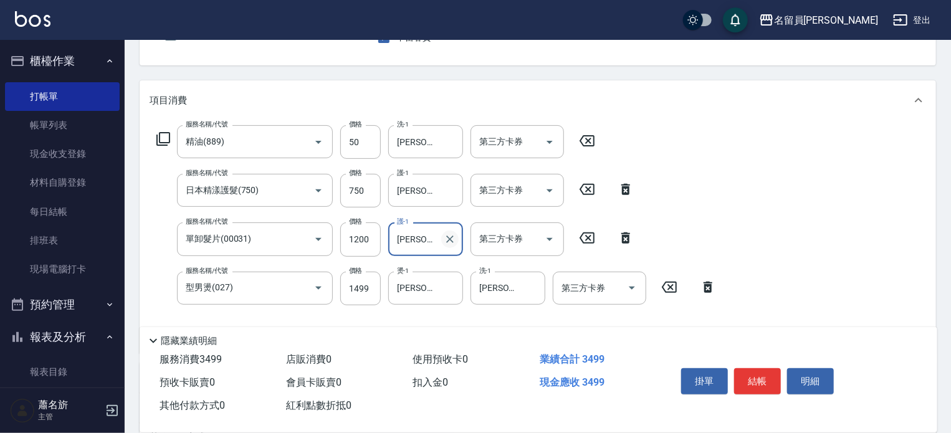
scroll to position [125, 0]
click at [370, 292] on input "1499" at bounding box center [360, 288] width 41 height 34
click at [361, 251] on input "1200" at bounding box center [360, 239] width 41 height 34
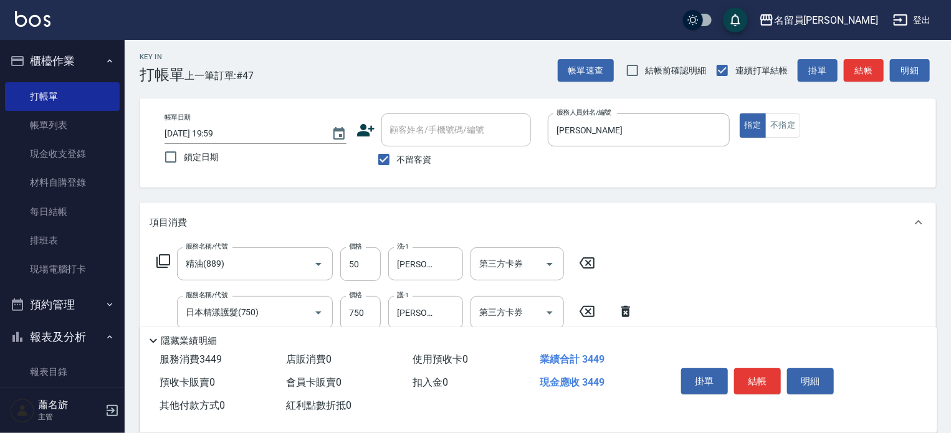
scroll to position [0, 0]
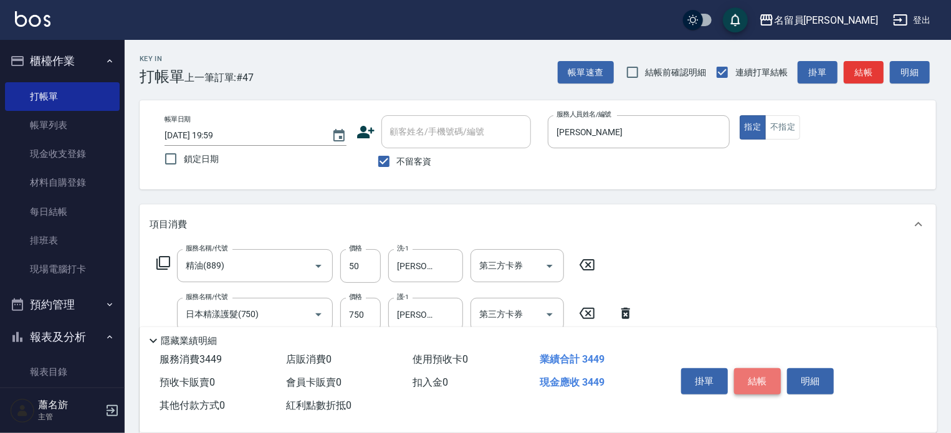
click at [758, 376] on button "結帳" at bounding box center [757, 381] width 47 height 26
click at [755, 375] on button "結帳" at bounding box center [757, 381] width 47 height 26
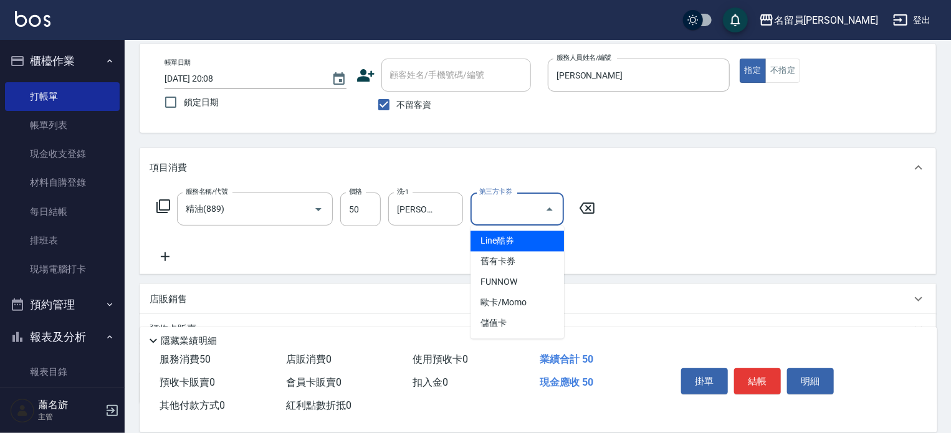
scroll to position [125, 0]
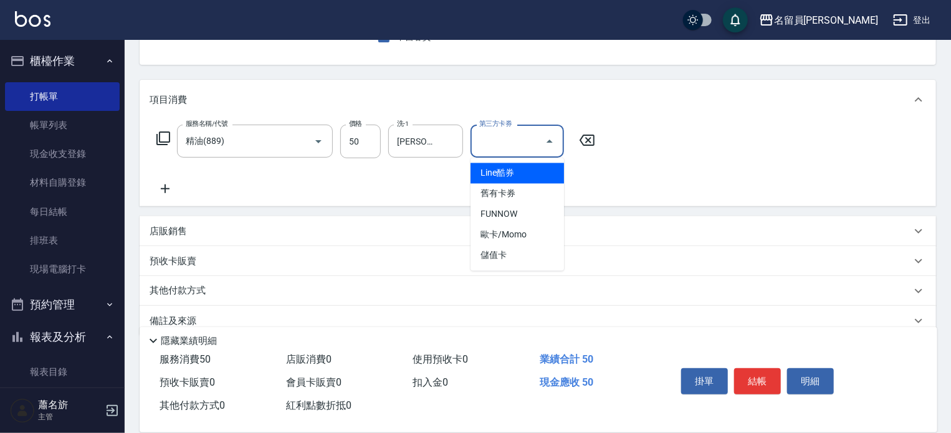
click at [165, 184] on icon at bounding box center [165, 188] width 31 height 15
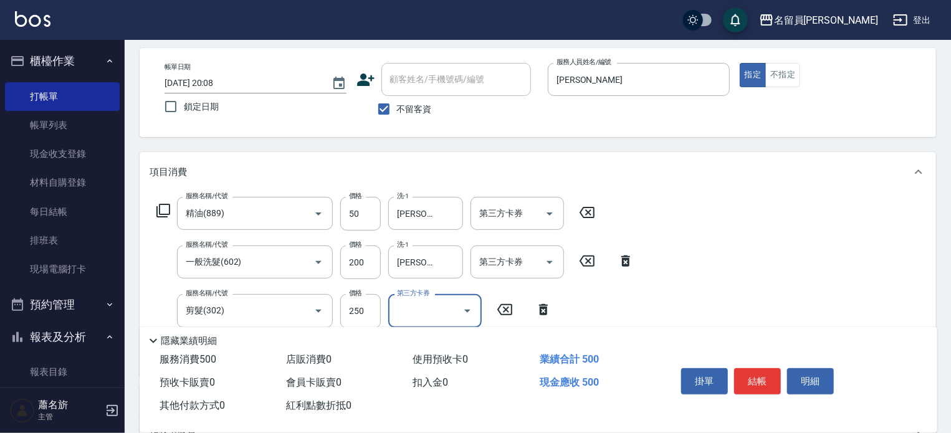
scroll to position [0, 0]
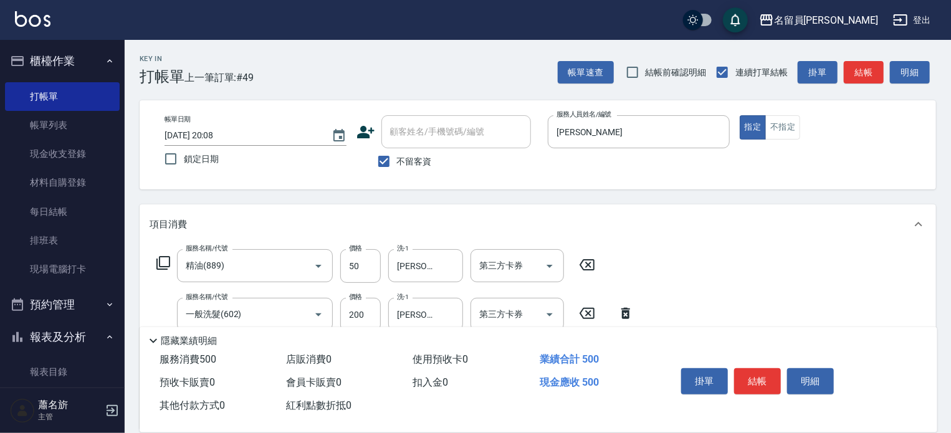
drag, startPoint x: 753, startPoint y: 383, endPoint x: 758, endPoint y: 389, distance: 8.5
click at [758, 388] on button "結帳" at bounding box center [757, 381] width 47 height 26
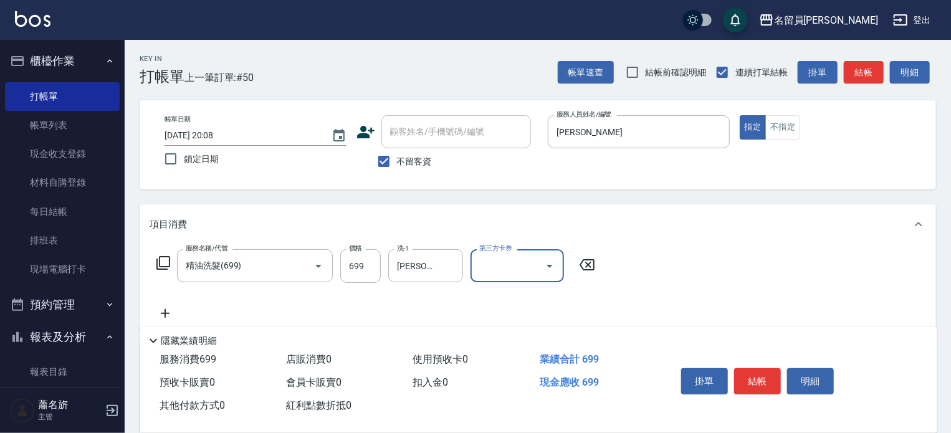
click at [758, 389] on button "結帳" at bounding box center [757, 381] width 47 height 26
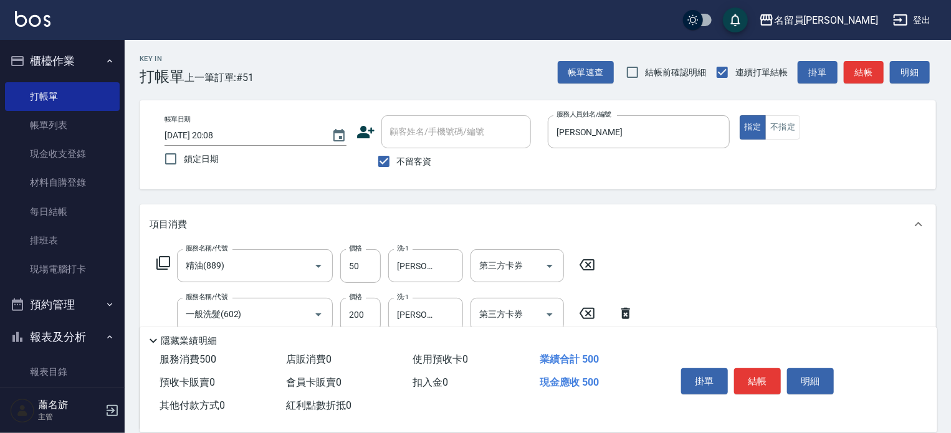
click at [758, 389] on button "結帳" at bounding box center [757, 381] width 47 height 26
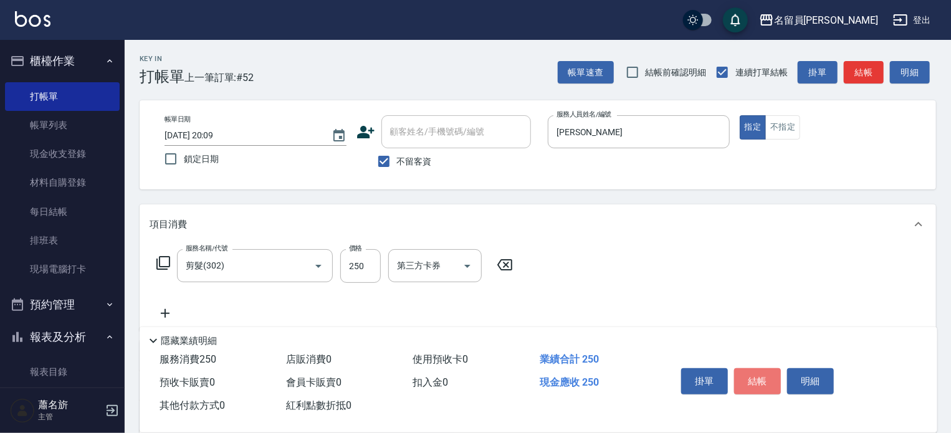
click at [758, 389] on button "結帳" at bounding box center [757, 381] width 47 height 26
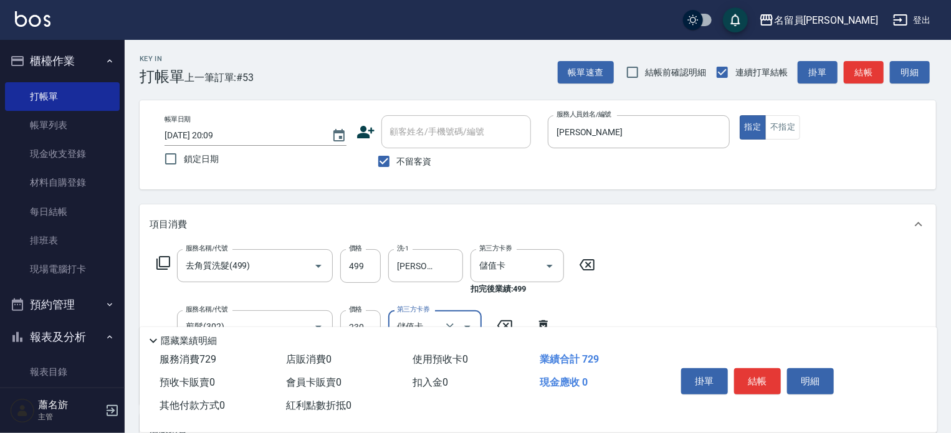
click at [758, 389] on button "結帳" at bounding box center [757, 381] width 47 height 26
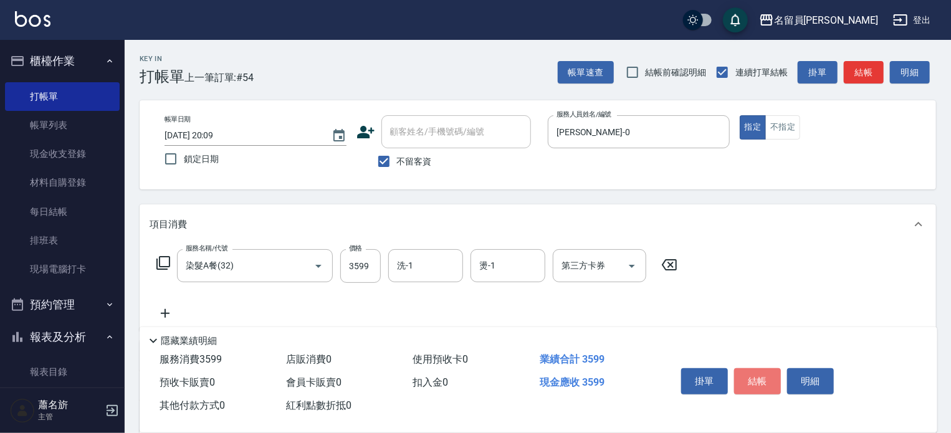
click at [758, 389] on button "結帳" at bounding box center [757, 381] width 47 height 26
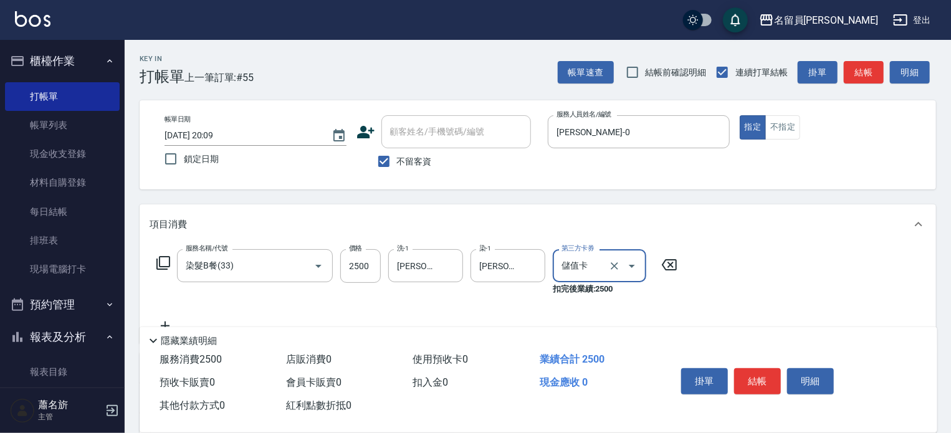
click at [758, 389] on button "結帳" at bounding box center [757, 381] width 47 height 26
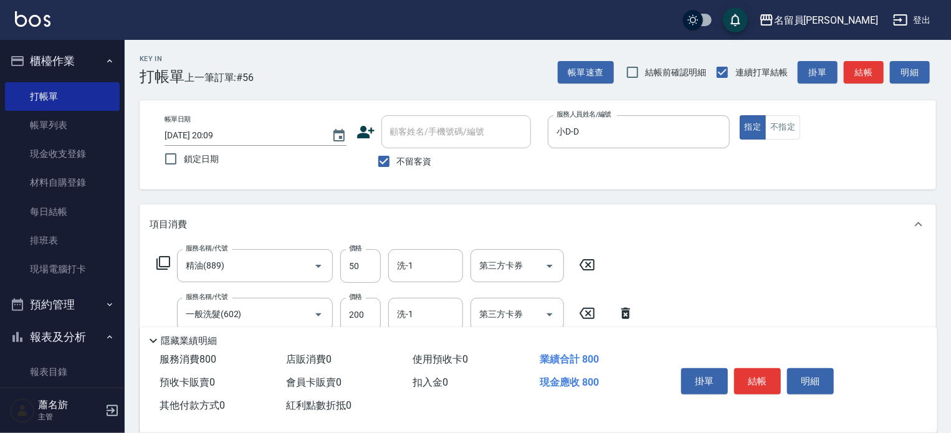
click at [758, 389] on button "結帳" at bounding box center [757, 381] width 47 height 26
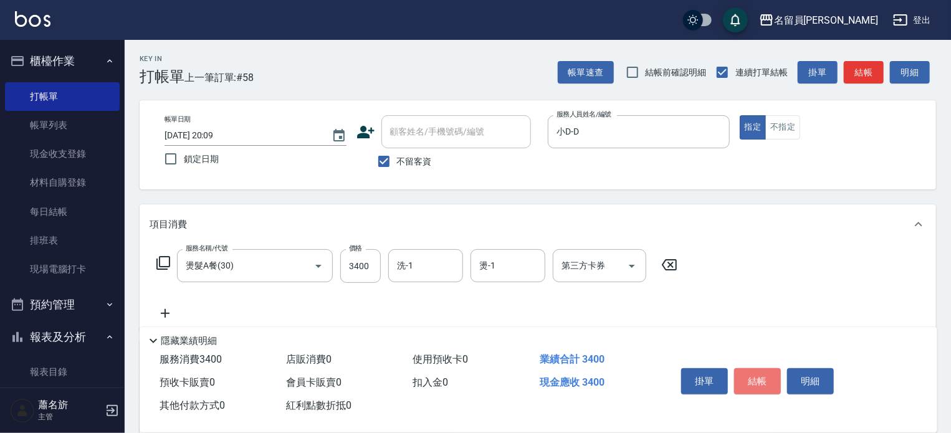
click at [758, 389] on button "結帳" at bounding box center [757, 381] width 47 height 26
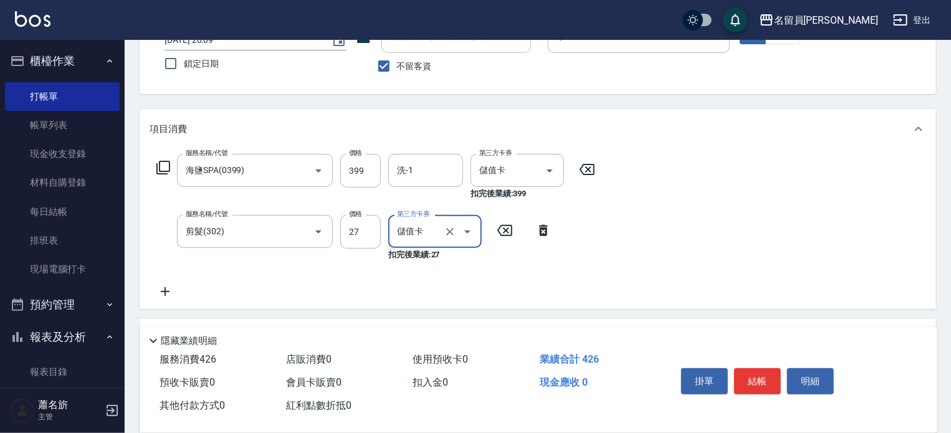
scroll to position [187, 0]
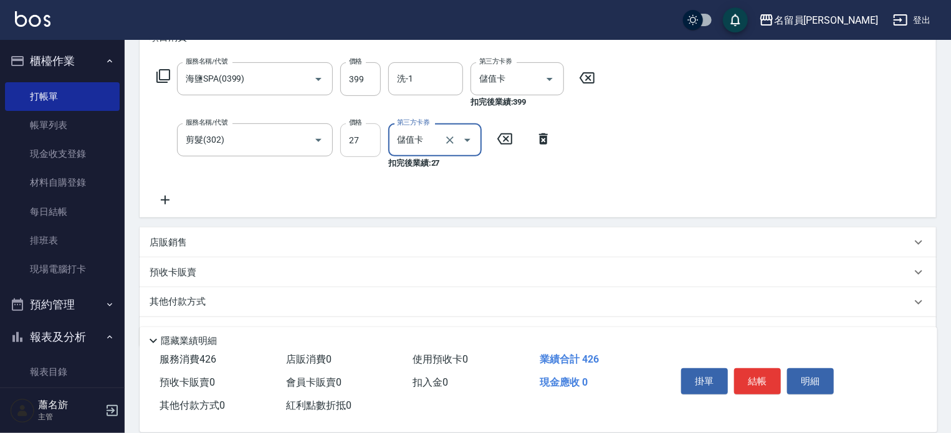
click at [368, 147] on input "27" at bounding box center [360, 140] width 41 height 34
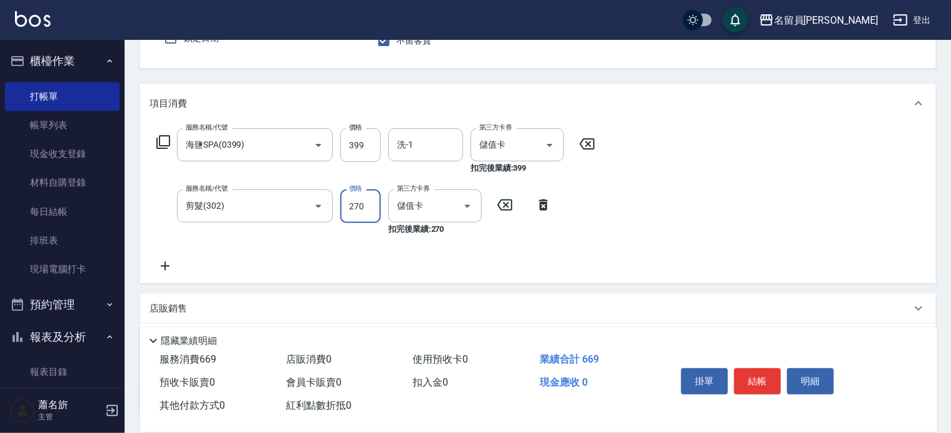
scroll to position [0, 0]
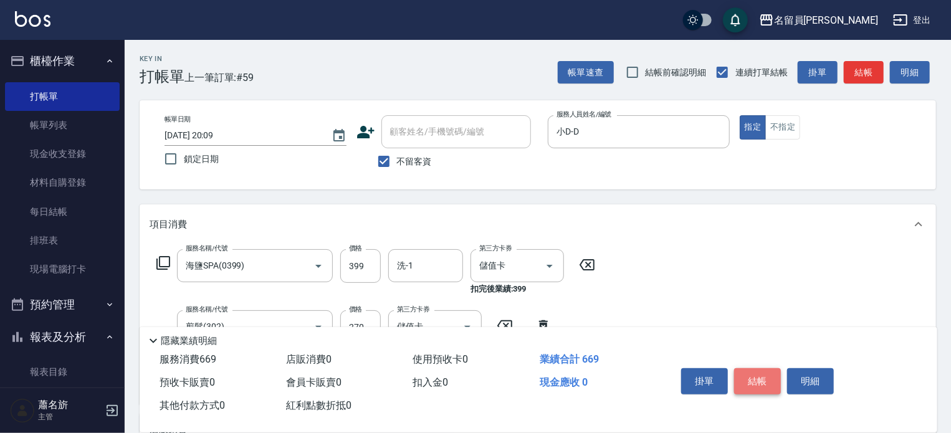
click at [762, 379] on button "結帳" at bounding box center [757, 381] width 47 height 26
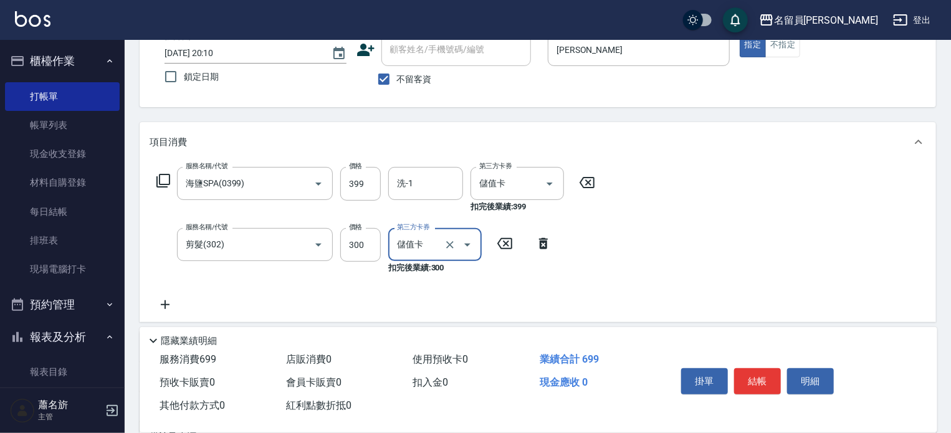
scroll to position [219, 0]
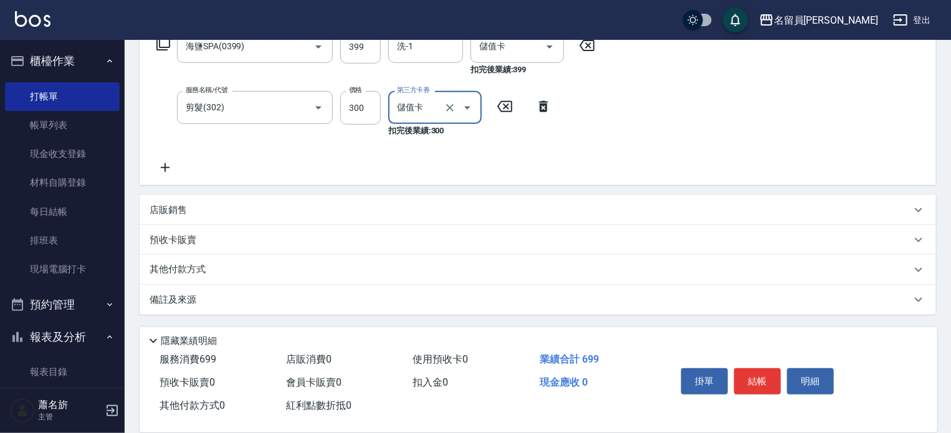
click at [596, 213] on div "店販銷售" at bounding box center [531, 210] width 762 height 13
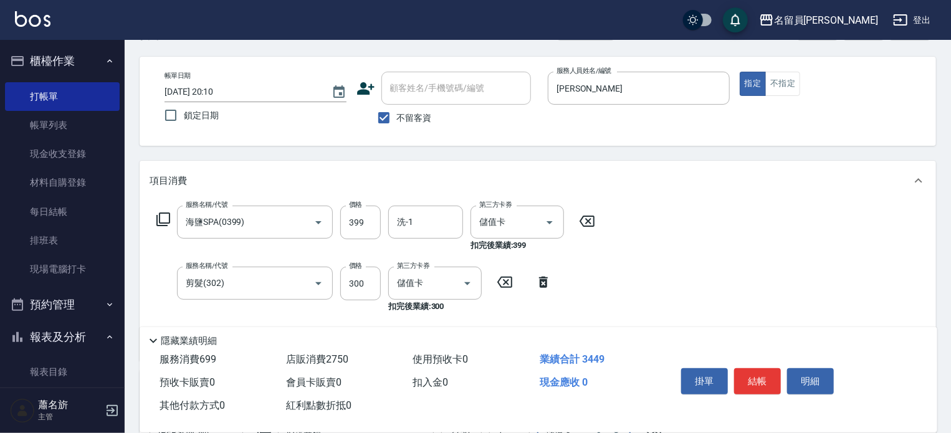
scroll to position [62, 0]
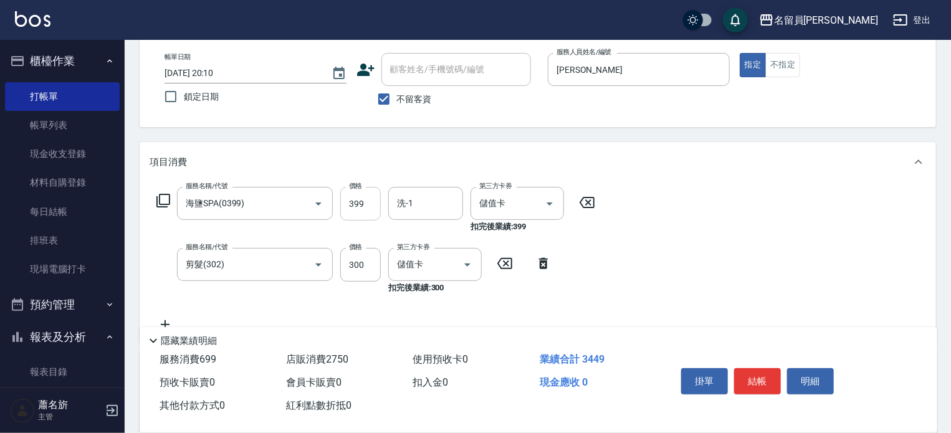
click at [368, 203] on input "399" at bounding box center [360, 204] width 41 height 34
click at [768, 380] on button "結帳" at bounding box center [757, 381] width 47 height 26
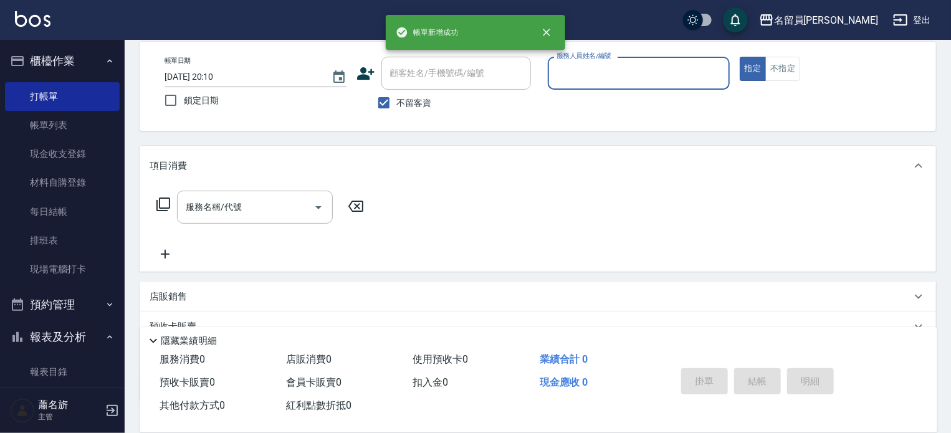
scroll to position [0, 0]
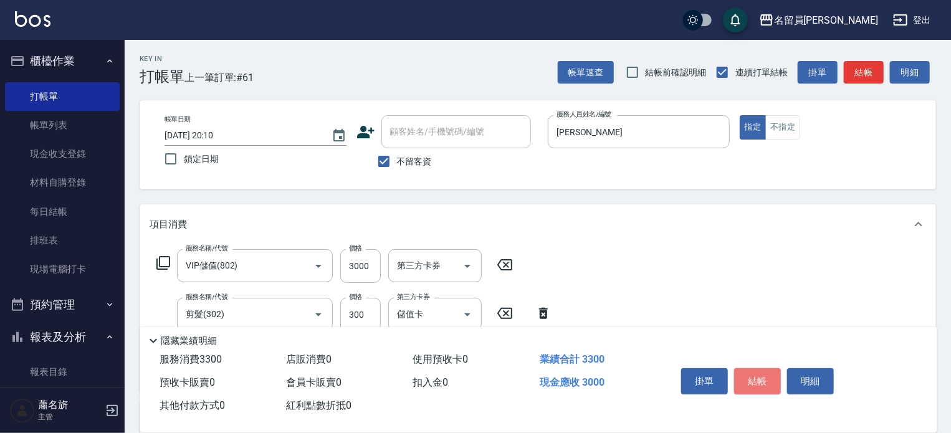
click at [768, 380] on button "結帳" at bounding box center [757, 381] width 47 height 26
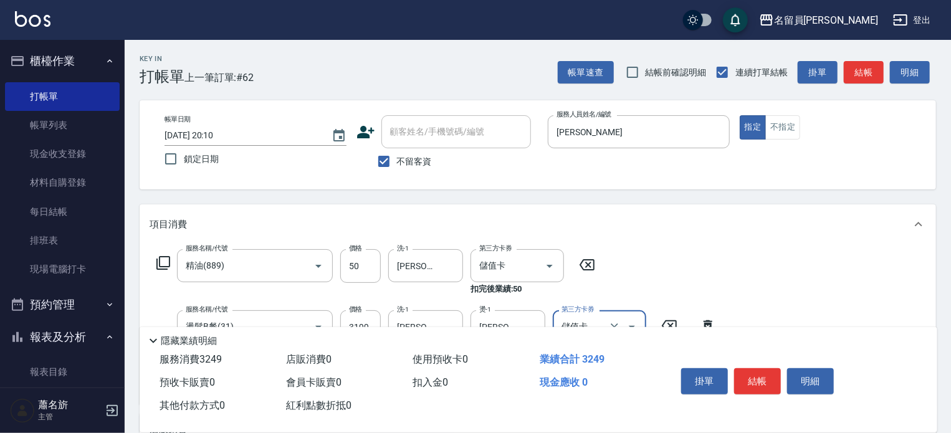
click at [768, 380] on button "結帳" at bounding box center [757, 381] width 47 height 26
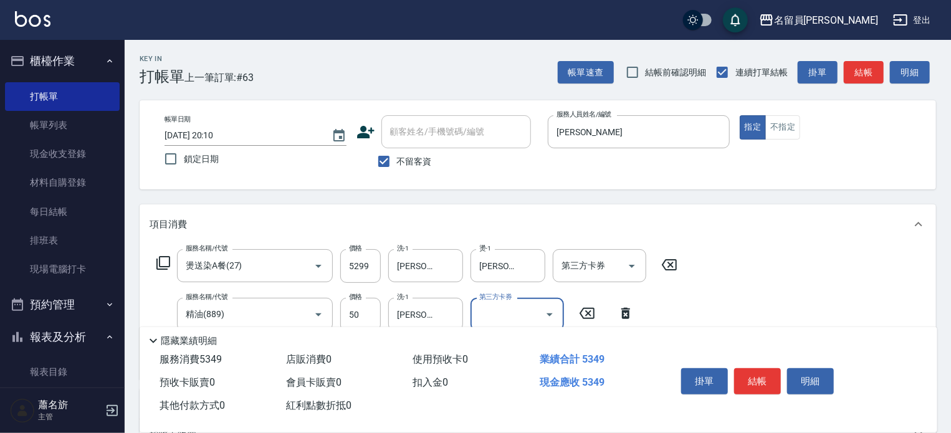
click at [768, 380] on button "結帳" at bounding box center [757, 381] width 47 height 26
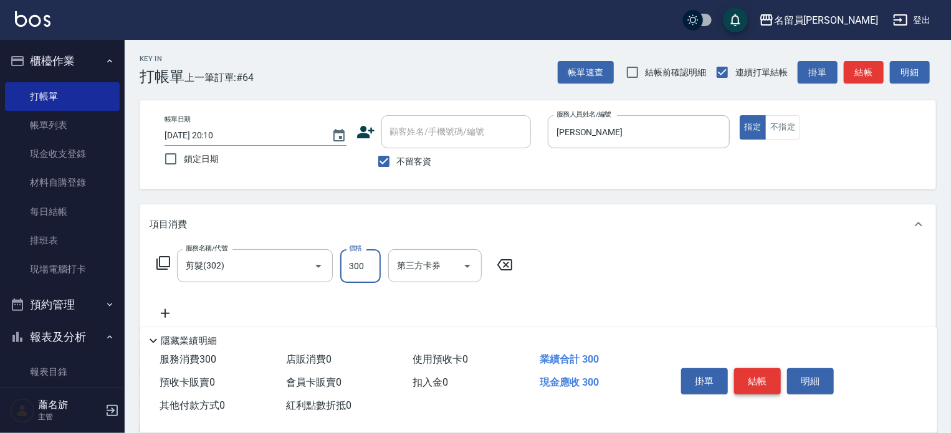
click at [768, 380] on button "結帳" at bounding box center [757, 381] width 47 height 26
click at [309, 267] on button "Open" at bounding box center [318, 266] width 20 height 20
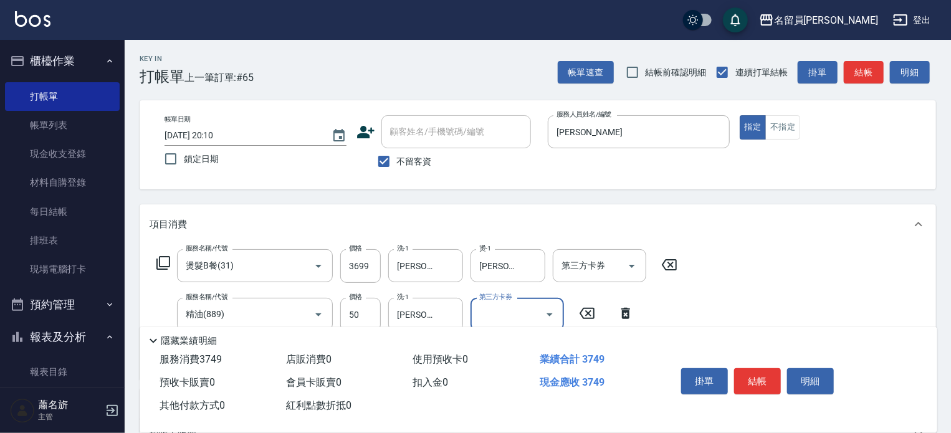
click at [772, 369] on button "結帳" at bounding box center [757, 381] width 47 height 26
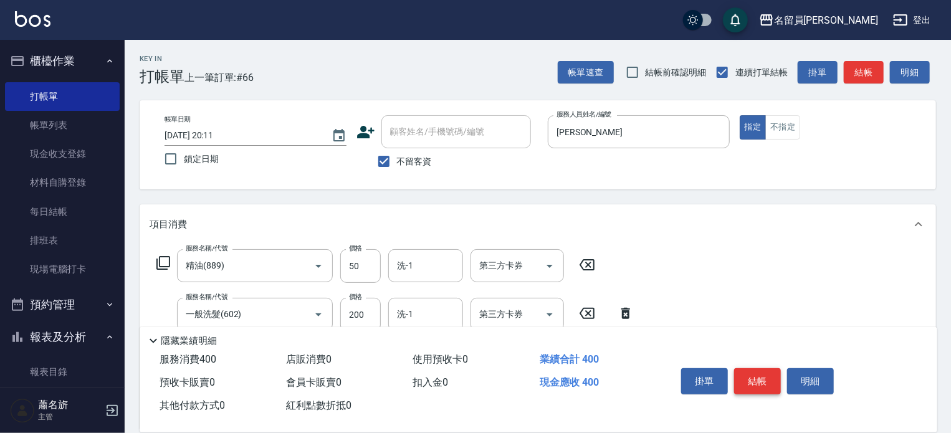
click at [771, 369] on button "結帳" at bounding box center [757, 381] width 47 height 26
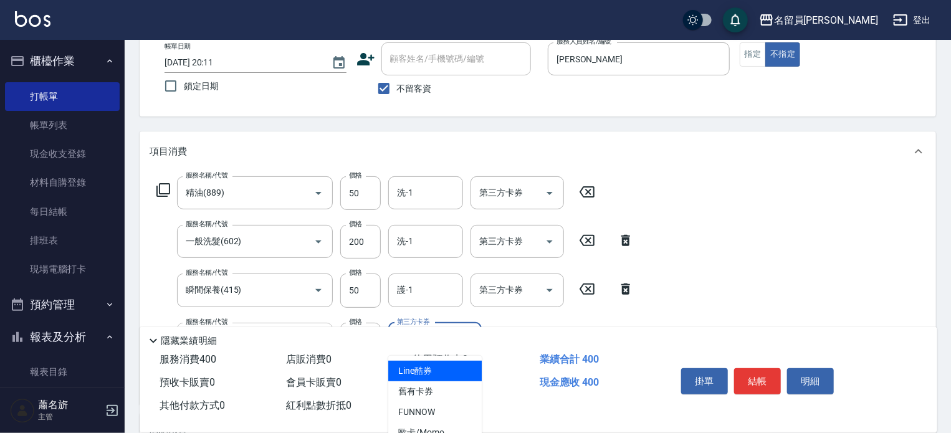
scroll to position [187, 0]
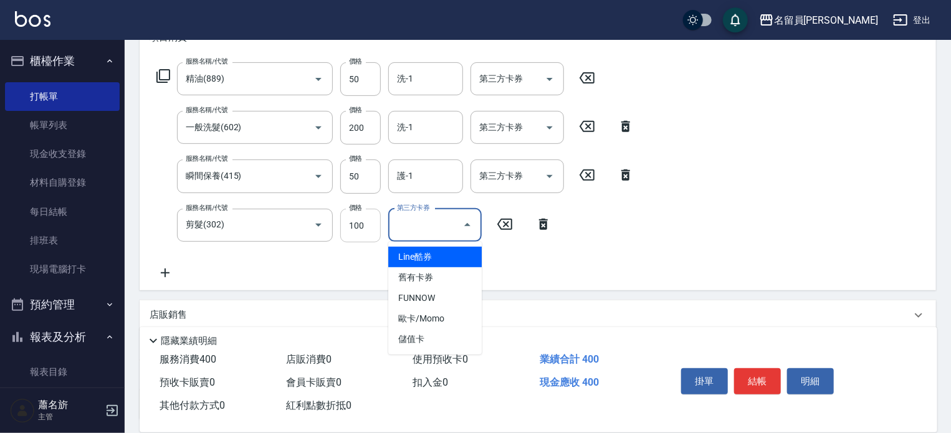
click at [350, 227] on input "100" at bounding box center [360, 226] width 41 height 34
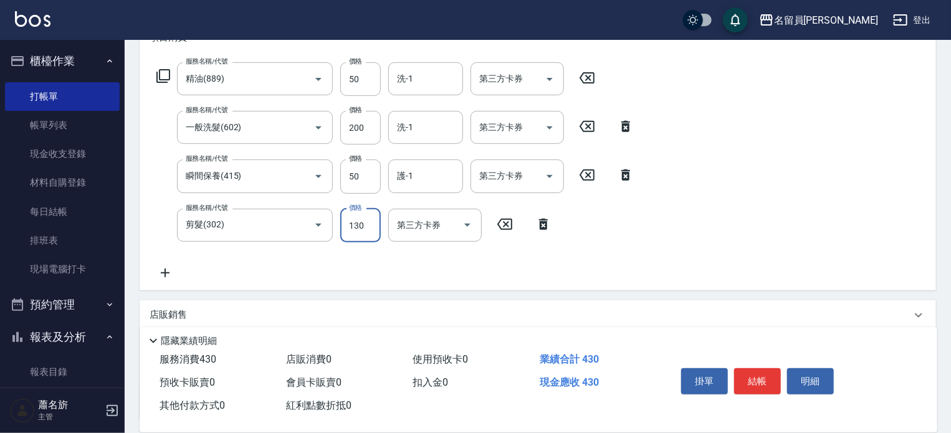
scroll to position [0, 0]
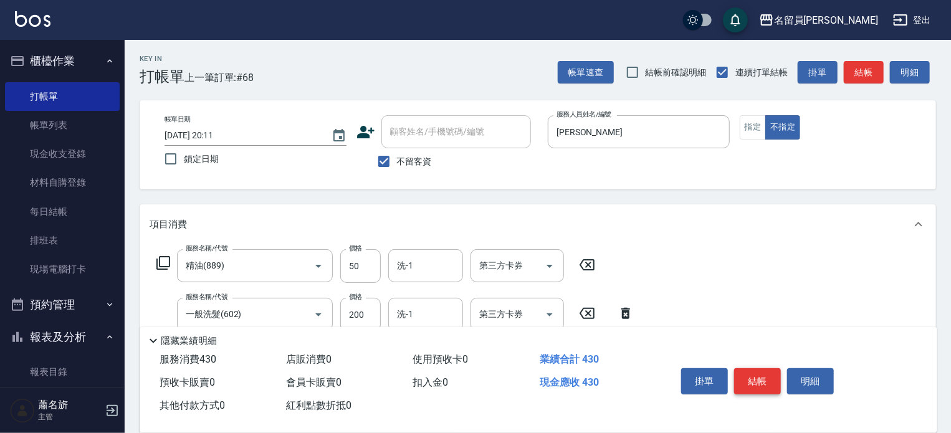
click at [766, 373] on button "結帳" at bounding box center [757, 381] width 47 height 26
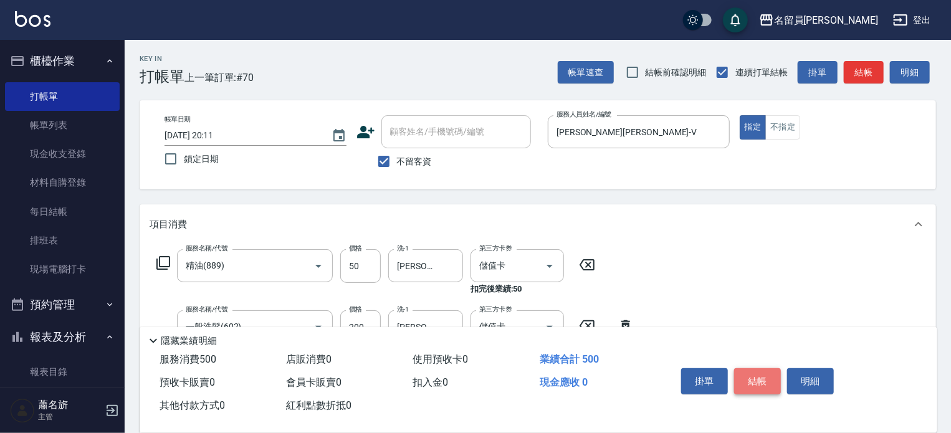
click at [766, 373] on button "結帳" at bounding box center [757, 381] width 47 height 26
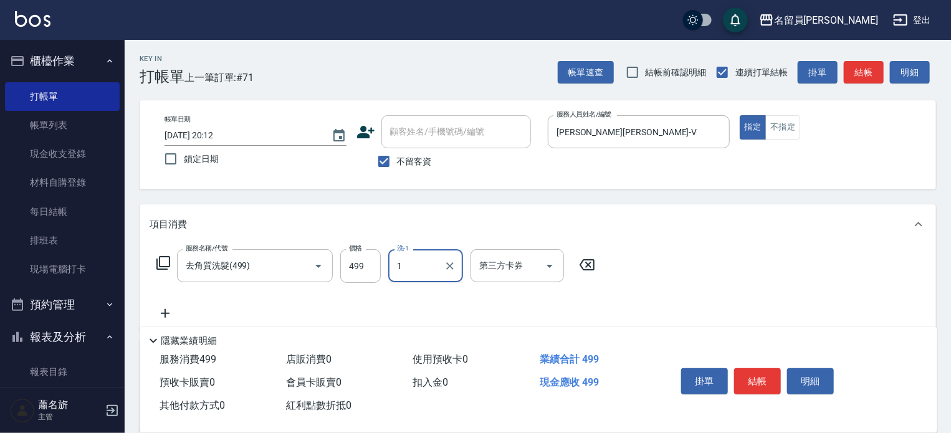
click at [431, 259] on input "1" at bounding box center [416, 266] width 45 height 22
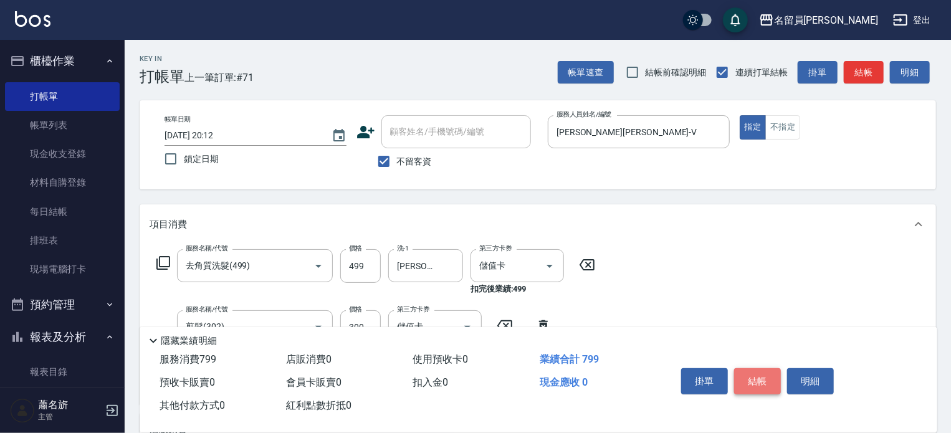
click at [772, 376] on button "結帳" at bounding box center [757, 381] width 47 height 26
click at [771, 377] on button "結帳" at bounding box center [757, 381] width 47 height 26
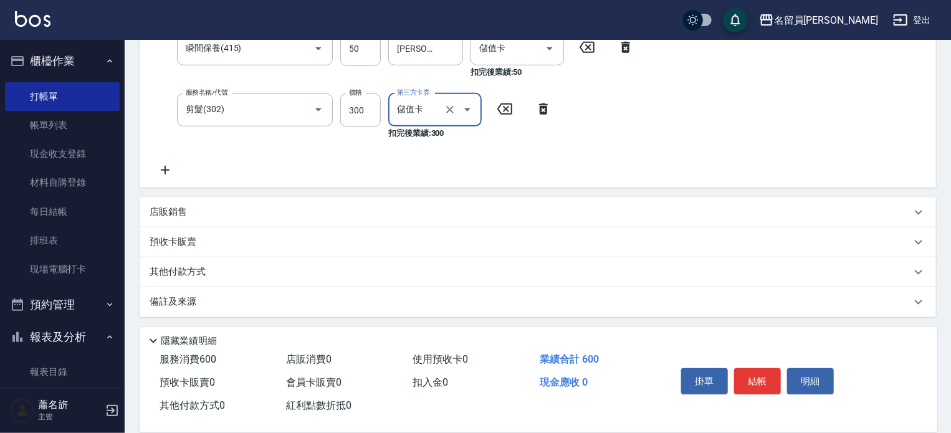
scroll to position [342, 0]
click at [493, 199] on div "店販銷售" at bounding box center [538, 211] width 796 height 30
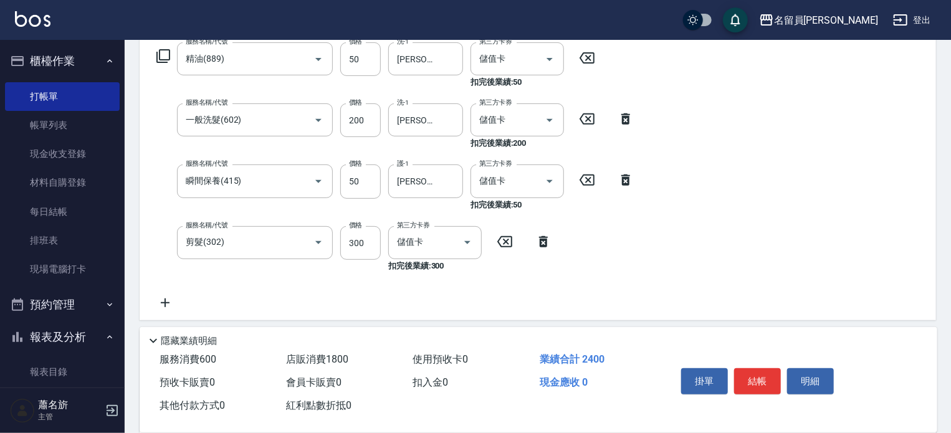
scroll to position [30, 0]
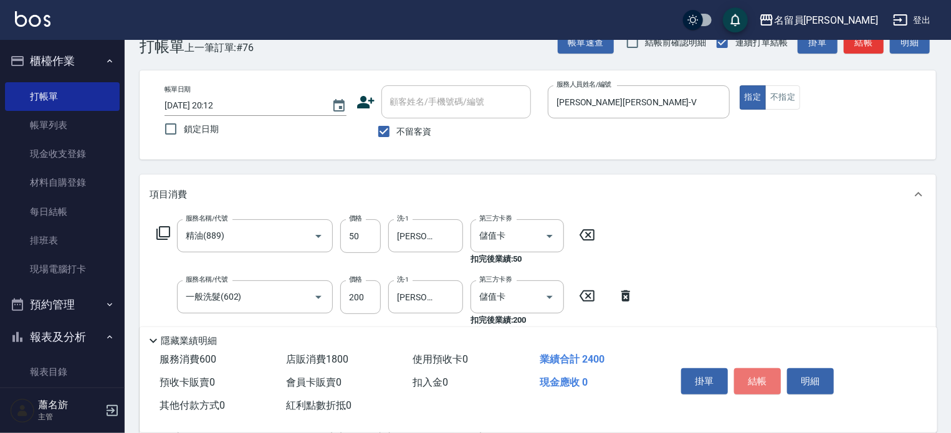
click at [770, 379] on button "結帳" at bounding box center [757, 381] width 47 height 26
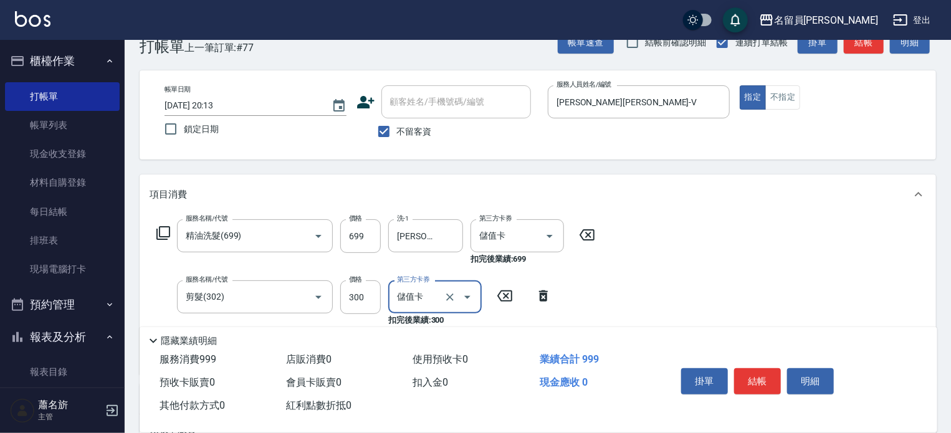
click at [770, 376] on button "結帳" at bounding box center [757, 381] width 47 height 26
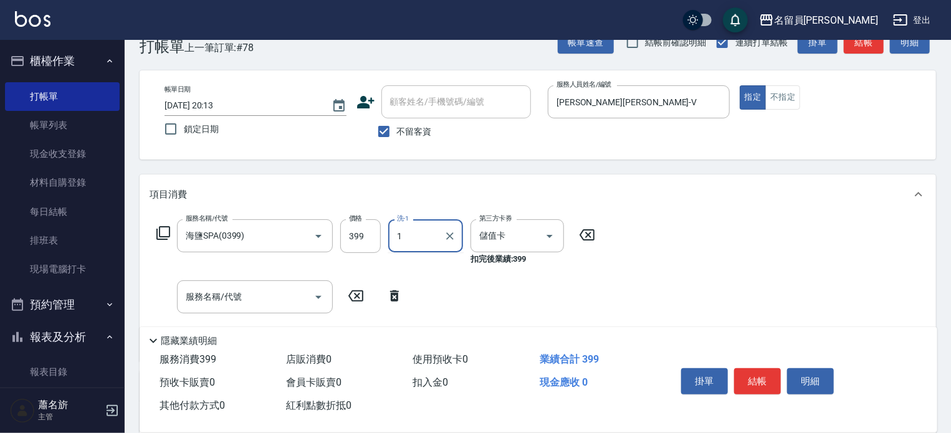
click at [434, 232] on input "1" at bounding box center [416, 236] width 45 height 22
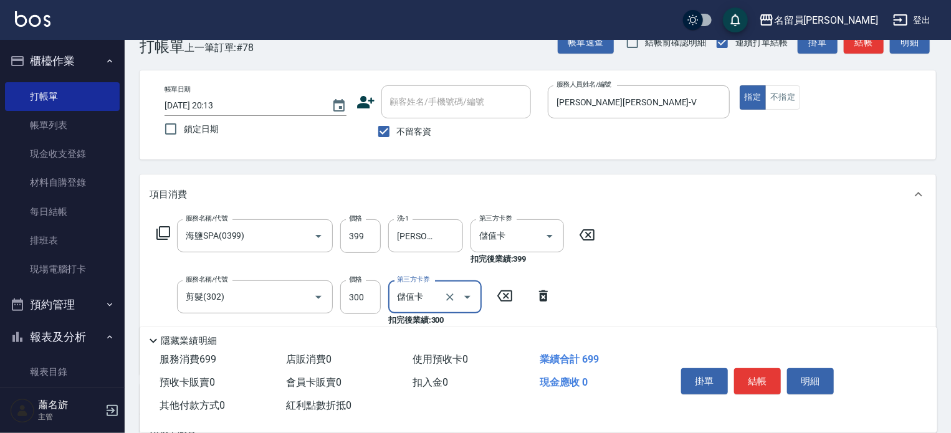
click at [736, 381] on button "結帳" at bounding box center [757, 381] width 47 height 26
drag, startPoint x: 734, startPoint y: 378, endPoint x: 734, endPoint y: 368, distance: 10.0
click at [734, 378] on button "結帳" at bounding box center [757, 381] width 47 height 26
click at [734, 368] on button "結帳" at bounding box center [757, 381] width 47 height 26
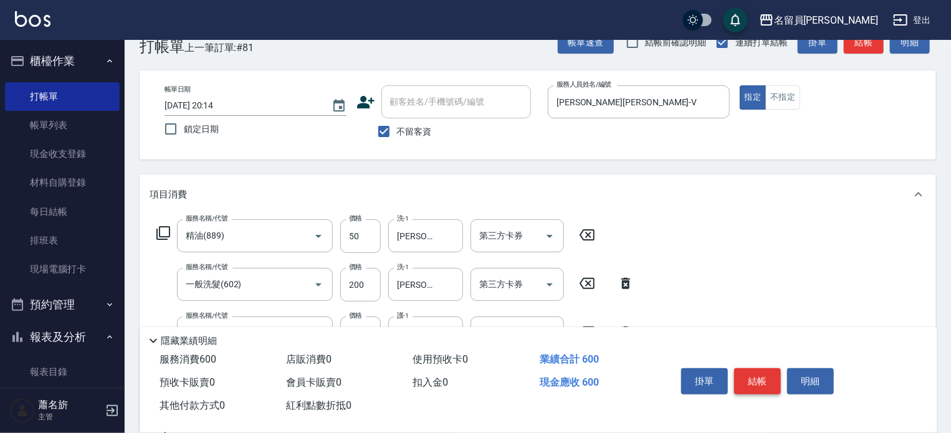
click at [734, 368] on button "結帳" at bounding box center [757, 381] width 47 height 26
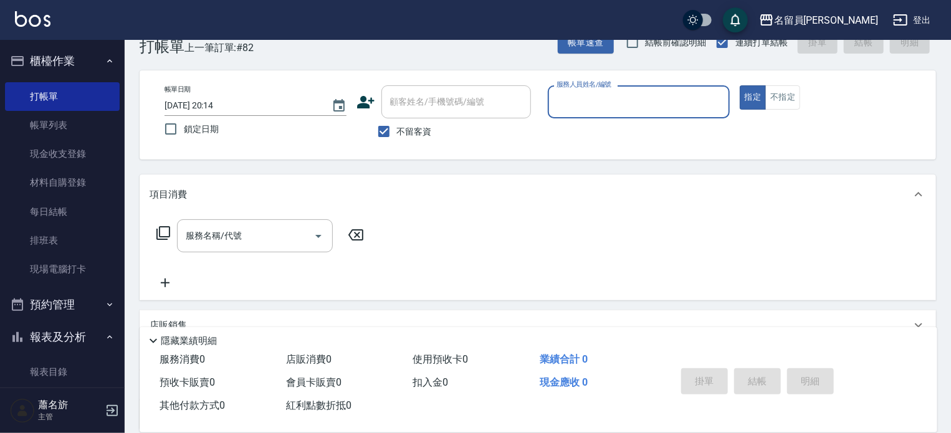
scroll to position [125, 0]
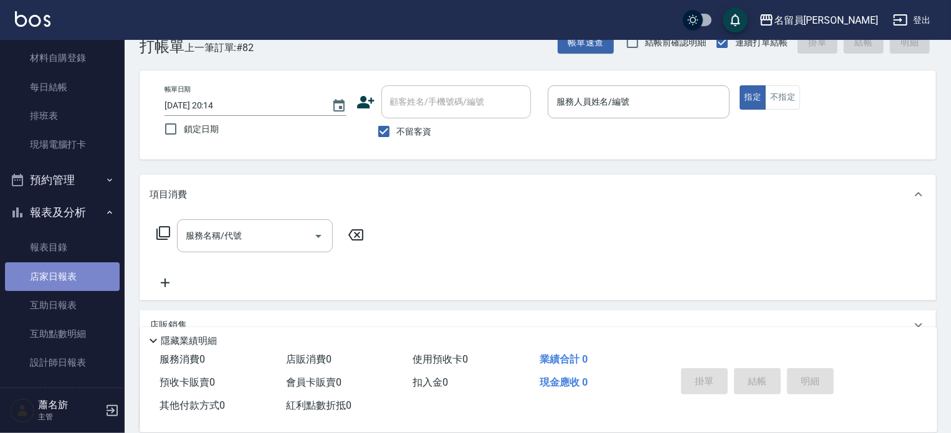
click at [72, 274] on link "店家日報表" at bounding box center [62, 276] width 115 height 29
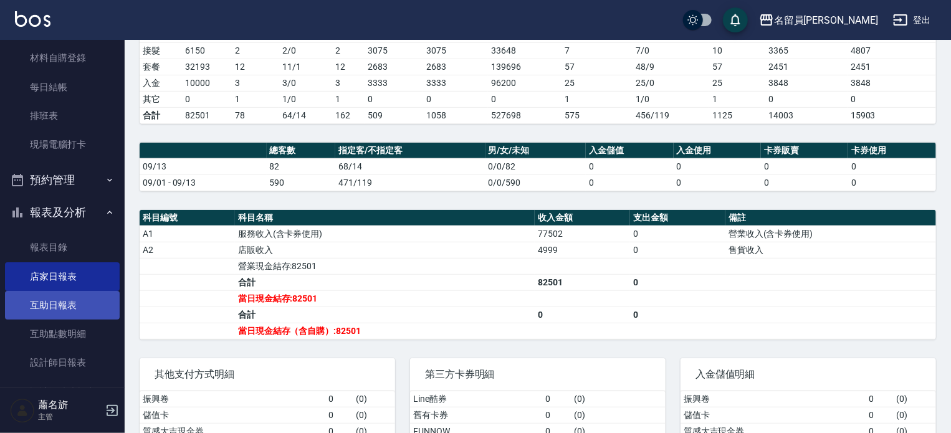
scroll to position [312, 0]
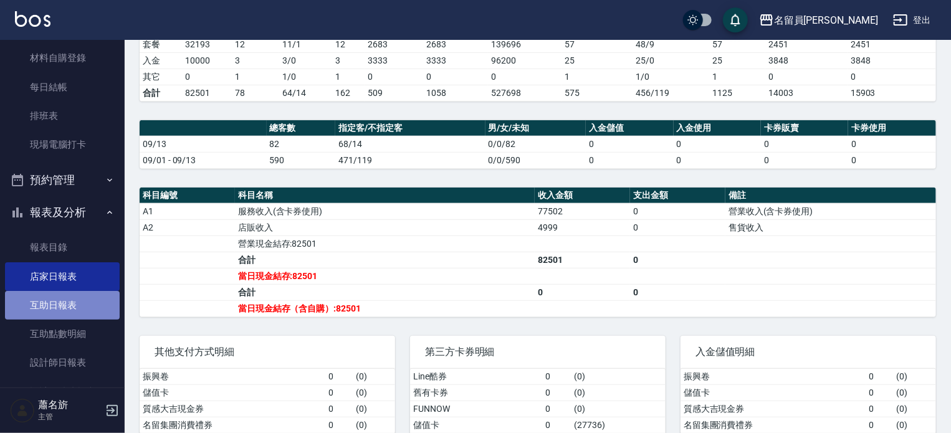
click at [61, 295] on link "互助日報表" at bounding box center [62, 305] width 115 height 29
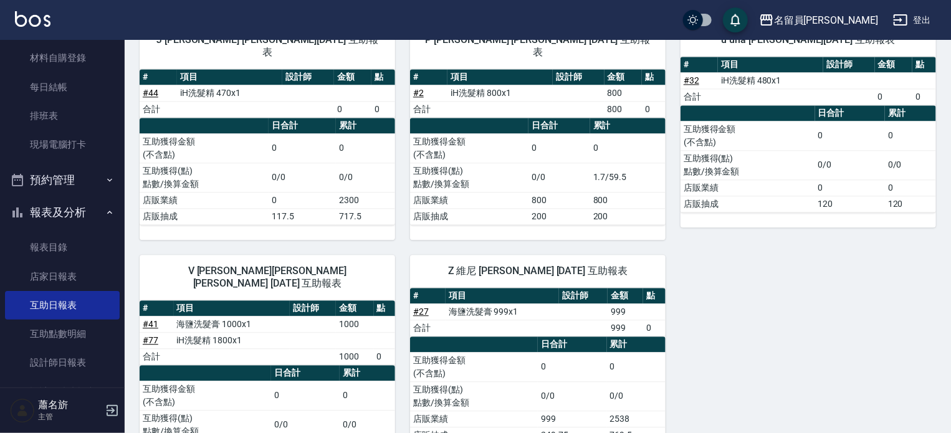
scroll to position [1489, 0]
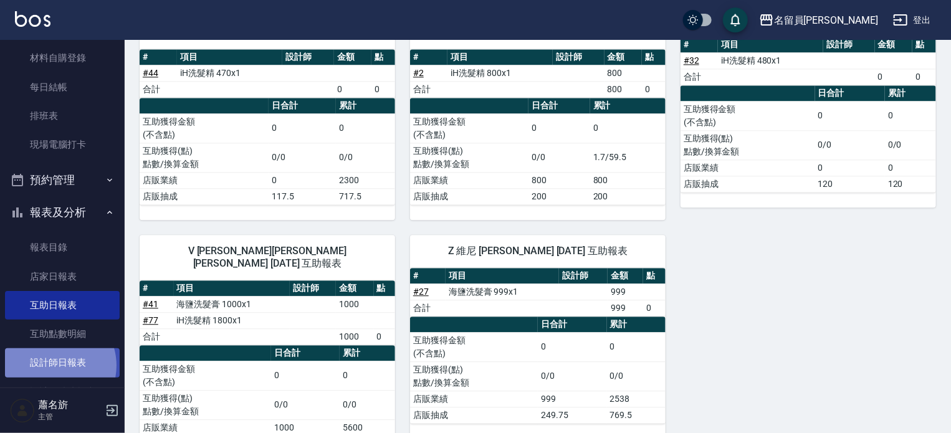
click at [52, 366] on link "設計師日報表" at bounding box center [62, 362] width 115 height 29
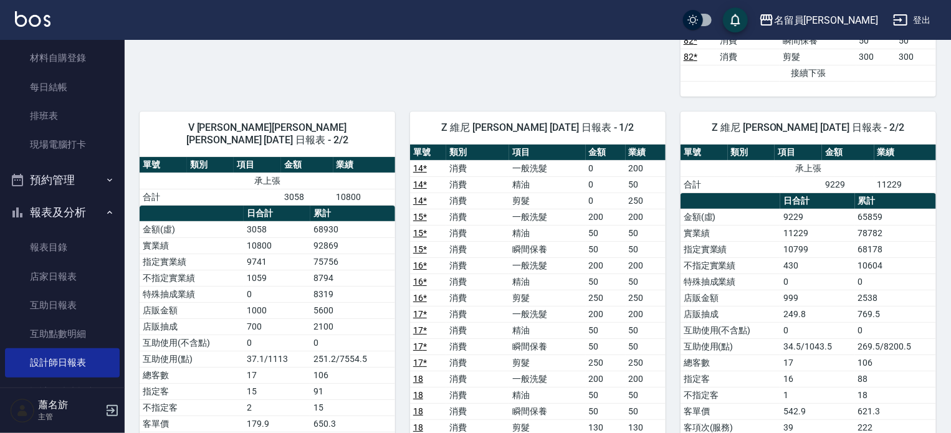
scroll to position [2238, 0]
